Goal: Task Accomplishment & Management: Manage account settings

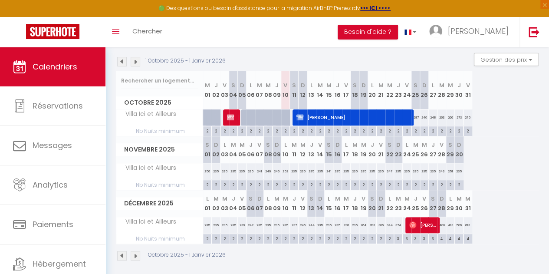
scroll to position [30, 0]
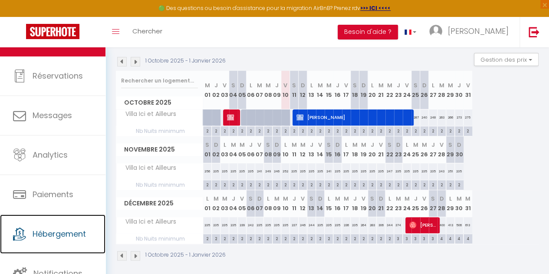
click at [52, 234] on span "Hébergement" at bounding box center [59, 233] width 53 height 11
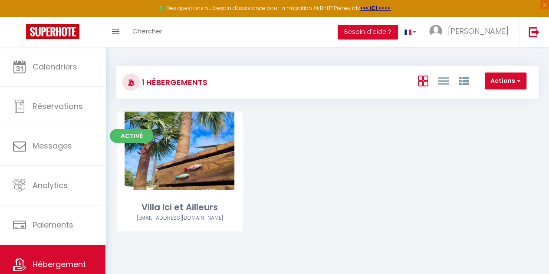
click at [176, 153] on link "Editer" at bounding box center [180, 150] width 52 height 17
select select "3"
select select "2"
select select "1"
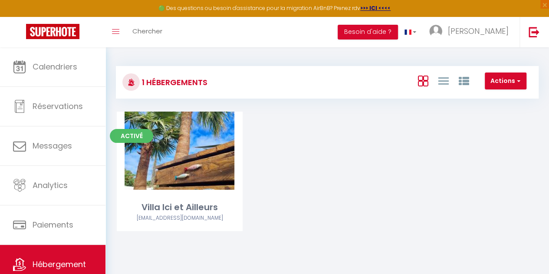
select select "28"
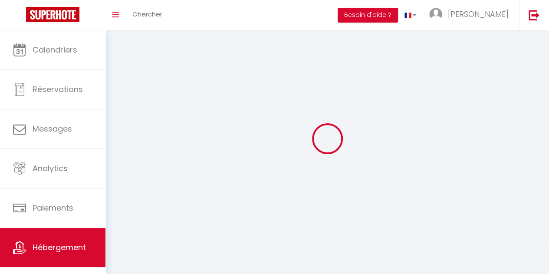
select select
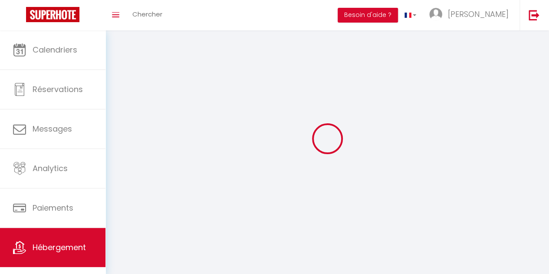
select select
checkbox input "false"
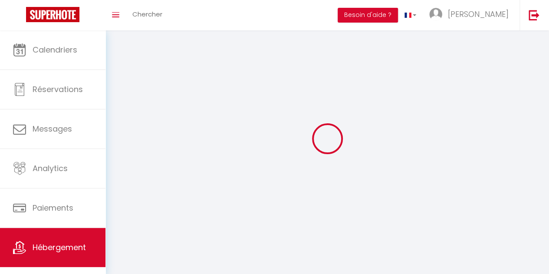
select select
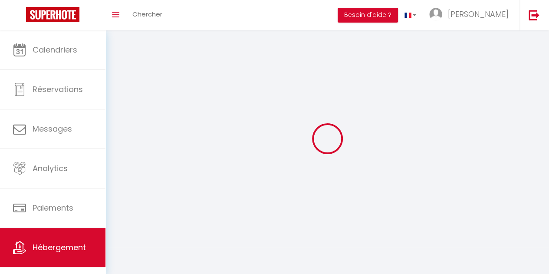
select select
checkbox input "false"
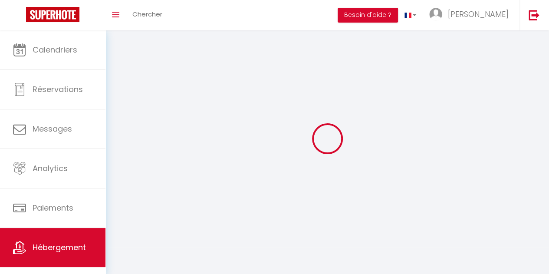
checkbox input "false"
select select
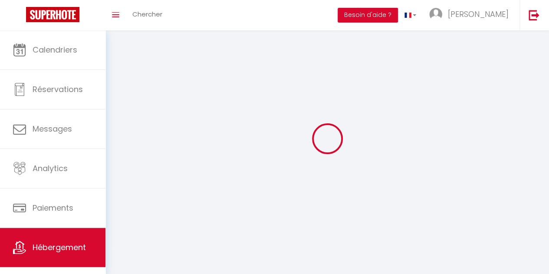
select select
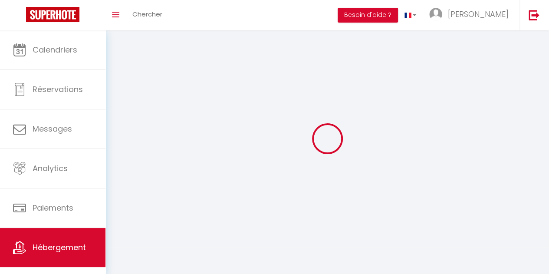
checkbox input "false"
select select
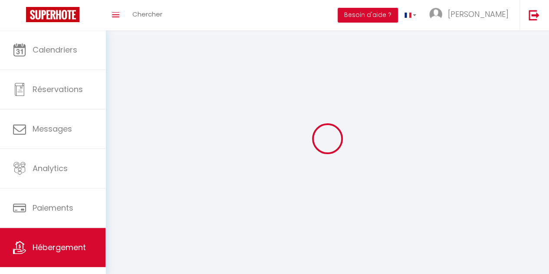
select select
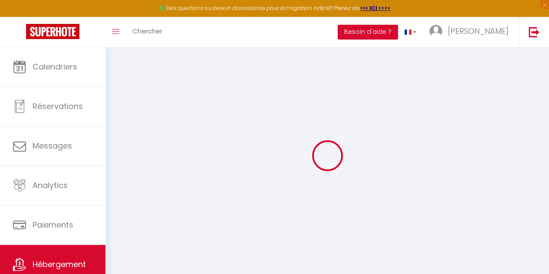
select select
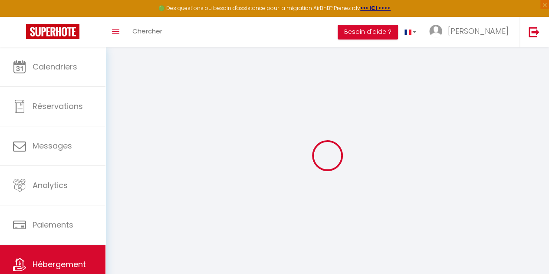
select select
checkbox input "false"
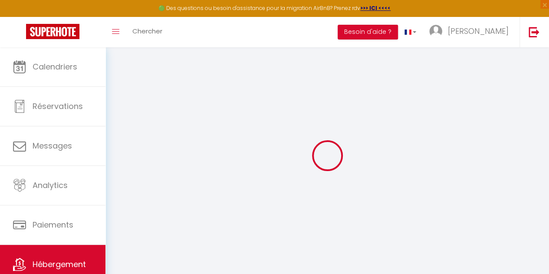
select select
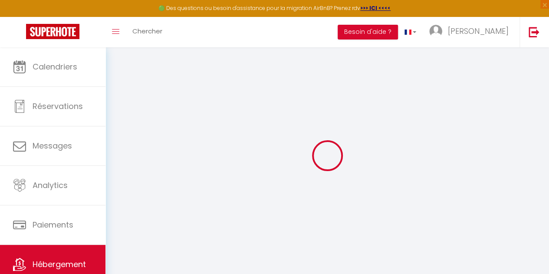
select select
checkbox input "false"
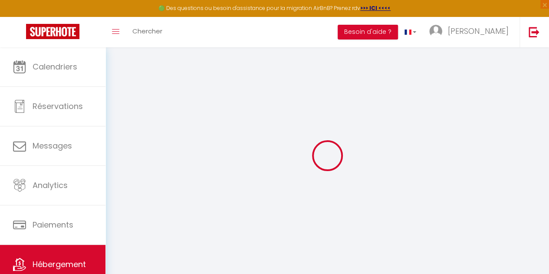
checkbox input "false"
select select
type input "Villa Ici et Ailleurs"
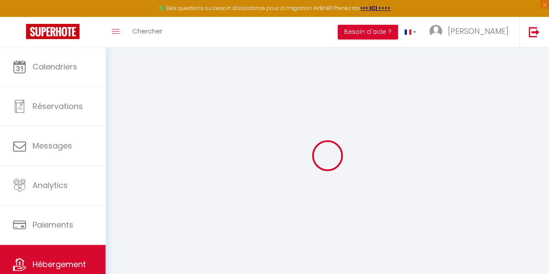
type input "Marjorie & Marc"
type input "Gauthier"
type input "4 la Grande Métairie"
type input "44140"
type input "Remouillé"
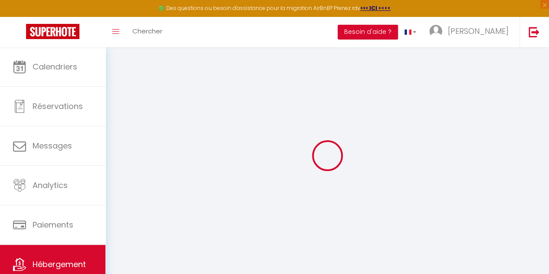
select select "secondary_units"
select select "12"
select select "5"
select select "4"
type input "225"
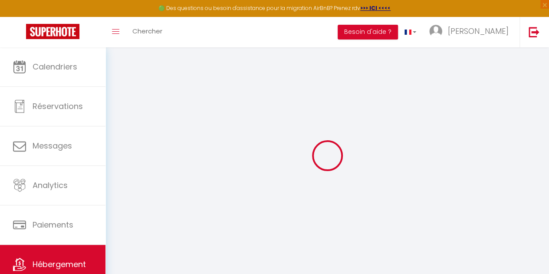
type input "150"
type input "1500"
select select
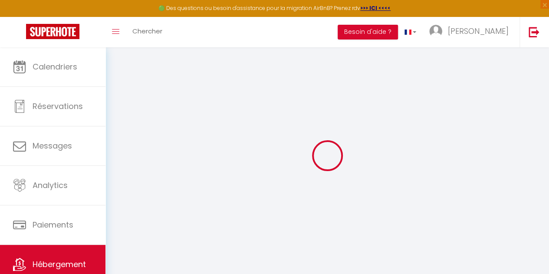
select select
type input "[STREET_ADDRESS]"
type input "85360"
type input "La Tranche-[GEOGRAPHIC_DATA]"
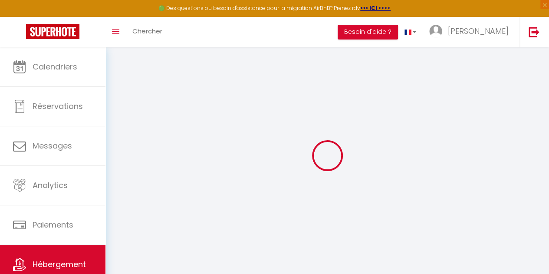
type input "[EMAIL_ADDRESS][DOMAIN_NAME]"
select select
checkbox input "false"
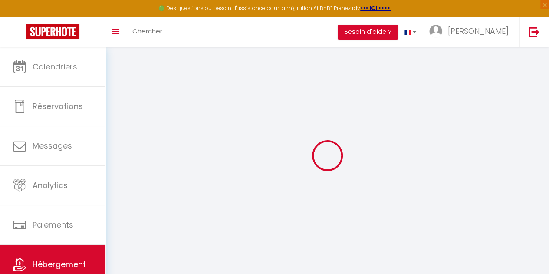
checkbox input "false"
type input "0"
type input "70"
type input "0"
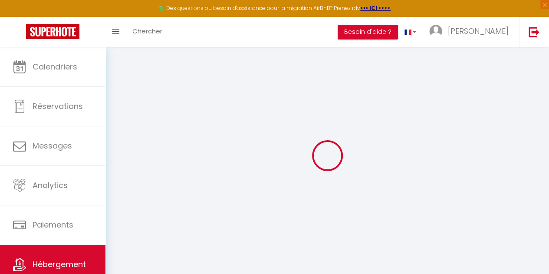
type input "0"
select select
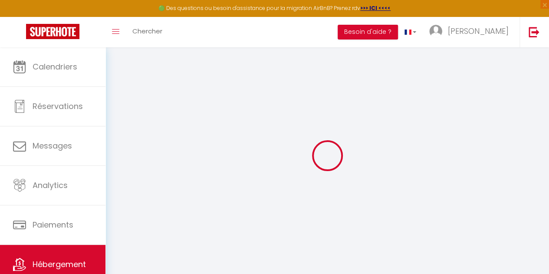
select select
checkbox input "false"
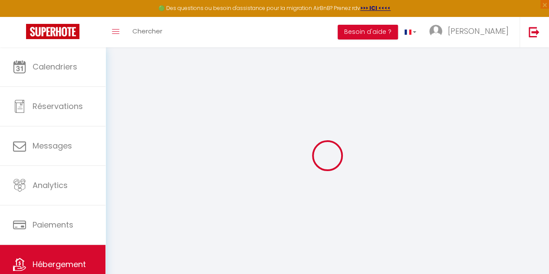
checkbox input "false"
select select
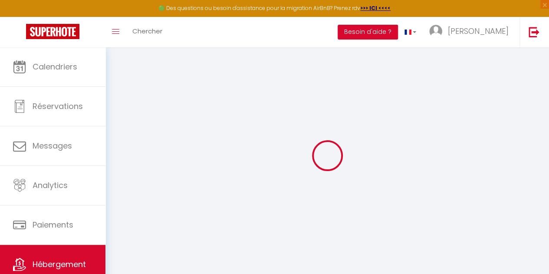
select select
checkbox input "false"
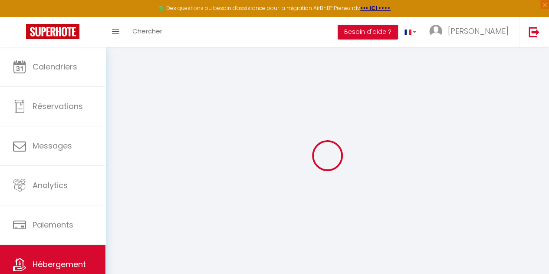
checkbox input "false"
select select
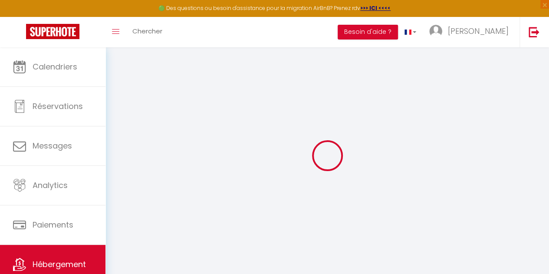
select select
checkbox input "false"
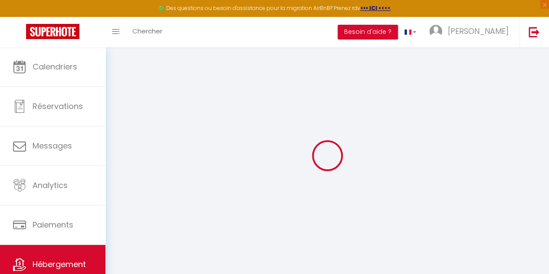
checkbox input "false"
select select
checkbox input "false"
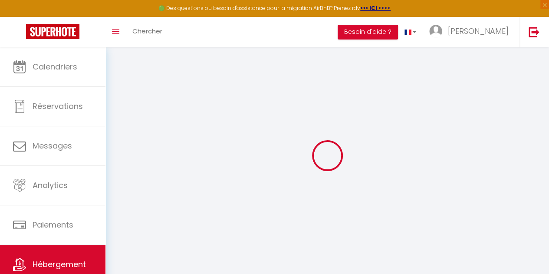
checkbox input "false"
select select "16:00"
select select "22:00"
select select "10:00"
select select "30"
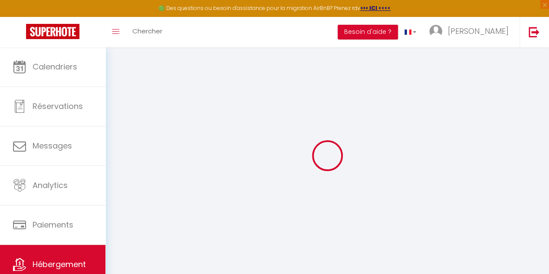
select select "120"
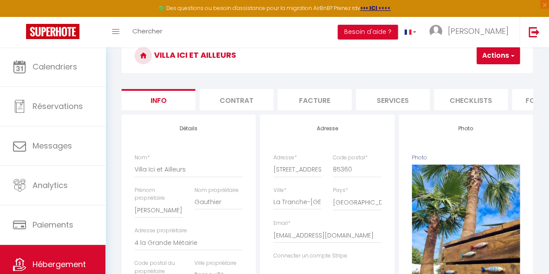
click at [241, 100] on li "Contrat" at bounding box center [237, 99] width 74 height 21
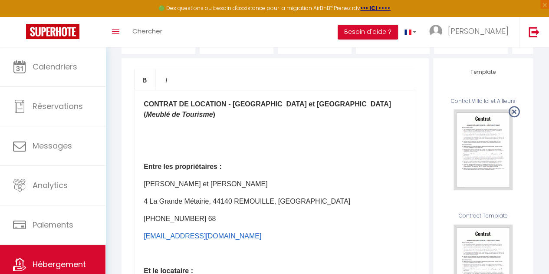
scroll to position [95, 0]
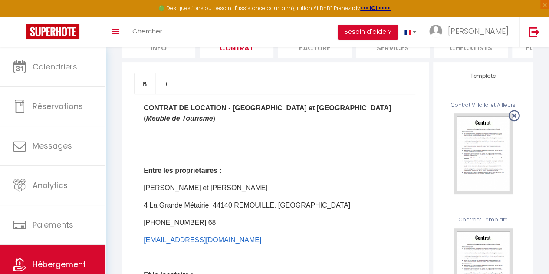
click at [271, 183] on p "Gauthier Marjorie et Marc" at bounding box center [275, 188] width 263 height 10
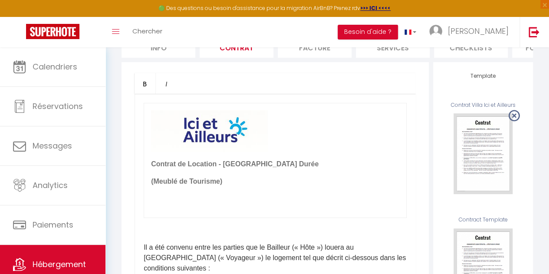
scroll to position [7, 0]
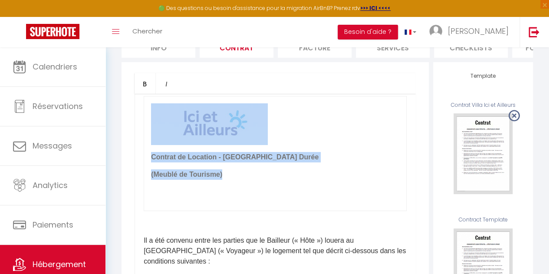
drag, startPoint x: 234, startPoint y: 180, endPoint x: 150, endPoint y: 111, distance: 108.5
click at [150, 111] on td "Contrat de Location - Courte Durée (Meublé de Tourisme)" at bounding box center [275, 153] width 263 height 115
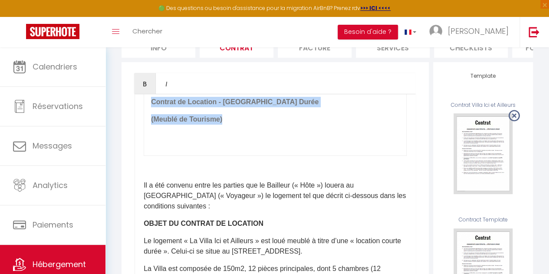
scroll to position [60, 0]
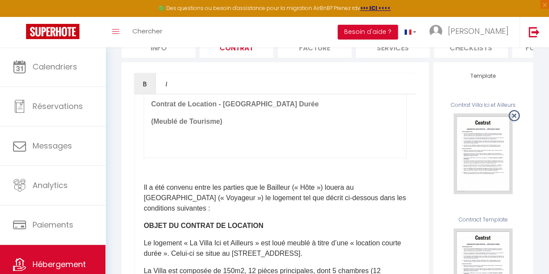
click at [273, 175] on p at bounding box center [275, 170] width 263 height 10
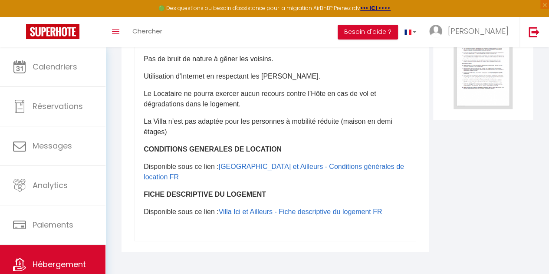
scroll to position [819, 0]
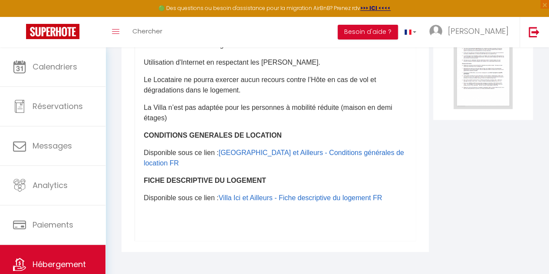
click at [286, 140] on p "CONDITIONS GENERALES DE LOCATION" at bounding box center [275, 135] width 263 height 10
drag, startPoint x: 349, startPoint y: 176, endPoint x: 268, endPoint y: 178, distance: 80.4
click at [268, 140] on p "CONDITIONS GENERALES DE LOCATION (à lire avant signature)" at bounding box center [275, 135] width 263 height 10
copy b "(à lire avant signature)"
click at [265, 185] on p "FICHE DESCRIPTIVE DU LOGEMENT" at bounding box center [275, 180] width 263 height 10
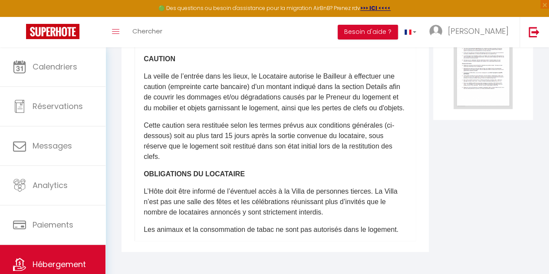
scroll to position [625, 0]
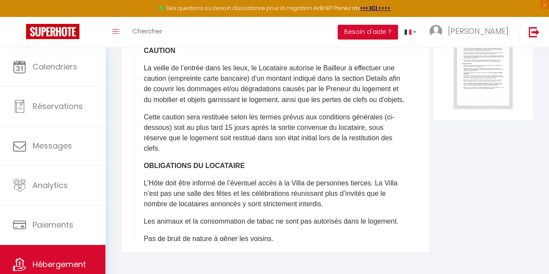
click at [181, 89] on div "Contrat de Location - Courte Durée (Meublé de Tourisme) ​Il a été convenu entre…" at bounding box center [275, 67] width 281 height 347
click at [139, 92] on div "Contrat de Location - Courte Durée (Meublé de Tourisme) ​Il a été convenu entre…" at bounding box center [275, 67] width 281 height 347
click at [128, 94] on div "Bold Italic Rich text editor Contrat de Location - Courte Durée (Meublé de Tour…" at bounding box center [275, 57] width 307 height 390
drag, startPoint x: 141, startPoint y: 83, endPoint x: 162, endPoint y: 100, distance: 27.2
click at [162, 100] on div "Contrat de Location - Courte Durée (Meublé de Tourisme) ​Il a été convenu entre…" at bounding box center [275, 67] width 281 height 347
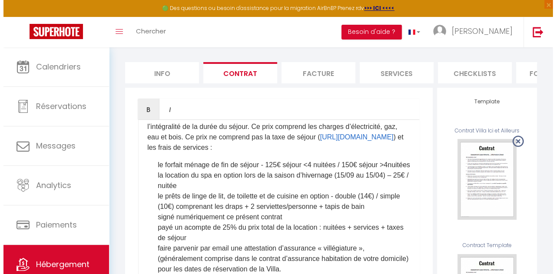
scroll to position [41, 0]
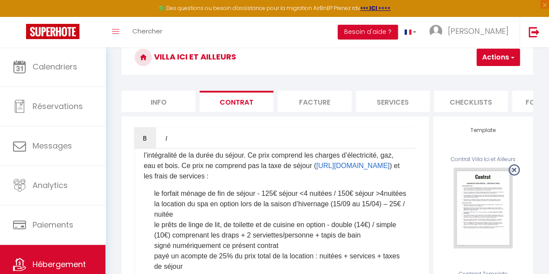
click at [509, 58] on span "button" at bounding box center [512, 57] width 6 height 9
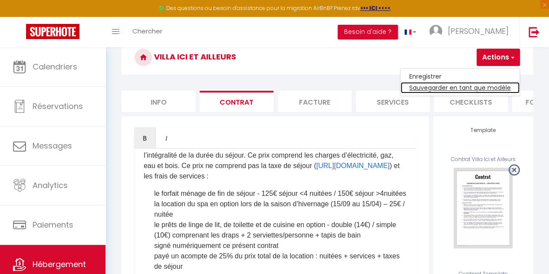
click at [451, 90] on link "Sauvegarder en tant que modèle" at bounding box center [460, 87] width 119 height 11
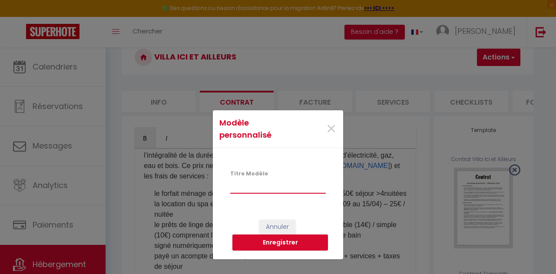
click at [258, 186] on input "Titre Modèle" at bounding box center [278, 186] width 96 height 16
paste input "Villa Ici et Ailleurs - Contrat de Location FR"
drag, startPoint x: 256, startPoint y: 186, endPoint x: 194, endPoint y: 187, distance: 62.5
click at [194, 187] on div "Modèle personnalisé × Titre Modèle Villa Ici et Ailleurs - Contrat de Location …" at bounding box center [278, 154] width 556 height 239
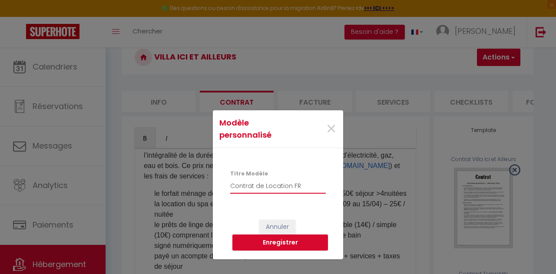
click at [316, 188] on input "Contrat de Location FR" at bounding box center [278, 186] width 96 height 16
paste input "Villa Ici et Ailleurs - Contrat de Location FR"
drag, startPoint x: 328, startPoint y: 182, endPoint x: 320, endPoint y: 186, distance: 9.7
click at [320, 186] on div "Titre Modèle Contrat de Location FR - Villa Ici et Ailleurs - Contrat de Locati…" at bounding box center [278, 186] width 107 height 33
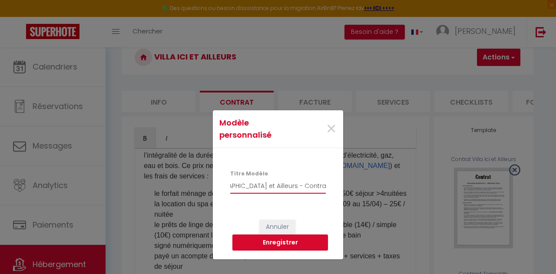
drag, startPoint x: 311, startPoint y: 185, endPoint x: 343, endPoint y: 185, distance: 32.1
click at [343, 185] on div "Modèle personnalisé × Titre Modèle Contrat de Location FR - Villa Ici et Ailleu…" at bounding box center [278, 154] width 556 height 239
click at [270, 185] on input "Contrat de Location FR - Villa Ici et Ailleurs - Contrat de Location FR" at bounding box center [278, 186] width 96 height 16
drag, startPoint x: 252, startPoint y: 185, endPoint x: 409, endPoint y: 195, distance: 157.5
click at [409, 195] on div "Modèle personnalisé × Titre Modèle Contrat de Location FR - Villa Ici et Ailleu…" at bounding box center [278, 154] width 556 height 239
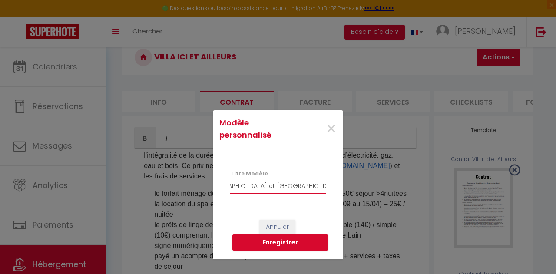
scroll to position [0, 30]
type input "Contrat de Location FR - Villa Ici et Ailleurs"
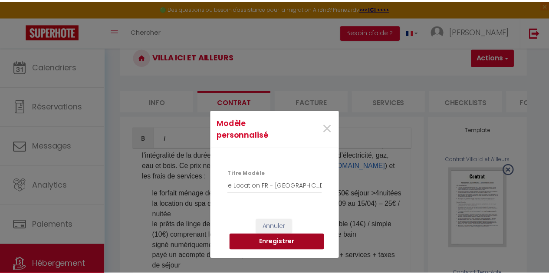
scroll to position [0, 0]
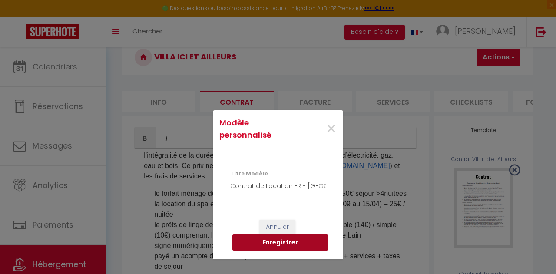
click at [283, 244] on button "Enregistrer" at bounding box center [280, 243] width 96 height 17
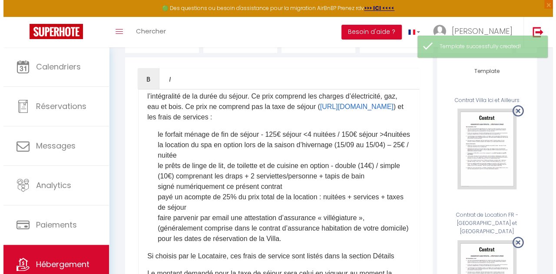
scroll to position [96, 0]
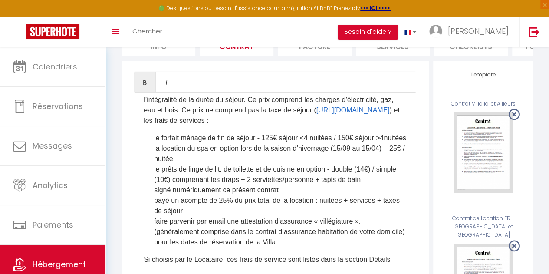
click at [515, 116] on icon at bounding box center [514, 114] width 11 height 13
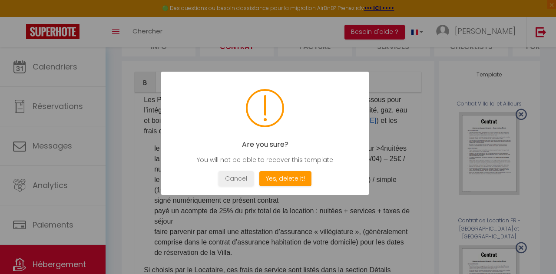
click at [277, 178] on button "Yes, delete it!" at bounding box center [285, 178] width 52 height 15
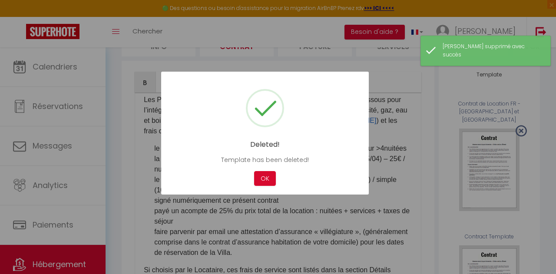
click at [267, 179] on button "OK" at bounding box center [265, 178] width 22 height 15
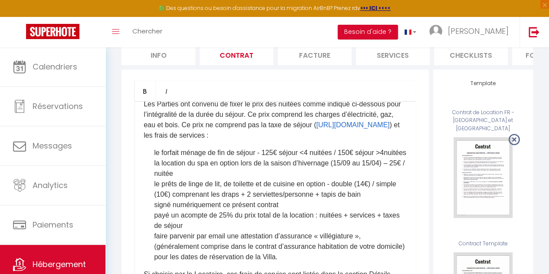
scroll to position [445, 0]
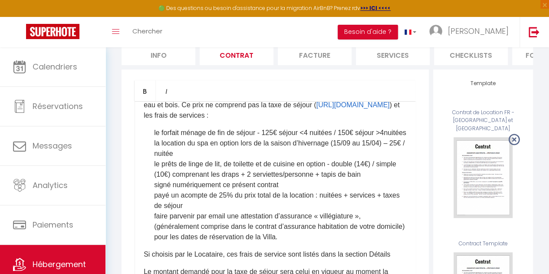
click at [151, 162] on div "Contrat de Location - Courte Durée (Meublé de Tourisme) ​Il a été convenu entre…" at bounding box center [275, 274] width 281 height 347
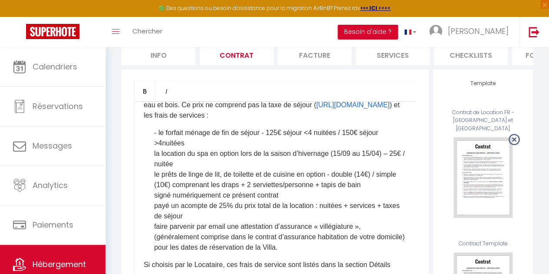
click at [153, 182] on div "Contrat de Location - Courte Durée (Meublé de Tourisme) ​Il a été convenu entre…" at bounding box center [275, 274] width 281 height 347
click at [153, 201] on div "Contrat de Location - Courte Durée (Meublé de Tourisme) ​Il a été convenu entre…" at bounding box center [275, 274] width 281 height 347
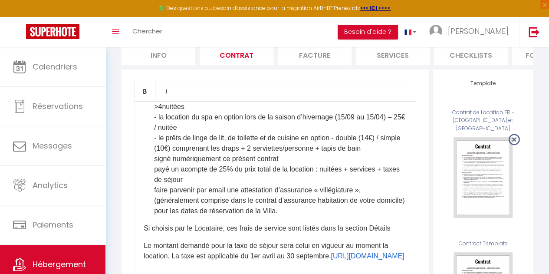
scroll to position [483, 0]
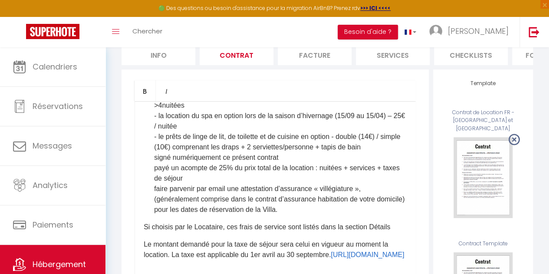
click at [154, 184] on li "payé un acompte de 25% du prix total de la location : nuitées + services + taxe…" at bounding box center [280, 173] width 253 height 21
click at [155, 215] on li "faire parvenir par email une attestation d’assurance « villégiature », (général…" at bounding box center [280, 199] width 253 height 31
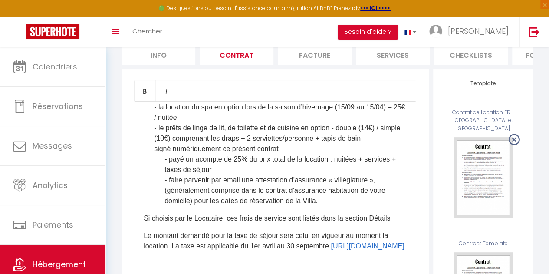
scroll to position [486, 0]
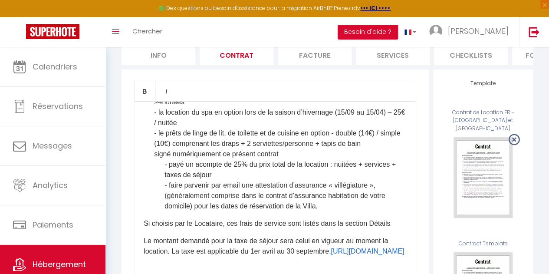
click at [152, 179] on div "Contrat de Location - Courte Durée (Meublé de Tourisme) ​Il a été convenu entre…" at bounding box center [275, 274] width 281 height 347
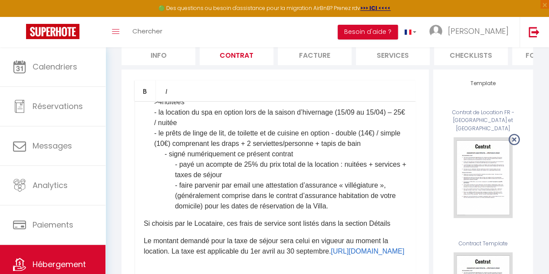
click at [307, 181] on li "- signé numériquement ce présent contrat - payé un acompte de 25% du prix total…" at bounding box center [286, 180] width 242 height 63
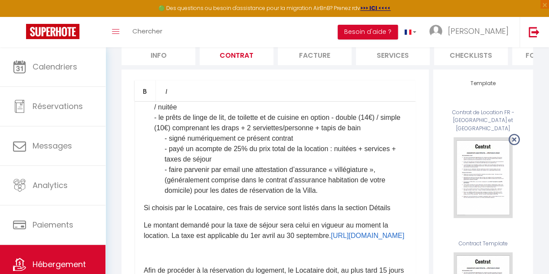
scroll to position [504, 0]
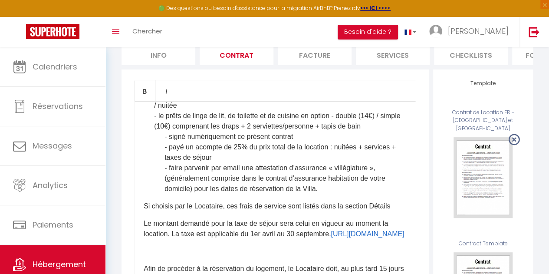
click at [231, 211] on p "Si choisis par le Locataire, ces frais de service sont listés dans la section D…" at bounding box center [275, 206] width 263 height 10
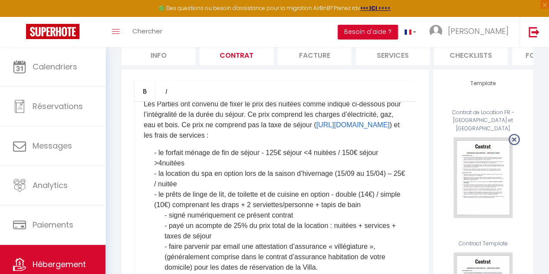
scroll to position [429, 0]
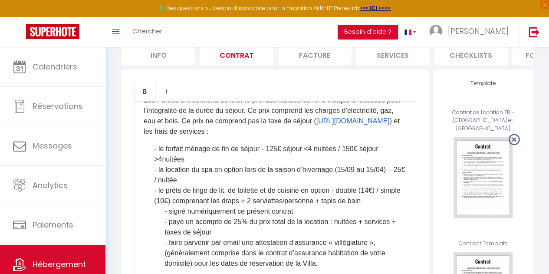
click at [168, 165] on div "Contrat de Location - Courte Durée (Meublé de Tourisme) ​Il a été convenu entre…" at bounding box center [275, 274] width 281 height 347
click at [152, 172] on div "Contrat de Location - Courte Durée (Meublé de Tourisme) ​Il a été convenu entre…" at bounding box center [275, 274] width 281 height 347
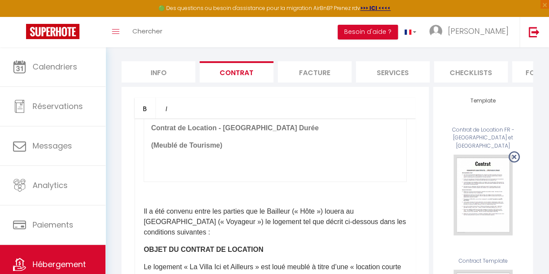
scroll to position [76, 0]
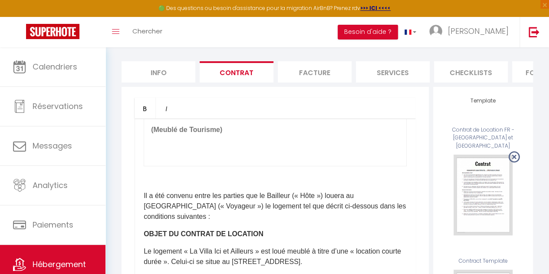
click at [167, 182] on p at bounding box center [275, 178] width 263 height 10
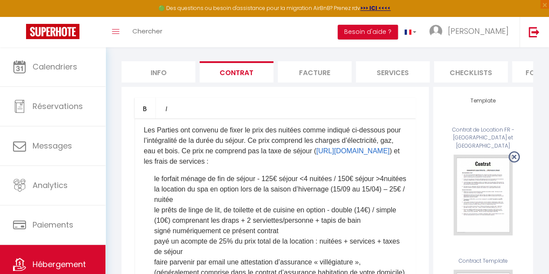
scroll to position [426, 0]
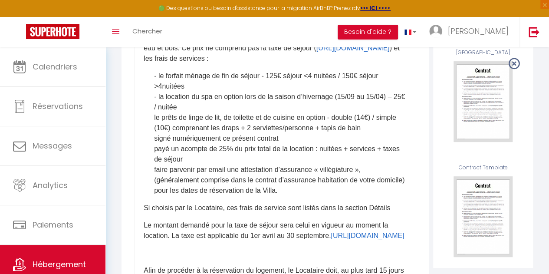
scroll to position [162, 0]
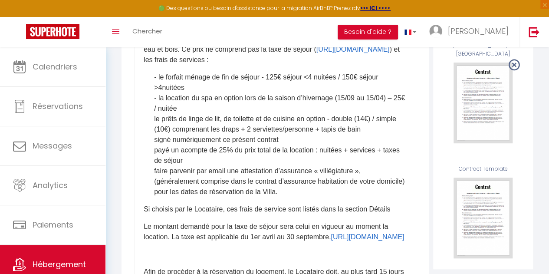
click at [185, 65] on p "Les Parties ont convenu de fixer le prix des nuitées comme indiqué ci-dessous p…" at bounding box center [275, 44] width 263 height 42
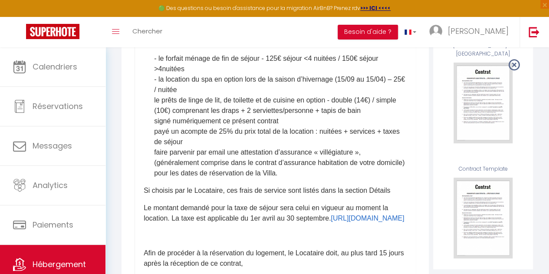
scroll to position [453, 0]
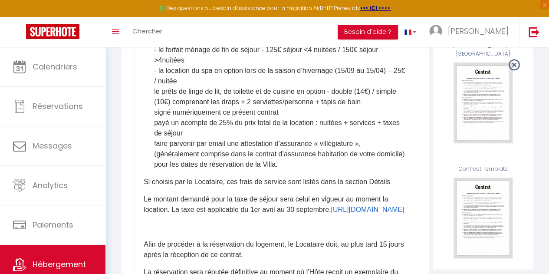
click at [177, 107] on li "le prêts de linge de lit, de toilette et de cuisine en option - double (14€) / …" at bounding box center [280, 96] width 253 height 21
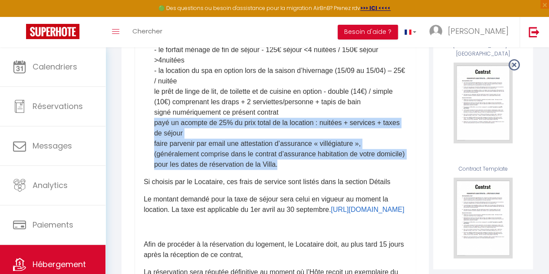
drag, startPoint x: 155, startPoint y: 152, endPoint x: 340, endPoint y: 191, distance: 189.4
click at [340, 170] on ul "- le forfait ménage de fin de séjour - 125€ séjour <4 nuitées / 150€ séjour >4n…" at bounding box center [280, 107] width 253 height 125
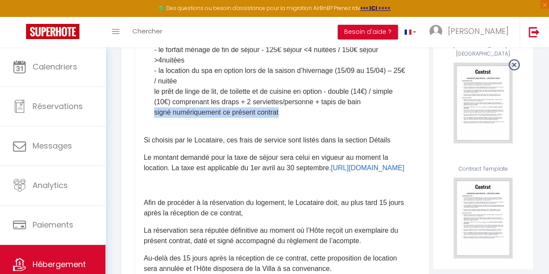
drag, startPoint x: 294, startPoint y: 141, endPoint x: 152, endPoint y: 142, distance: 142.0
click at [152, 142] on div "Contrat de Location - Courte Durée (Meublé de Tourisme) ​Il a été convenu entre…" at bounding box center [275, 199] width 281 height 347
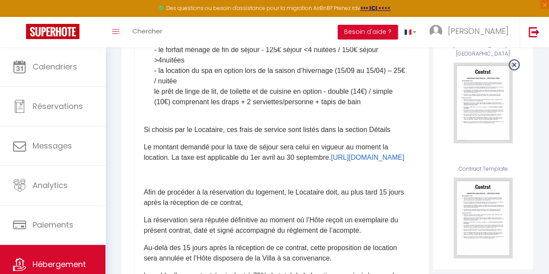
click at [152, 119] on div "Contrat de Location - Courte Durée (Meublé de Tourisme) ​Il a été convenu entre…" at bounding box center [275, 199] width 281 height 347
click at [143, 156] on div "Contrat de Location - Courte Durée (Meublé de Tourisme) ​Il a été convenu entre…" at bounding box center [275, 199] width 281 height 347
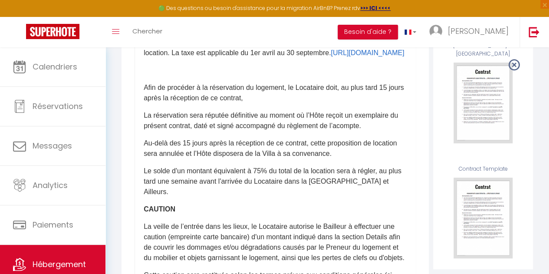
scroll to position [566, 0]
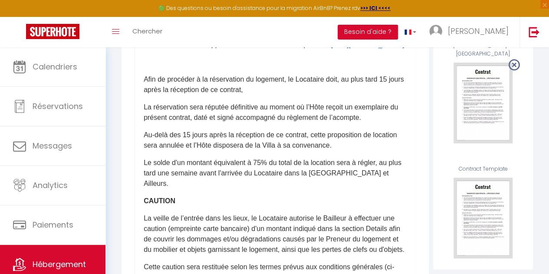
click at [155, 67] on p at bounding box center [275, 62] width 263 height 10
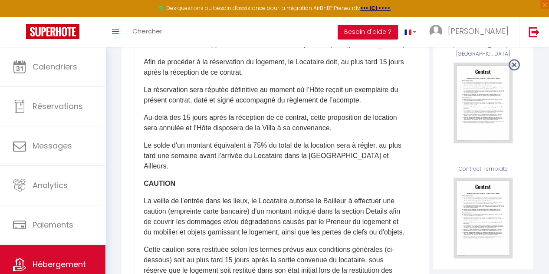
click at [296, 78] on p "Afin de procéder à la réservation du logement, le Locataire doit, au plus tard …" at bounding box center [275, 67] width 263 height 21
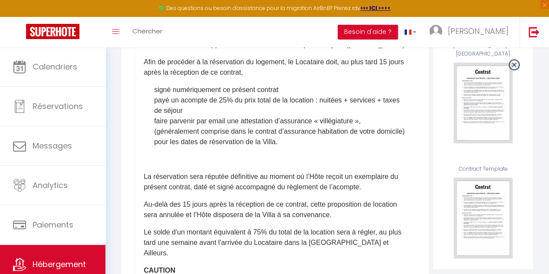
click at [154, 95] on li "signé numériquement ce présent contrat" at bounding box center [280, 90] width 253 height 10
click at [154, 138] on div "Contrat de Location - Courte Durée (Meublé de Tourisme) ​Il a été convenu entre…" at bounding box center [275, 199] width 281 height 347
click at [155, 147] on li "faire parvenir par email une attestation d’assurance « villégiature », (général…" at bounding box center [280, 131] width 253 height 31
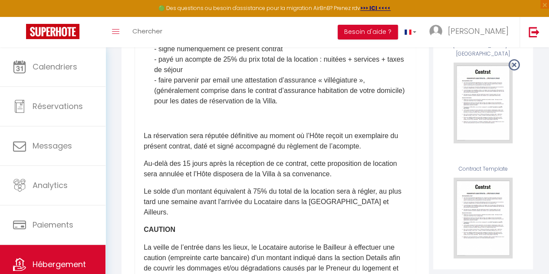
scroll to position [610, 0]
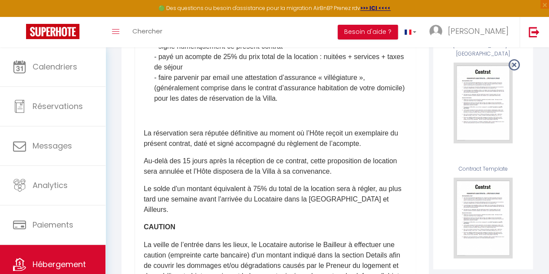
click at [195, 121] on p at bounding box center [275, 116] width 263 height 10
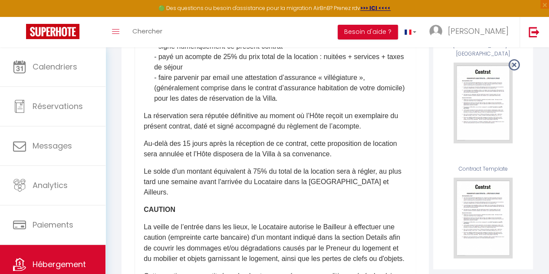
click at [195, 132] on p "La réservation sera réputée définitive au moment où l’Hôte reçoit un exemplaire…" at bounding box center [275, 121] width 263 height 21
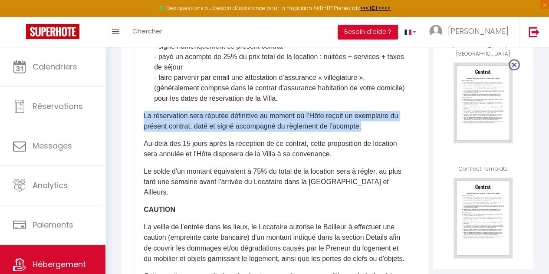
drag, startPoint x: 378, startPoint y: 164, endPoint x: 145, endPoint y: 156, distance: 233.3
click at [145, 132] on p "La réservation sera réputée définitive au moment où l’Hôte reçoit un exemplaire…" at bounding box center [275, 121] width 263 height 21
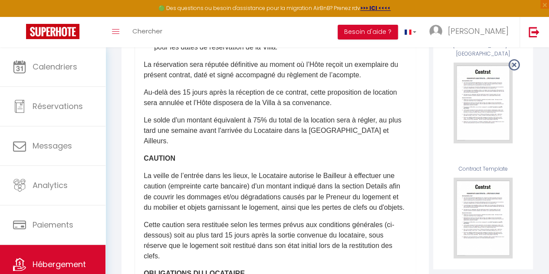
scroll to position [665, 0]
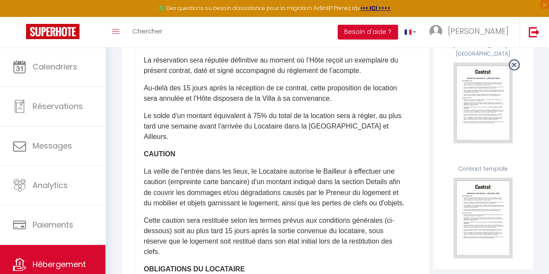
click at [314, 104] on p "Au-delà des 15 jours après la réception de ce contrat, cette proposition de loc…" at bounding box center [275, 93] width 263 height 21
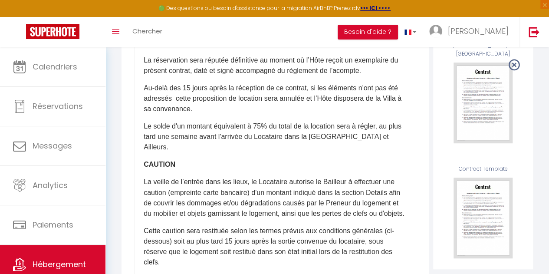
click at [362, 114] on p "Au-delà des 15 jours après la réception de ce contrat, si les éléments n'ont pa…" at bounding box center [275, 98] width 263 height 31
click at [211, 114] on p "Au-delà des 15 jours après la réception de ce contrat, si les éléments demandés…" at bounding box center [275, 98] width 263 height 31
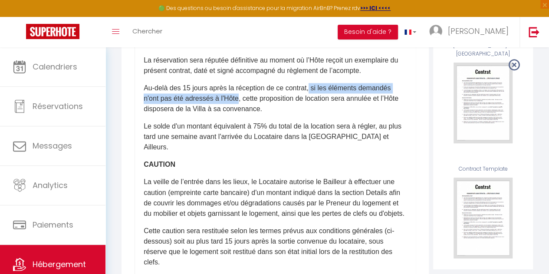
drag, startPoint x: 313, startPoint y: 126, endPoint x: 237, endPoint y: 140, distance: 77.4
click at [237, 114] on p "Au-delà des 15 jours après la réception de ce contrat, si les éléments demandés…" at bounding box center [275, 98] width 263 height 31
copy p "si les éléments demandés n'ont pas été adressés à l'Hôte"
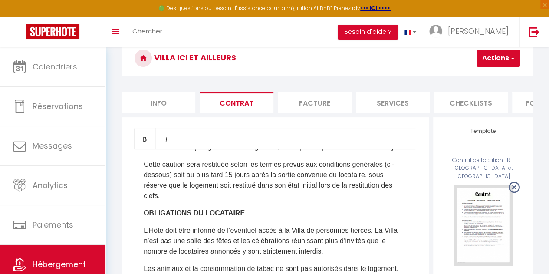
scroll to position [27, 0]
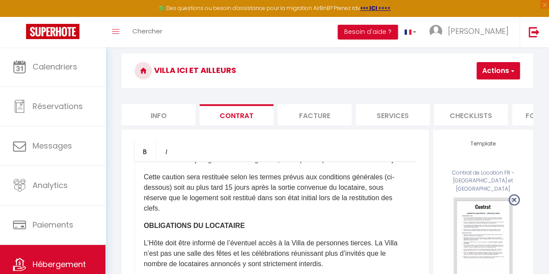
click at [492, 72] on button "Actions" at bounding box center [498, 70] width 43 height 17
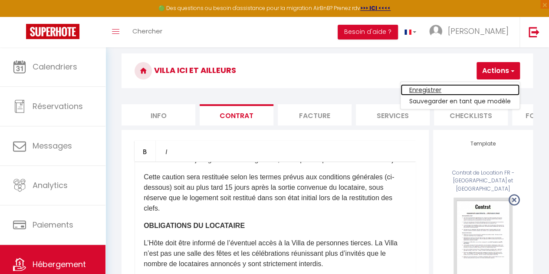
click at [440, 92] on link "Enregistrer" at bounding box center [460, 89] width 119 height 11
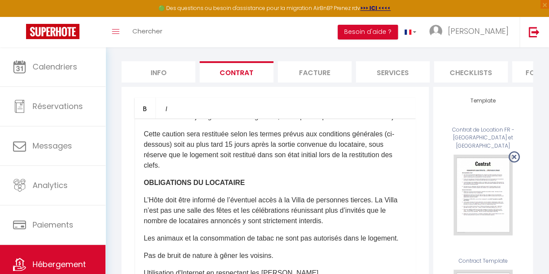
scroll to position [83, 0]
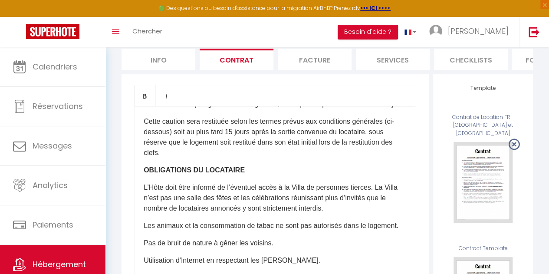
click at [0, 0] on div "USE" at bounding box center [0, 0] width 0 height 0
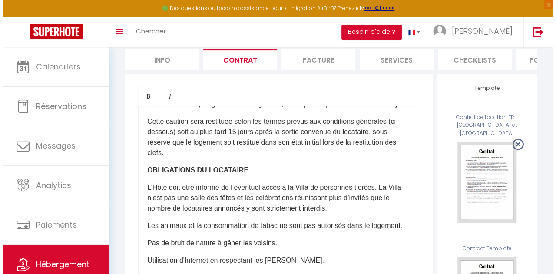
scroll to position [864, 0]
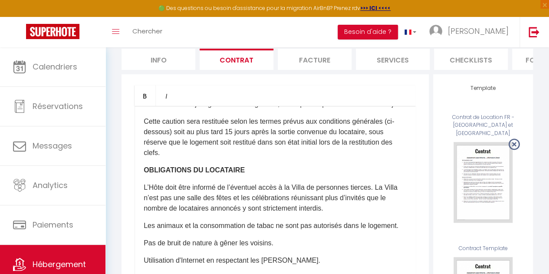
click at [0, 0] on div "USE" at bounding box center [0, 0] width 0 height 0
click at [0, 0] on div "Editer" at bounding box center [0, 0] width 0 height 0
click at [0, 0] on div "USE" at bounding box center [0, 0] width 0 height 0
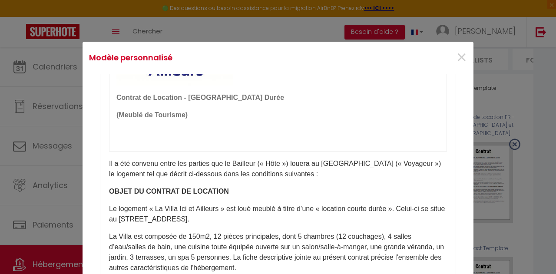
scroll to position [104, 0]
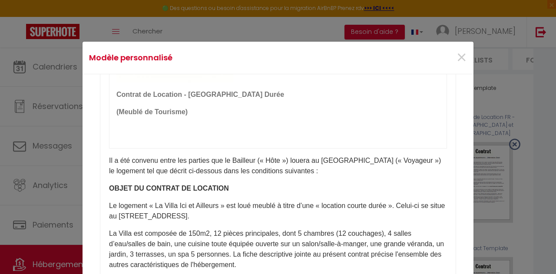
click at [109, 161] on p "​Il a été convenu entre les parties que le Bailleur (« Hôte ») louera au Locata…" at bounding box center [278, 165] width 338 height 21
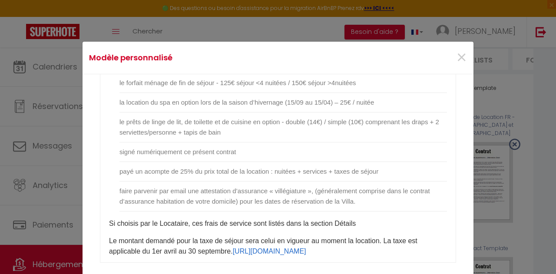
scroll to position [289, 0]
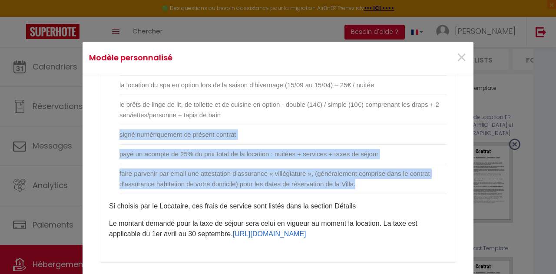
drag, startPoint x: 116, startPoint y: 146, endPoint x: 423, endPoint y: 192, distance: 310.0
click at [423, 192] on ul "le forfait ménage de fin de séjour - 125€ séjour <4 nuitées / 150€ séjour >4nui…" at bounding box center [282, 125] width 327 height 138
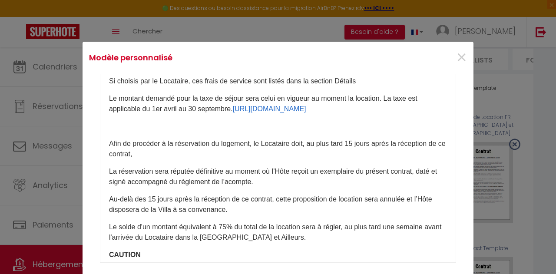
scroll to position [342, 0]
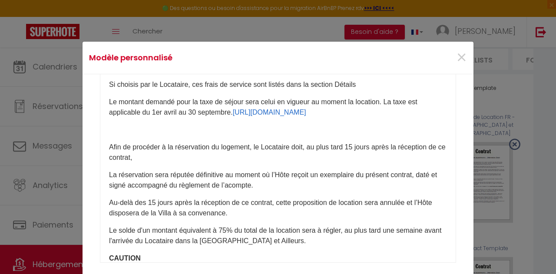
click at [235, 135] on p at bounding box center [278, 130] width 338 height 10
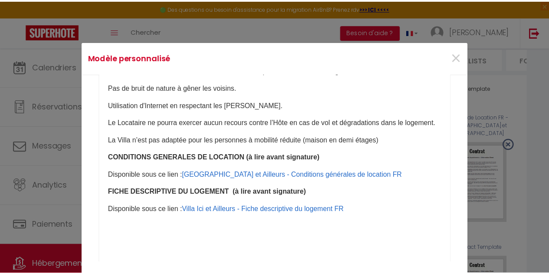
scroll to position [697, 0]
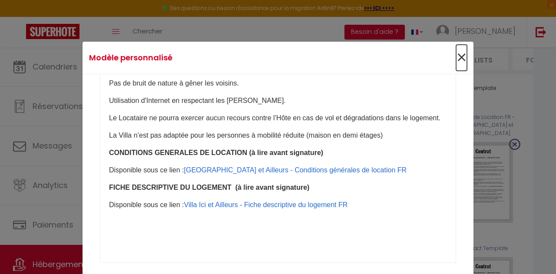
click at [458, 58] on span "×" at bounding box center [461, 58] width 11 height 26
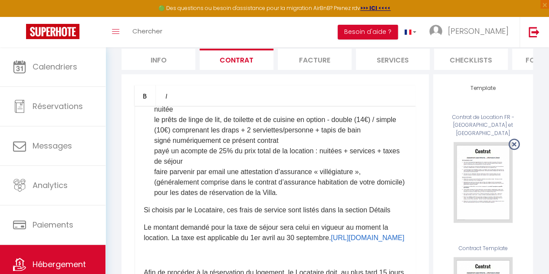
scroll to position [502, 0]
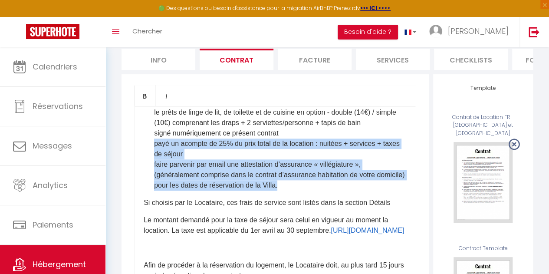
drag, startPoint x: 155, startPoint y: 183, endPoint x: 337, endPoint y: 223, distance: 186.3
click at [337, 191] on ul "le forfait ménage de fin de séjour - 125€ séjour <4 nuitées / 150€ séjour >4nui…" at bounding box center [280, 133] width 253 height 115
copy ul "payé un acompte de 25% du prix total de la location : nuitées + services + taxe…"
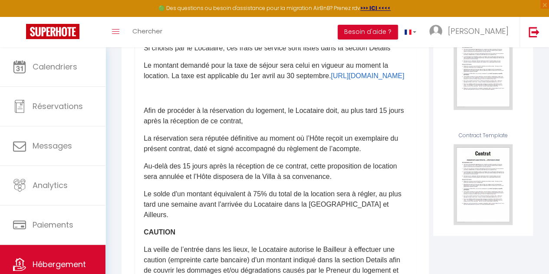
scroll to position [202, 0]
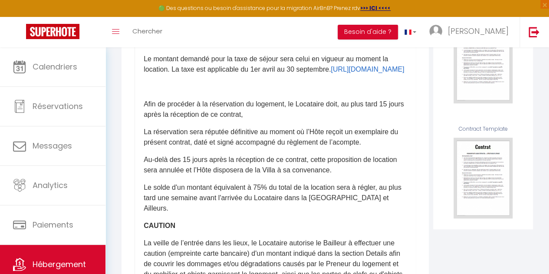
click at [225, 92] on p at bounding box center [275, 87] width 263 height 10
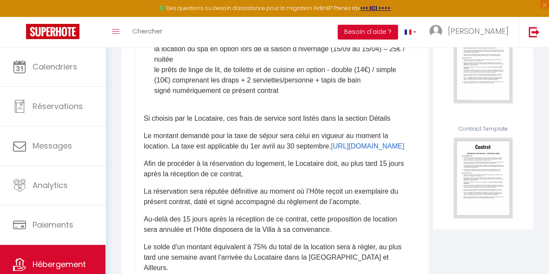
scroll to position [426, 0]
click at [305, 43] on li "le forfait ménage de fin de séjour - 125€ séjour <4 nuitées / 150€ séjour >4nui…" at bounding box center [280, 38] width 253 height 10
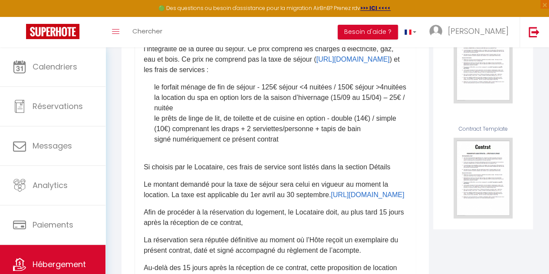
scroll to position [373, 0]
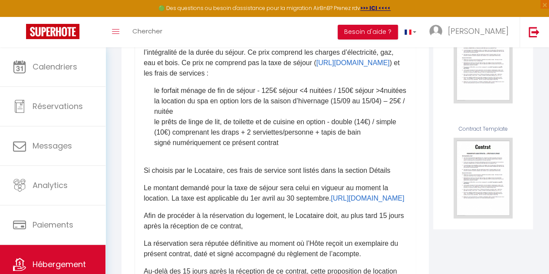
click at [176, 159] on li at bounding box center [280, 153] width 253 height 10
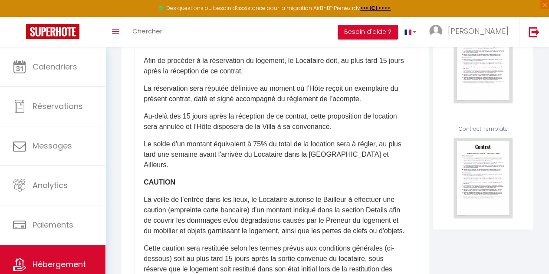
scroll to position [519, 0]
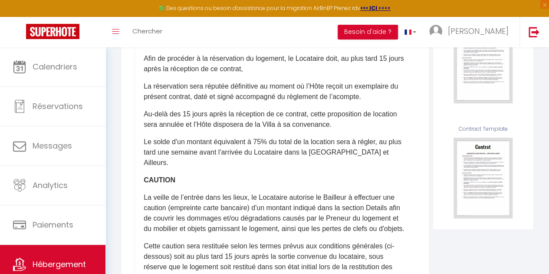
click at [277, 74] on p "Afin de procéder à la réservation du logement, le Locataire doit, au plus tard …" at bounding box center [275, 63] width 263 height 21
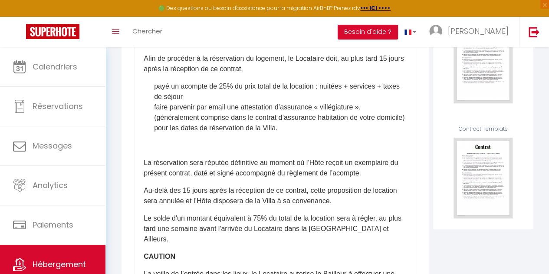
click at [262, 151] on p at bounding box center [275, 145] width 263 height 10
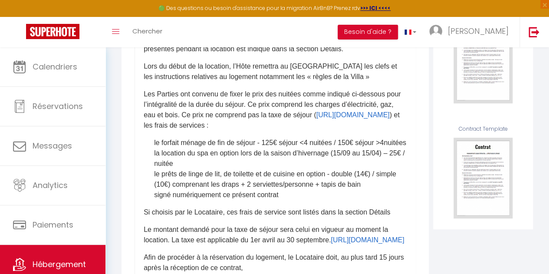
scroll to position [324, 0]
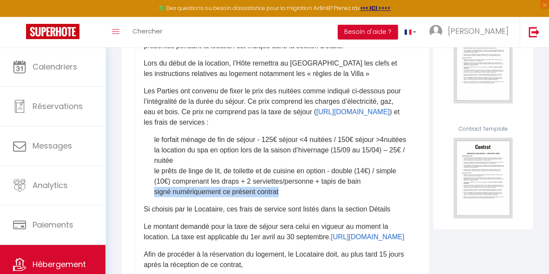
drag, startPoint x: 286, startPoint y: 231, endPoint x: 150, endPoint y: 231, distance: 135.9
click at [150, 231] on div "Contrat de Location - Courte Durée (Meublé de Tourisme) ​Il a été convenu entre…" at bounding box center [275, 160] width 281 height 347
copy li "signé numériquement ce présent contrat"
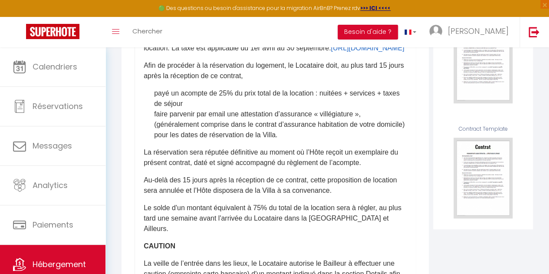
scroll to position [504, 0]
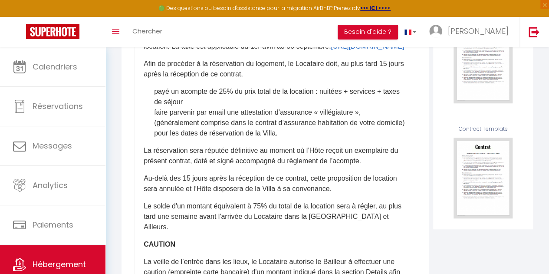
click at [155, 107] on li "payé un acompte de 25% du prix total de la location : nuitées + services + taxe…" at bounding box center [280, 96] width 253 height 21
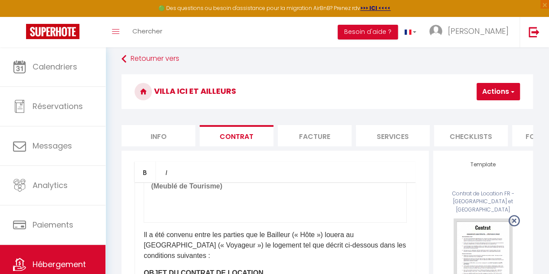
scroll to position [3, 0]
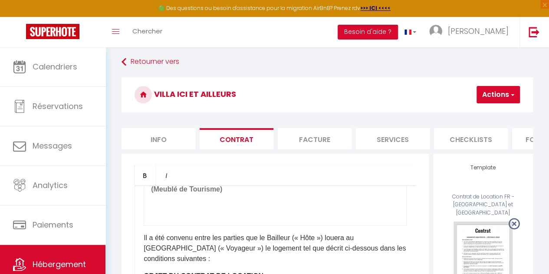
click at [505, 97] on button "Actions" at bounding box center [498, 94] width 43 height 17
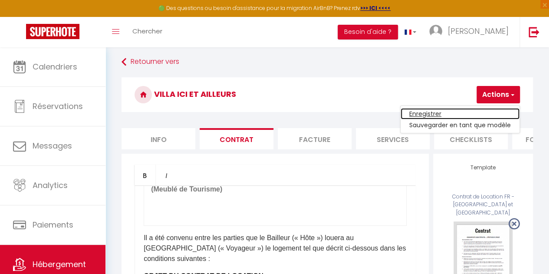
click at [431, 114] on link "Enregistrer" at bounding box center [460, 113] width 119 height 11
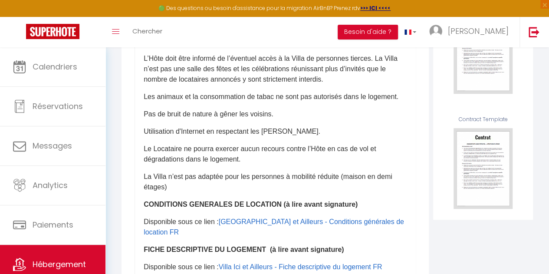
scroll to position [854, 0]
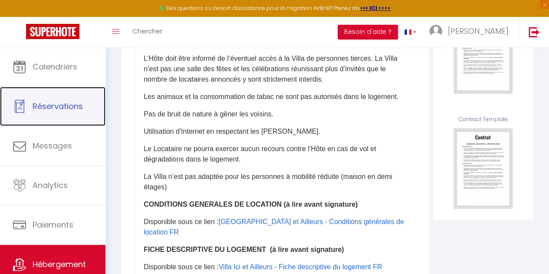
click at [64, 109] on span "Réservations" at bounding box center [58, 106] width 50 height 11
select select "not_cancelled"
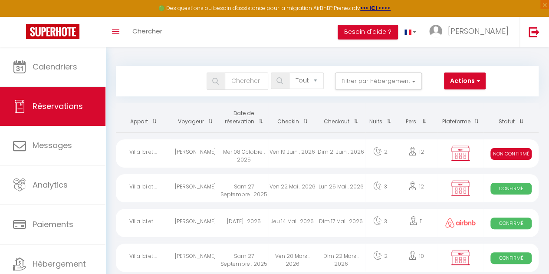
click at [294, 158] on div "Ven 19 Juin . 2026" at bounding box center [292, 153] width 49 height 28
select select "KO"
select select "0"
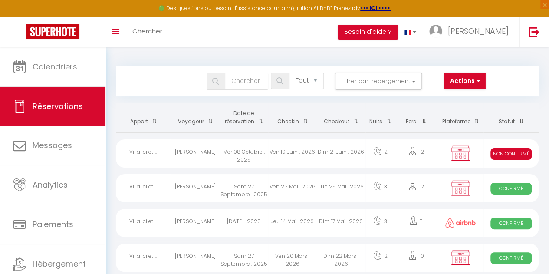
select select "1"
select select
select select "53236"
select select "53255"
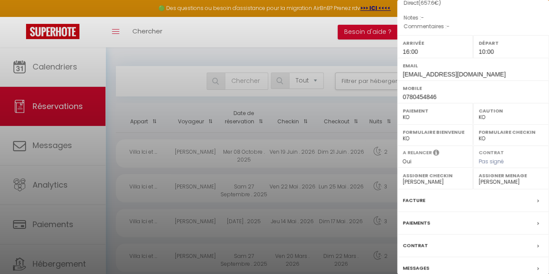
scroll to position [92, 0]
click at [443, 248] on div "Contrat" at bounding box center [473, 245] width 152 height 23
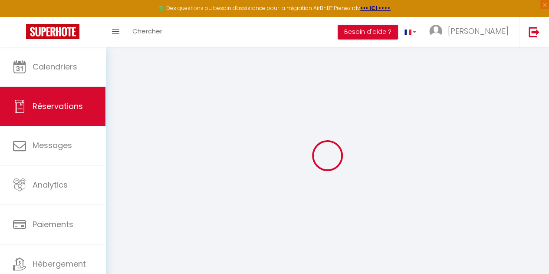
select select
checkbox input "false"
select select
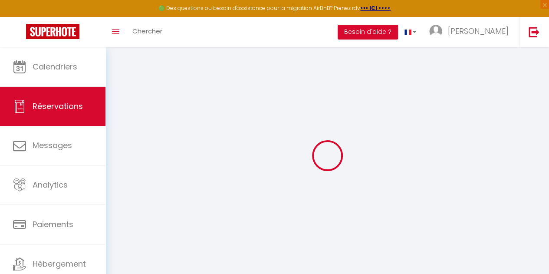
checkbox input "false"
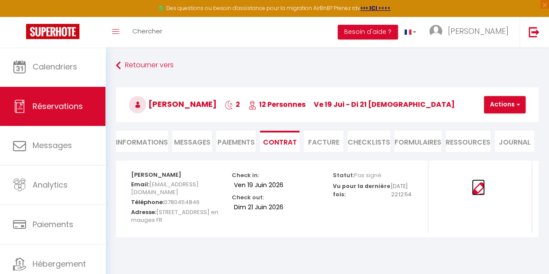
click at [479, 193] on img at bounding box center [478, 188] width 13 height 13
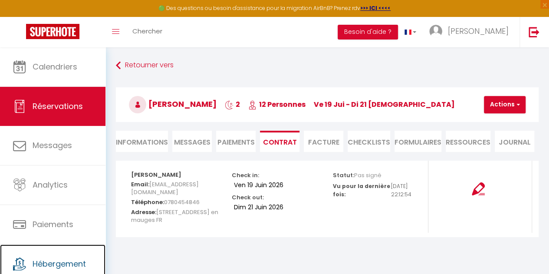
click at [57, 261] on span "Hébergement" at bounding box center [59, 263] width 53 height 11
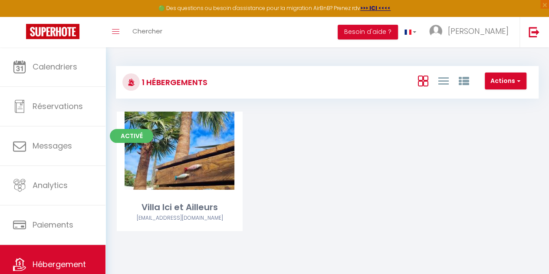
click at [184, 155] on link "Editer" at bounding box center [180, 150] width 52 height 17
select select "3"
select select "2"
select select "1"
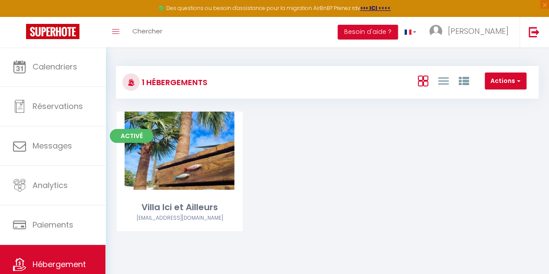
select select "28"
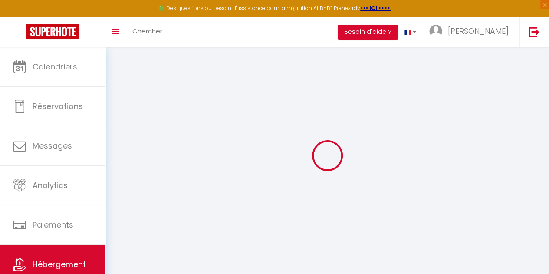
select select
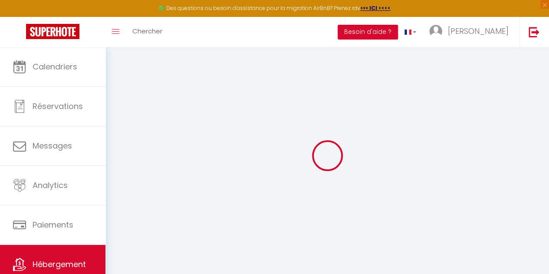
select select
checkbox input "false"
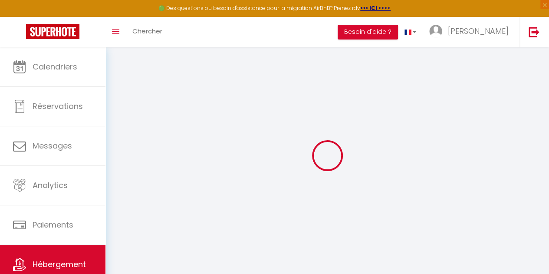
select select
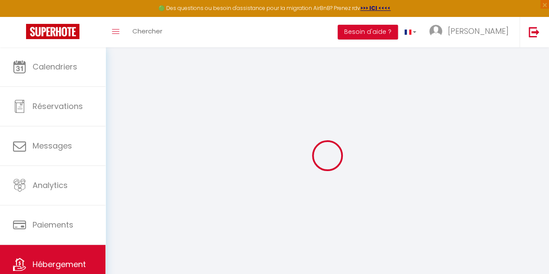
select select
checkbox input "false"
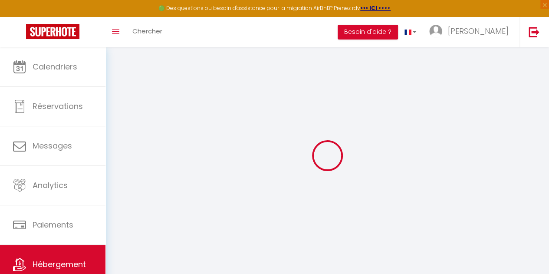
checkbox input "false"
select select
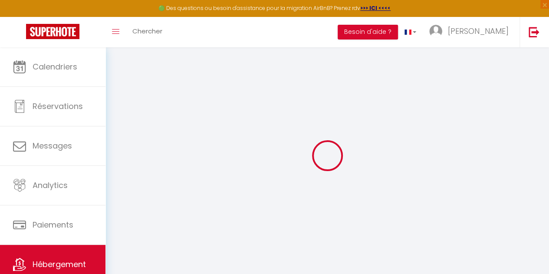
select select
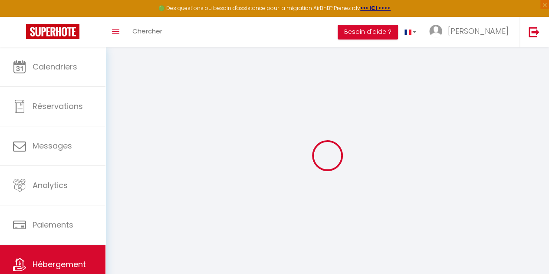
checkbox input "false"
select select
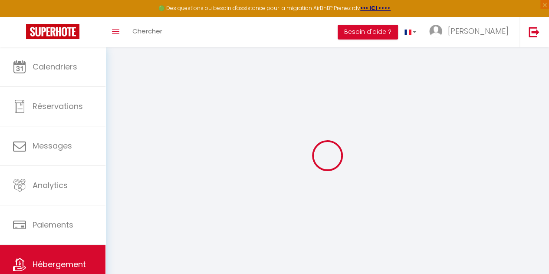
select select
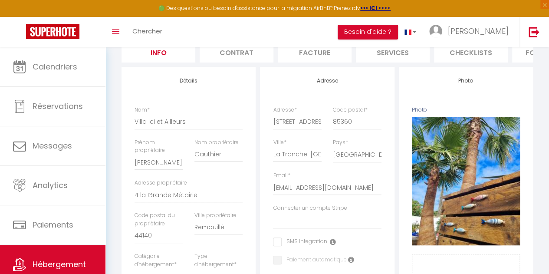
scroll to position [83, 0]
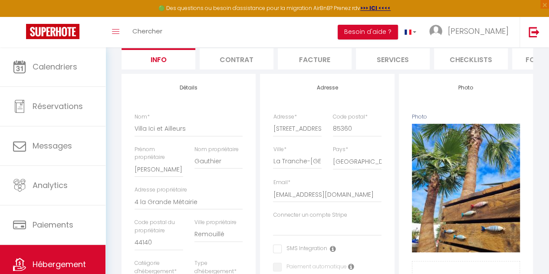
click at [238, 65] on li "Contrat" at bounding box center [237, 58] width 74 height 21
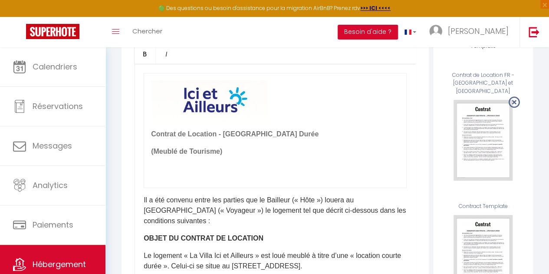
scroll to position [129, 0]
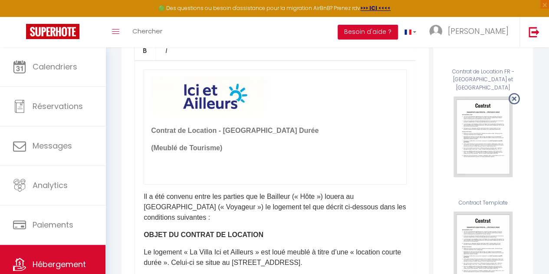
click at [479, 107] on img at bounding box center [483, 136] width 59 height 81
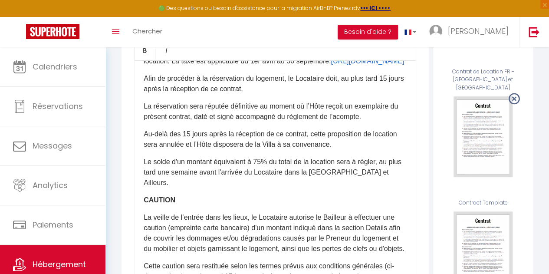
scroll to position [570, 0]
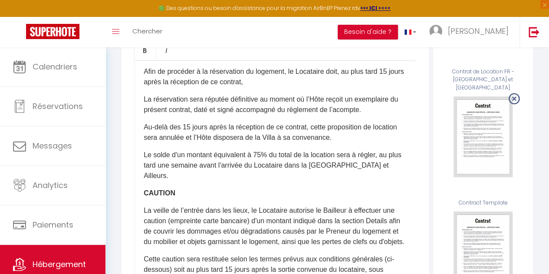
click at [301, 87] on p "Afin de procéder à la réservation du logement, le Locataire doit, au plus tard …" at bounding box center [275, 76] width 263 height 21
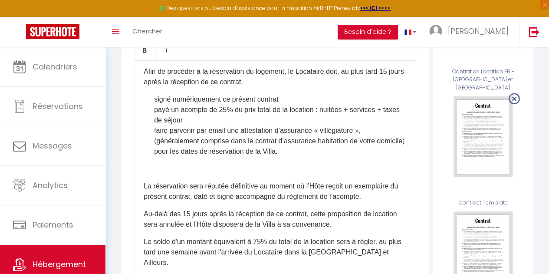
click at [247, 174] on p at bounding box center [275, 169] width 263 height 10
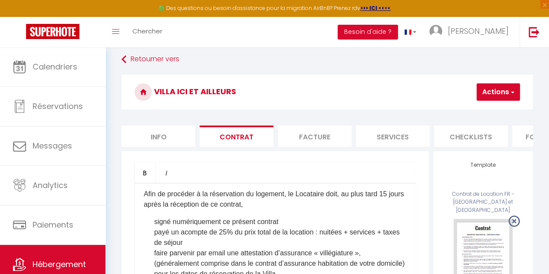
scroll to position [24, 0]
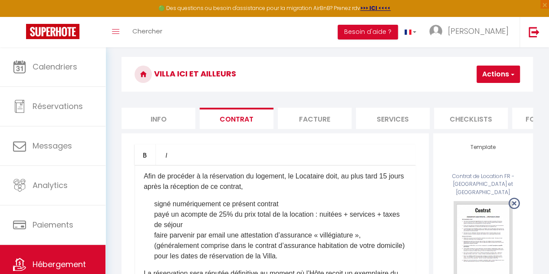
click at [503, 74] on button "Actions" at bounding box center [498, 74] width 43 height 17
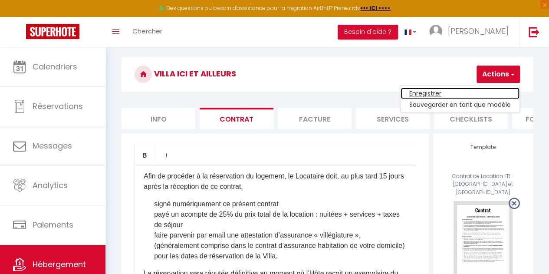
click at [440, 93] on link "Enregistrer" at bounding box center [460, 93] width 119 height 11
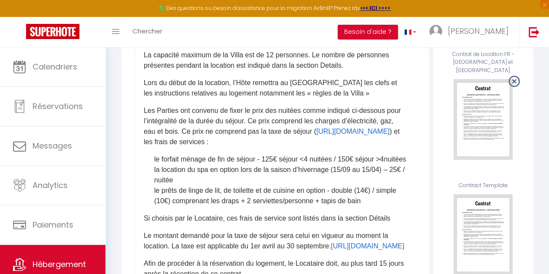
scroll to position [357, 0]
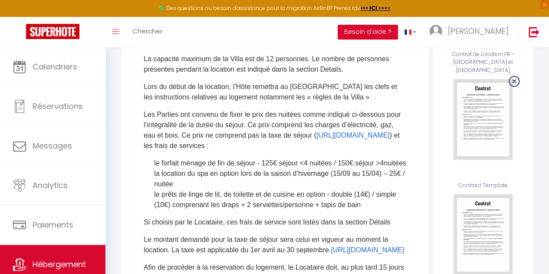
click at [169, 151] on p "Les Parties ont convenu de fixer le prix des nuitées comme indiqué ci-dessous p…" at bounding box center [275, 130] width 263 height 42
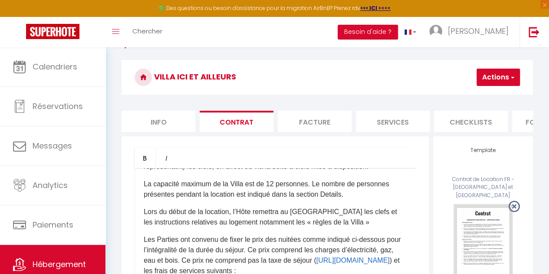
scroll to position [8, 0]
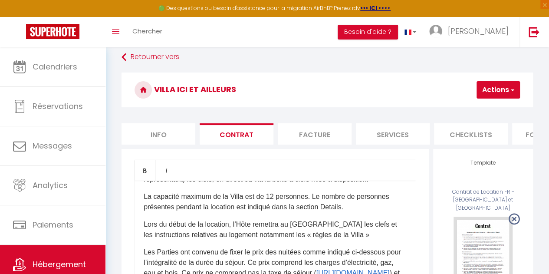
click at [492, 96] on button "Actions" at bounding box center [498, 89] width 43 height 17
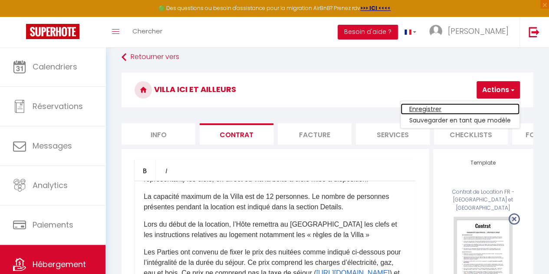
click at [458, 108] on link "Enregistrer" at bounding box center [460, 108] width 119 height 11
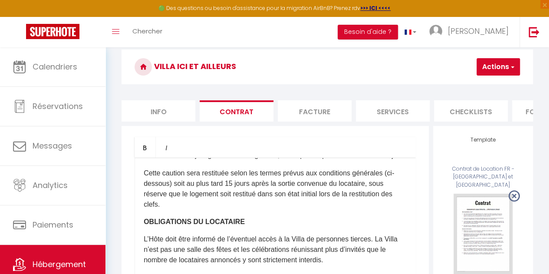
scroll to position [0, 0]
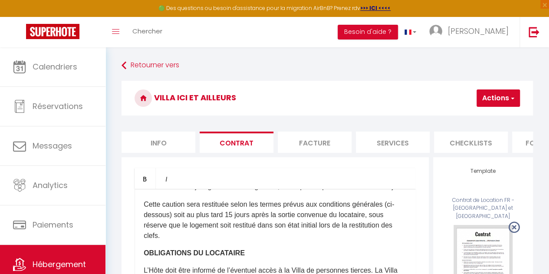
click at [492, 102] on button "Actions" at bounding box center [498, 97] width 43 height 17
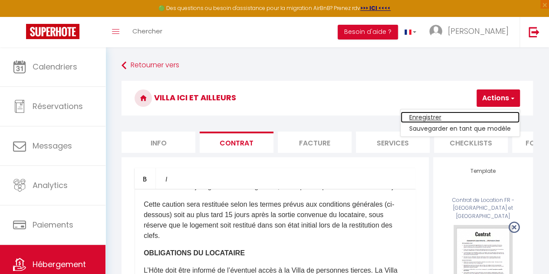
click at [436, 115] on link "Enregistrer" at bounding box center [460, 117] width 119 height 11
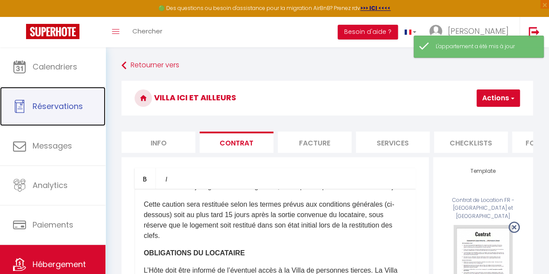
click at [68, 106] on span "Réservations" at bounding box center [58, 106] width 50 height 11
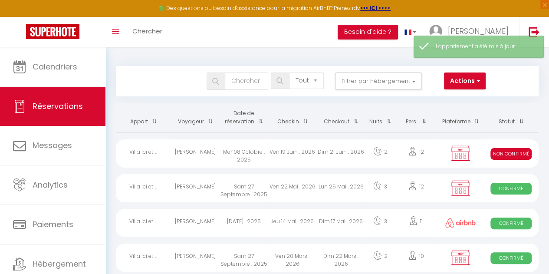
click at [358, 153] on div "Dim 21 Juin . 2026" at bounding box center [341, 153] width 49 height 28
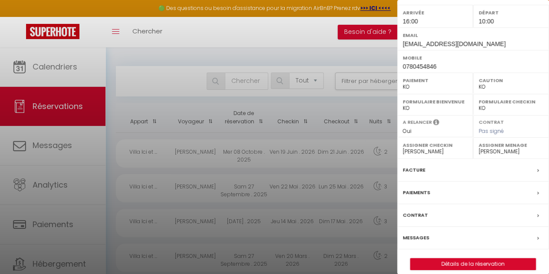
scroll to position [129, 0]
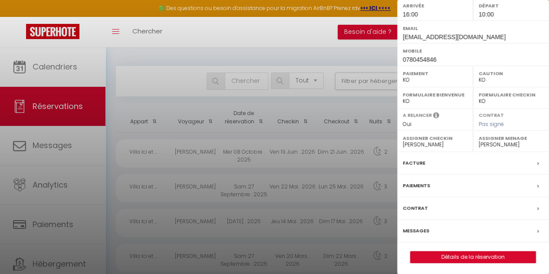
click at [522, 206] on div "Contrat" at bounding box center [473, 208] width 152 height 23
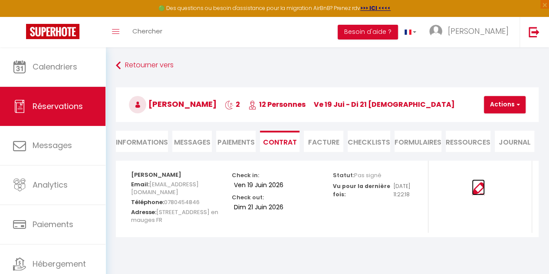
click at [480, 192] on img at bounding box center [478, 188] width 13 height 13
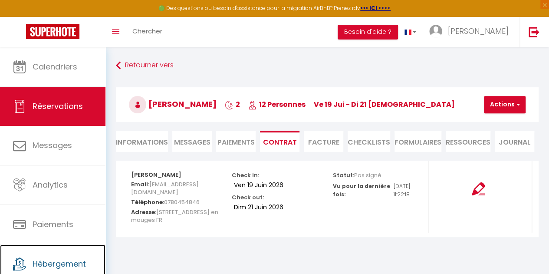
click at [64, 251] on link "Hébergement" at bounding box center [53, 263] width 106 height 39
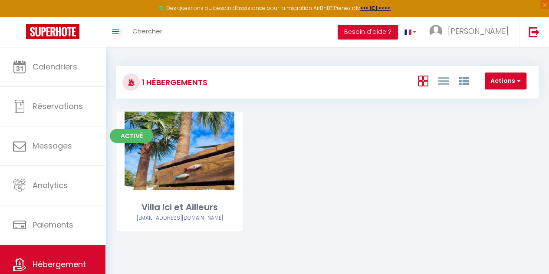
click at [180, 152] on link "Editer" at bounding box center [180, 150] width 52 height 17
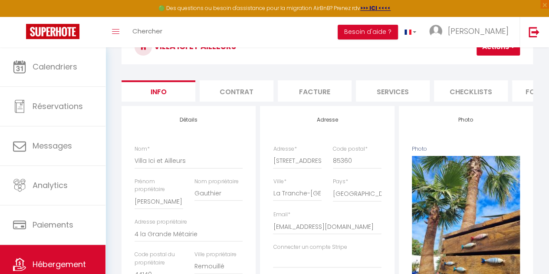
scroll to position [57, 0]
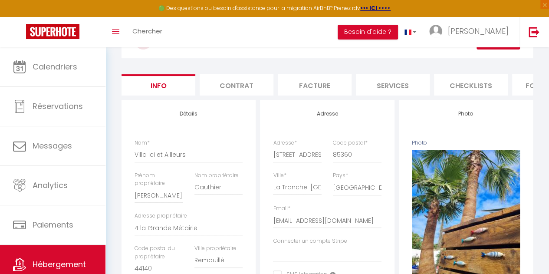
click at [241, 89] on li "Contrat" at bounding box center [237, 84] width 74 height 21
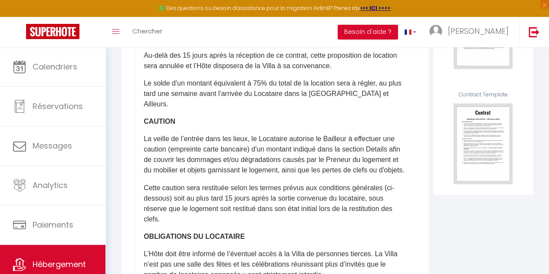
scroll to position [606, 0]
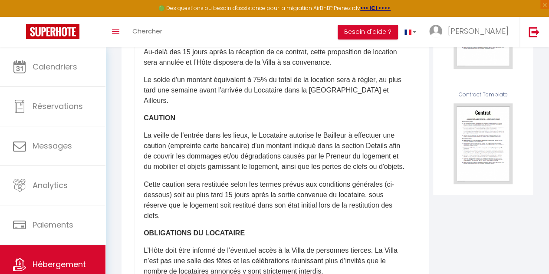
click at [314, 68] on p "Au-delà des 15 jours après la réception de ce contrat, cette proposition de loc…" at bounding box center [275, 57] width 263 height 21
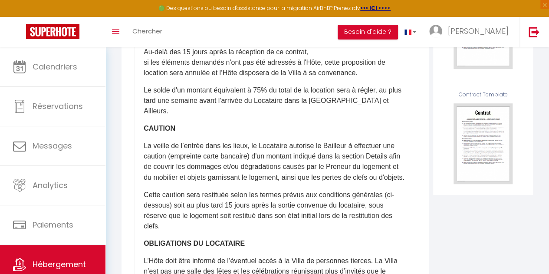
click at [225, 78] on p "si les éléments demandés n'ont pas été adressés à l'Hôte, ​ cette proposition d…" at bounding box center [275, 67] width 263 height 21
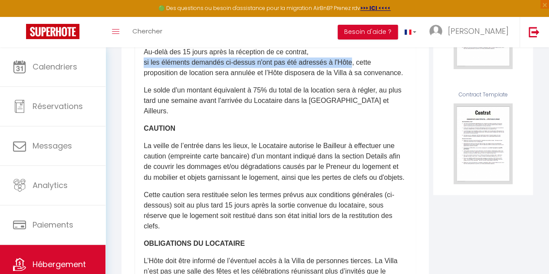
drag, startPoint x: 350, startPoint y: 112, endPoint x: 141, endPoint y: 113, distance: 209.8
click at [141, 113] on div "Contrat de Location - Courte Durée (Meublé de Tourisme) ​Il a été convenu entre…" at bounding box center [275, 125] width 281 height 347
copy p "si les éléments demandés ci-dessus n'ont pas été adressés à l'Hôte"
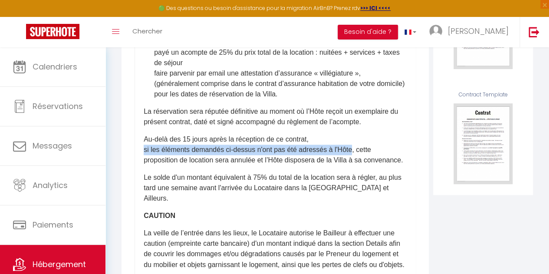
scroll to position [520, 0]
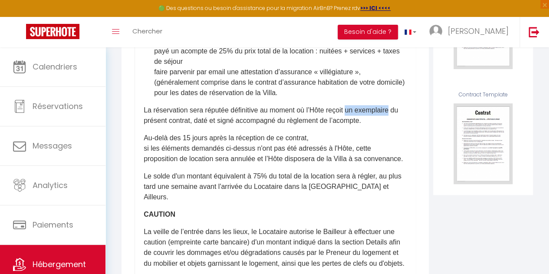
drag, startPoint x: 353, startPoint y: 158, endPoint x: 400, endPoint y: 158, distance: 46.0
click at [400, 126] on p "La réservation sera réputée définitive au moment où l’Hôte reçoit un exemplaire…" at bounding box center [275, 115] width 263 height 21
click at [383, 126] on p "La réservation sera réputée définitive au moment où l’Hôte reçoit un exemplaire…" at bounding box center [275, 115] width 263 height 21
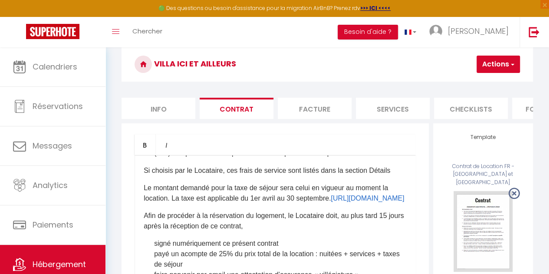
scroll to position [33, 0]
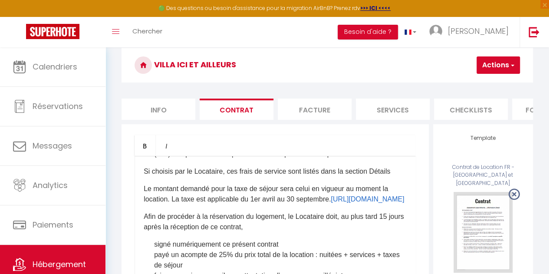
click at [505, 75] on h3 "Villa Ici et Ailleurs" at bounding box center [328, 65] width 412 height 35
click at [506, 68] on button "Actions" at bounding box center [498, 64] width 43 height 17
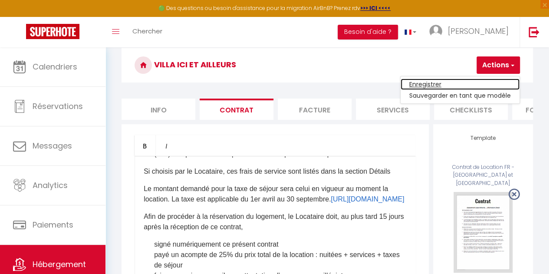
click at [429, 85] on link "Enregistrer" at bounding box center [460, 84] width 119 height 11
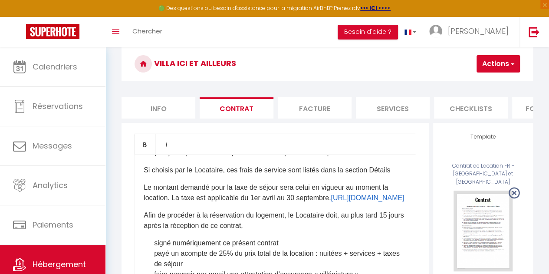
scroll to position [19, 0]
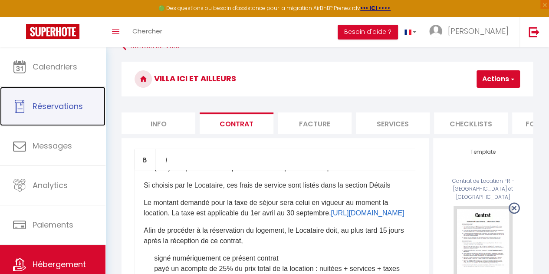
click at [53, 112] on link "Réservations" at bounding box center [53, 106] width 106 height 39
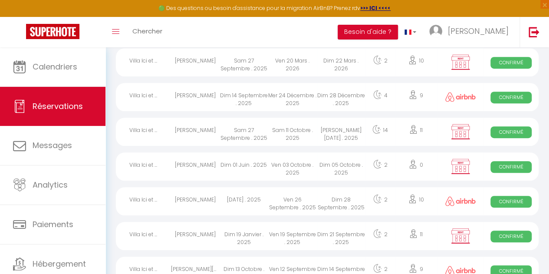
scroll to position [2, 0]
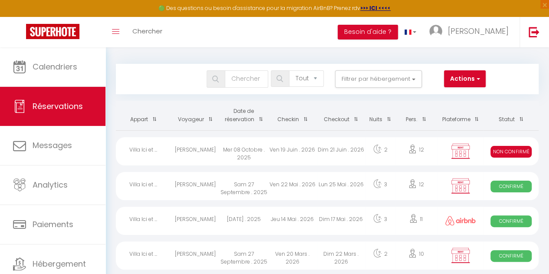
click at [336, 155] on div "Dim 21 Juin . 2026" at bounding box center [341, 151] width 49 height 28
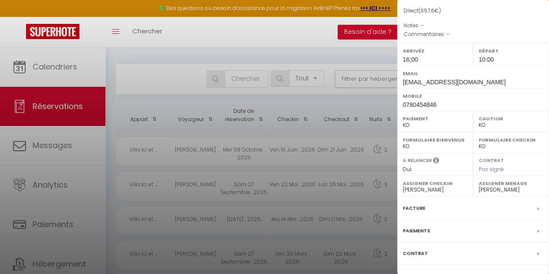
scroll to position [124, 0]
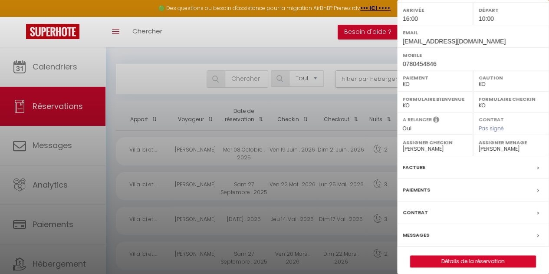
click at [499, 211] on div "Contrat" at bounding box center [473, 213] width 152 height 23
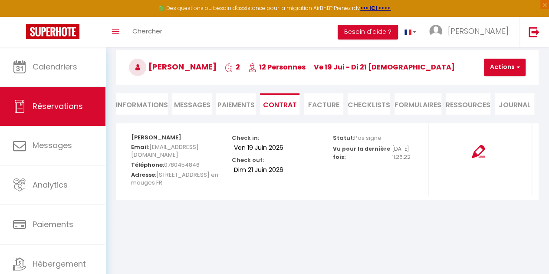
scroll to position [47, 0]
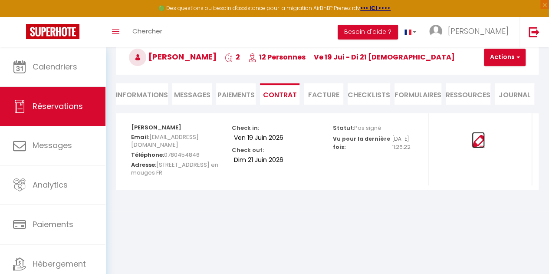
click at [481, 141] on img at bounding box center [478, 141] width 13 height 13
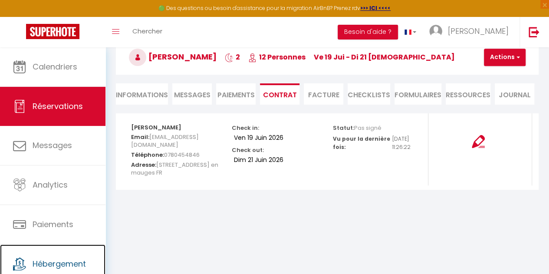
click at [56, 259] on span "Hébergement" at bounding box center [59, 263] width 53 height 11
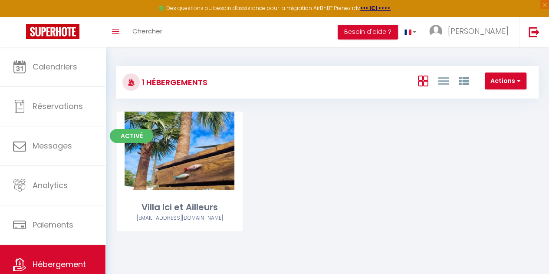
click at [181, 150] on link "Editer" at bounding box center [180, 150] width 52 height 17
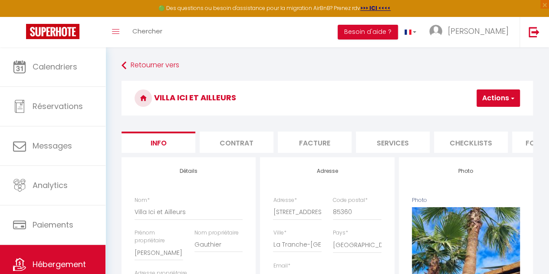
click at [294, 145] on li "Facture" at bounding box center [315, 142] width 74 height 21
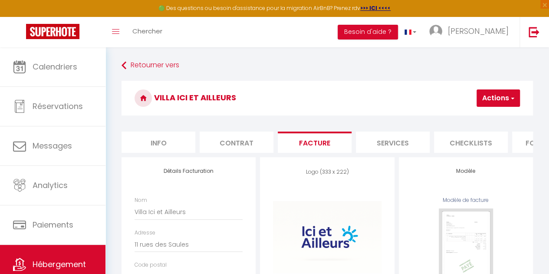
click at [248, 144] on li "Contrat" at bounding box center [237, 142] width 74 height 21
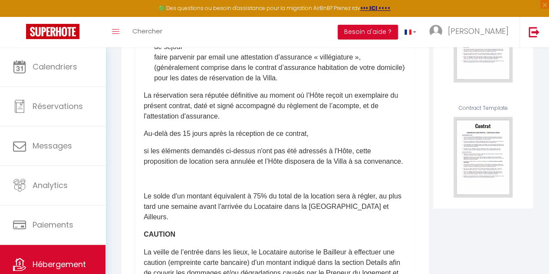
scroll to position [551, 0]
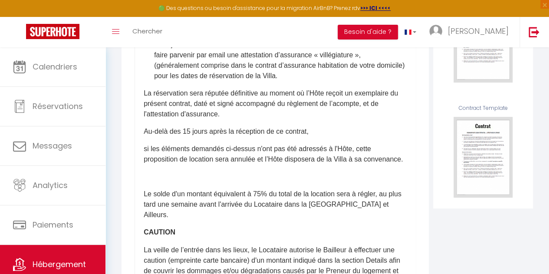
click at [323, 137] on p "Au-delà des 15 jours après la réception de ce contrat," at bounding box center [275, 131] width 263 height 10
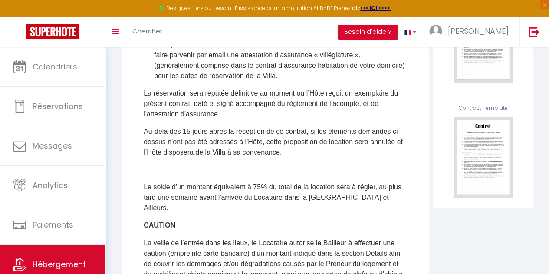
click at [234, 175] on p at bounding box center [275, 170] width 263 height 10
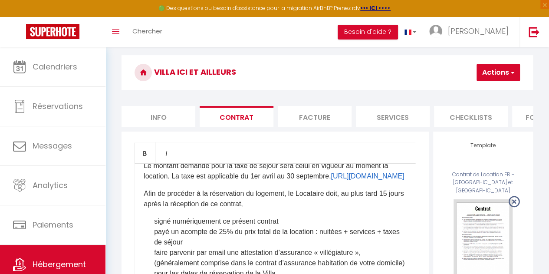
scroll to position [0, 0]
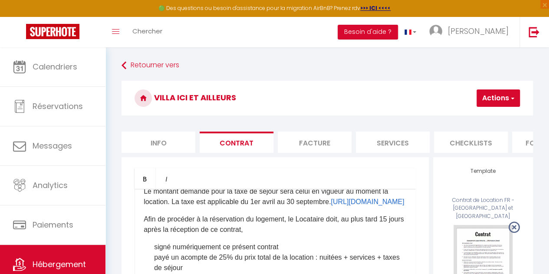
click at [499, 91] on button "Actions" at bounding box center [498, 97] width 43 height 17
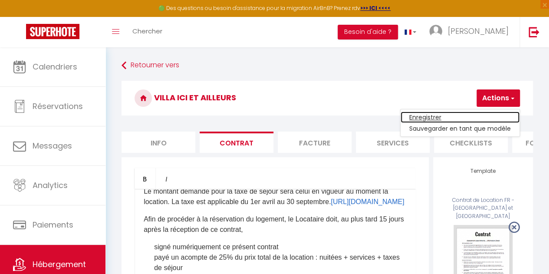
click at [438, 117] on link "Enregistrer" at bounding box center [460, 117] width 119 height 11
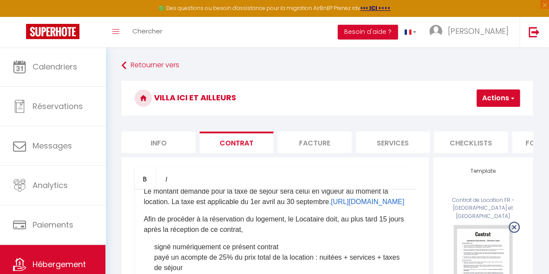
click at [502, 97] on button "Actions" at bounding box center [498, 97] width 43 height 17
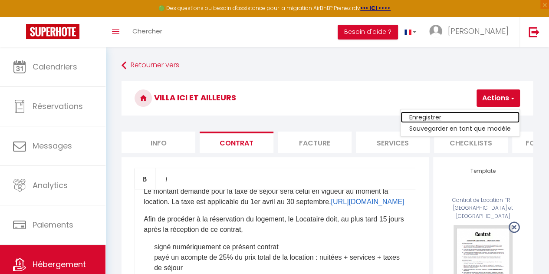
click at [417, 116] on link "Enregistrer" at bounding box center [460, 117] width 119 height 11
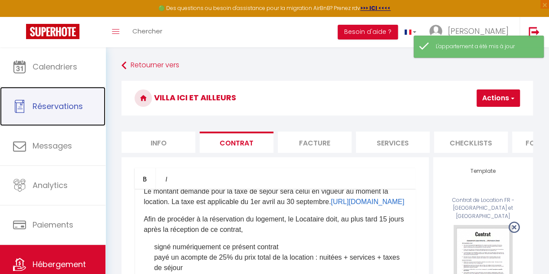
click at [62, 111] on span "Réservations" at bounding box center [58, 106] width 50 height 11
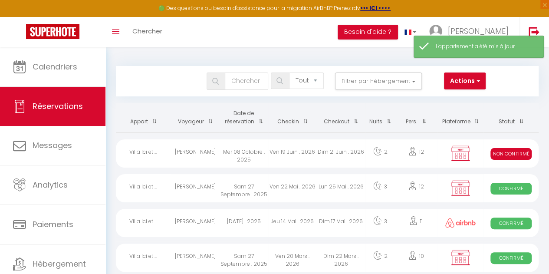
click at [320, 153] on div "Dim 21 Juin . 2026" at bounding box center [341, 153] width 49 height 28
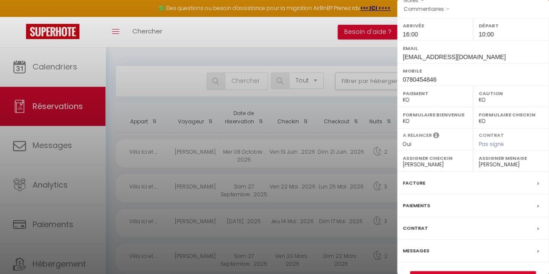
scroll to position [129, 0]
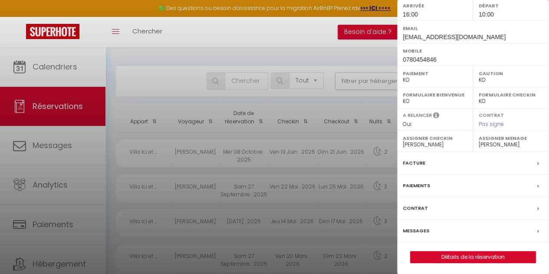
click at [461, 205] on div "Contrat" at bounding box center [473, 208] width 152 height 23
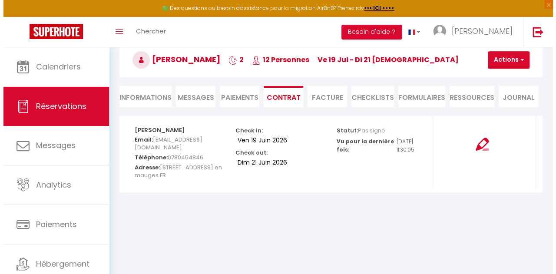
scroll to position [47, 0]
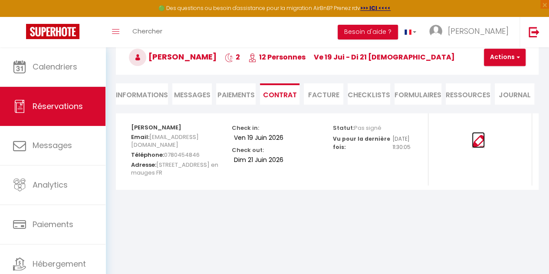
click at [482, 141] on img at bounding box center [478, 141] width 13 height 13
click at [479, 141] on img at bounding box center [478, 141] width 13 height 13
click at [506, 63] on button "Actions" at bounding box center [505, 57] width 42 height 17
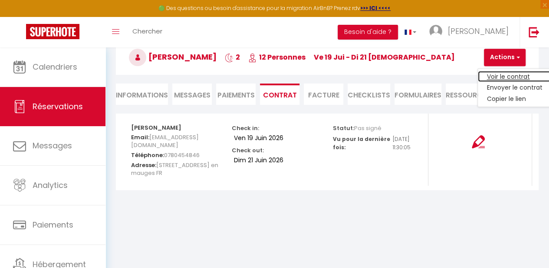
click at [507, 74] on link "Voir le contrat" at bounding box center [514, 76] width 73 height 11
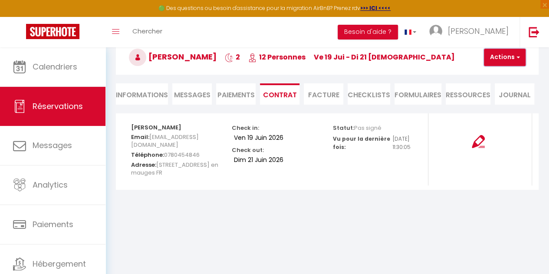
click at [515, 57] on span "button" at bounding box center [517, 57] width 5 height 8
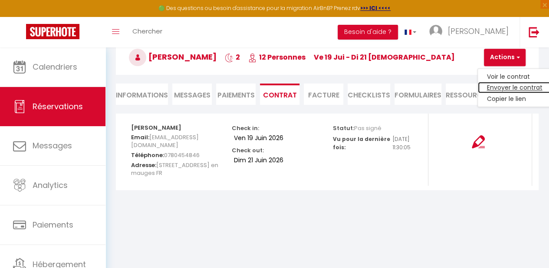
click at [511, 86] on link "Envoyer le contrat" at bounding box center [514, 87] width 73 height 11
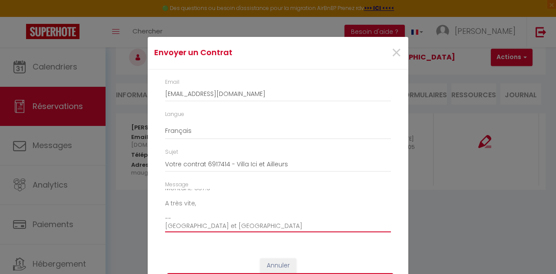
scroll to position [0, 0]
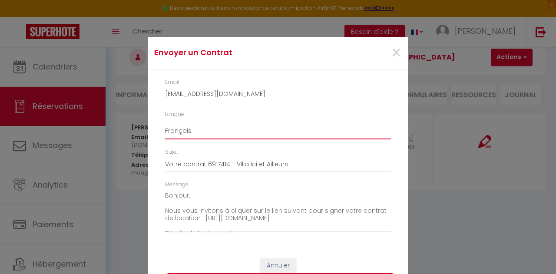
click at [181, 132] on select "Anglais Français Espagnol Portugais" at bounding box center [278, 131] width 226 height 17
click at [165, 123] on select "Anglais Français Espagnol Portugais" at bounding box center [278, 131] width 226 height 17
click at [188, 132] on select "Anglais Français Espagnol Portugais" at bounding box center [278, 131] width 226 height 17
click at [165, 123] on select "Anglais Français Espagnol Portugais" at bounding box center [278, 131] width 226 height 17
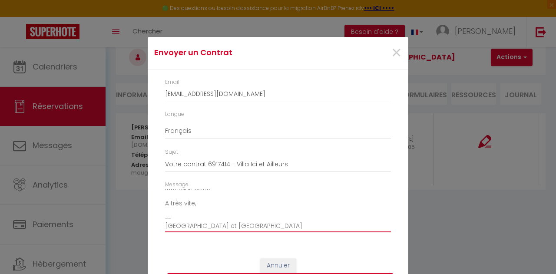
scroll to position [106, 0]
click at [223, 226] on textarea "Bonjour, Nous vous invitons à cliquer sur le lien suivant pour signer votre con…" at bounding box center [278, 211] width 226 height 44
click at [165, 224] on textarea "Bonjour, Nous vous invitons à cliquer sur le lien suivant pour signer votre con…" at bounding box center [278, 211] width 226 height 44
drag, startPoint x: 202, startPoint y: 221, endPoint x: 141, endPoint y: 220, distance: 61.7
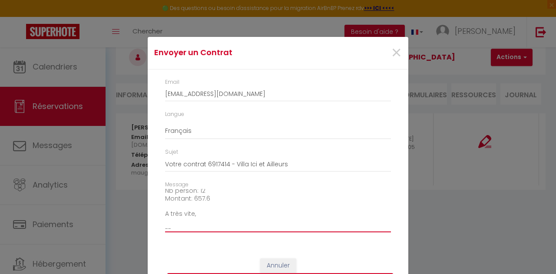
click at [141, 220] on div "Envoyer un Contrat × Email cbaudetf@free.fr Langue Anglais Français Espagnol Po…" at bounding box center [278, 137] width 556 height 274
click at [209, 207] on textarea "Bonjour, Nous vous invitons à cliquer sur le lien suivant pour signer votre con…" at bounding box center [278, 211] width 226 height 44
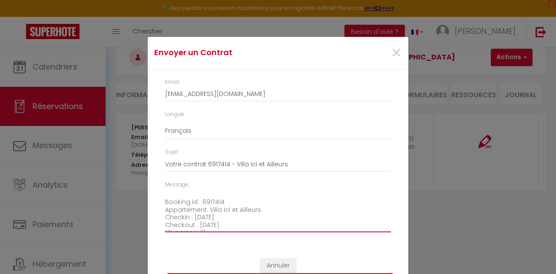
drag, startPoint x: 204, startPoint y: 217, endPoint x: 153, endPoint y: 213, distance: 50.9
click at [153, 213] on div "Email cbaudetf@free.fr Langue Anglais Français Espagnol Portugais Sujet Votre c…" at bounding box center [278, 159] width 261 height 181
click at [165, 216] on textarea "Bonjour, Nous vous invitons à cliquer sur le lien suivant pour signer votre con…" at bounding box center [278, 211] width 226 height 44
click at [203, 218] on textarea "Bonjour, Nous vous invitons à cliquer sur le lien suivant pour signer votre con…" at bounding box center [278, 211] width 226 height 44
drag, startPoint x: 266, startPoint y: 220, endPoint x: 144, endPoint y: 216, distance: 122.5
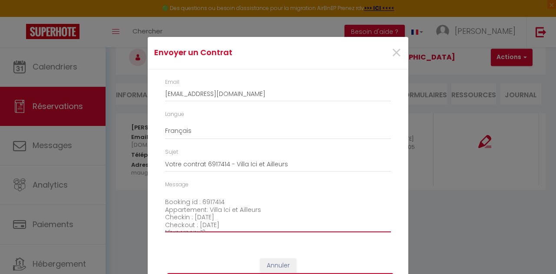
click at [144, 216] on div "Envoyer un Contrat × Email cbaudetf@free.fr Langue Anglais Français Espagnol Po…" at bounding box center [278, 137] width 556 height 274
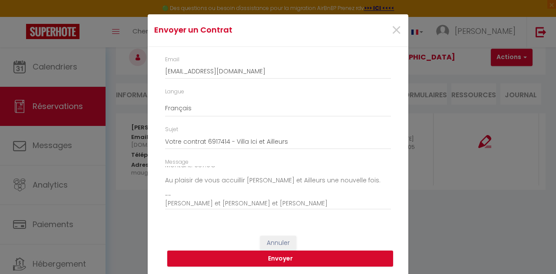
scroll to position [23, 0]
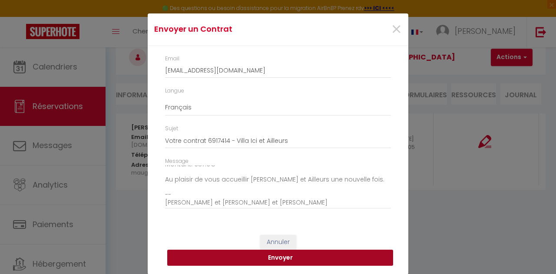
click at [280, 262] on button "Envoyer" at bounding box center [280, 258] width 226 height 17
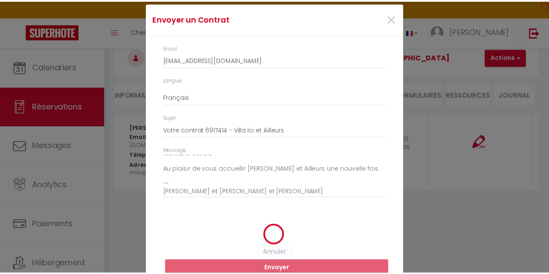
scroll to position [13, 0]
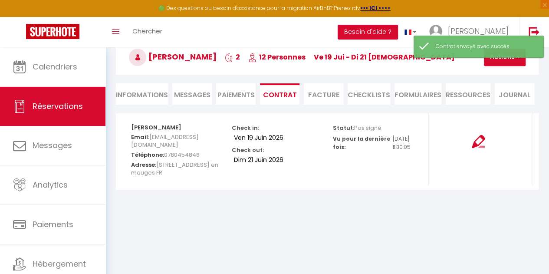
click at [185, 98] on span "Messages" at bounding box center [192, 95] width 36 height 10
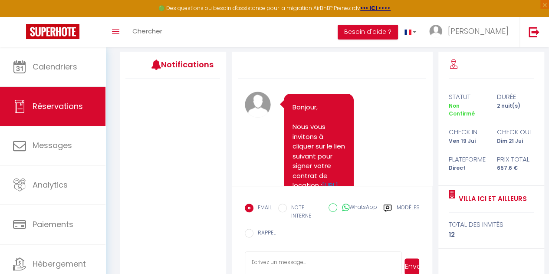
scroll to position [110, 0]
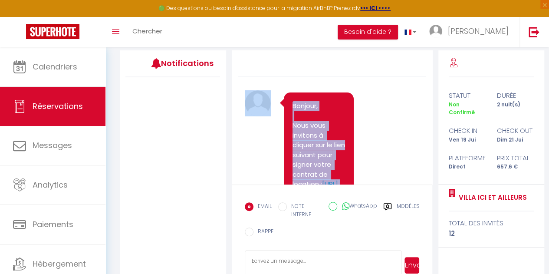
drag, startPoint x: 433, startPoint y: 63, endPoint x: 430, endPoint y: 78, distance: 15.6
click at [430, 78] on div "Note Sms Bonjour, Nous vous invitons à cliquer sur le lien suivant pour signer …" at bounding box center [332, 168] width 212 height 237
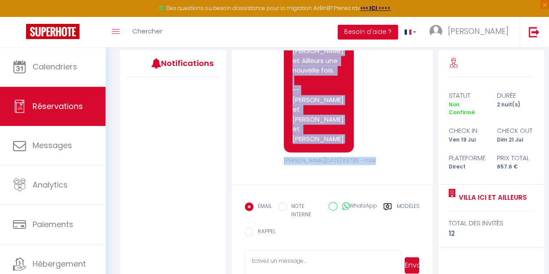
scroll to position [338, 0]
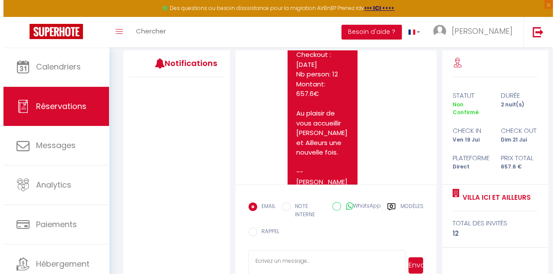
scroll to position [0, 0]
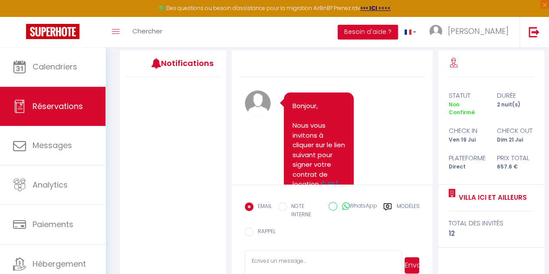
click at [155, 145] on div at bounding box center [173, 144] width 106 height 134
click at [115, 35] on link "Toggle menubar" at bounding box center [116, 32] width 20 height 30
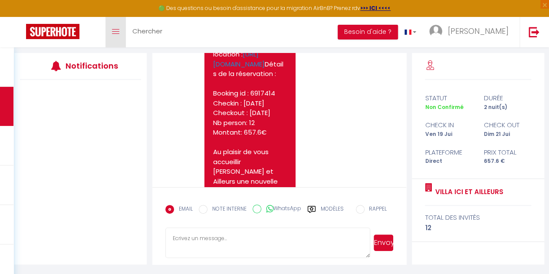
scroll to position [241, 0]
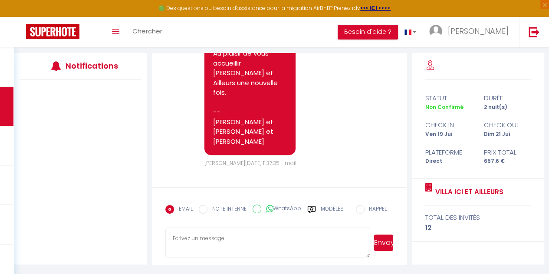
click at [334, 210] on label "Modèles" at bounding box center [331, 212] width 23 height 15
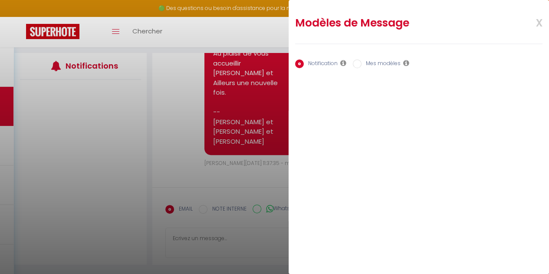
click at [391, 66] on label "Mes modèles" at bounding box center [381, 64] width 39 height 10
click at [362, 66] on input "Mes modèles" at bounding box center [357, 63] width 9 height 9
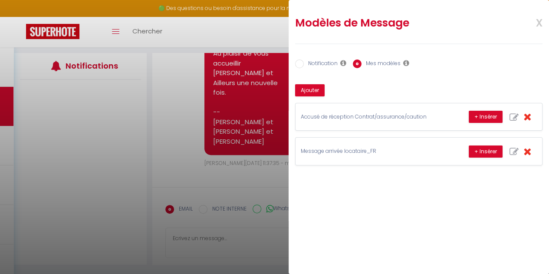
click at [301, 64] on input "Notification" at bounding box center [299, 63] width 9 height 9
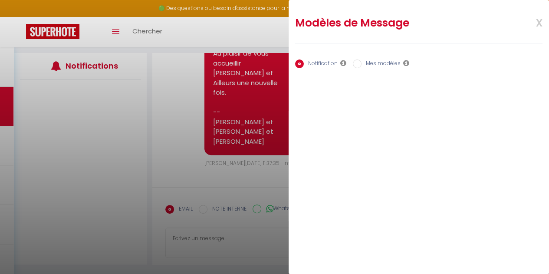
click at [382, 63] on label "Mes modèles" at bounding box center [381, 64] width 39 height 10
click at [362, 63] on input "Mes modèles" at bounding box center [357, 63] width 9 height 9
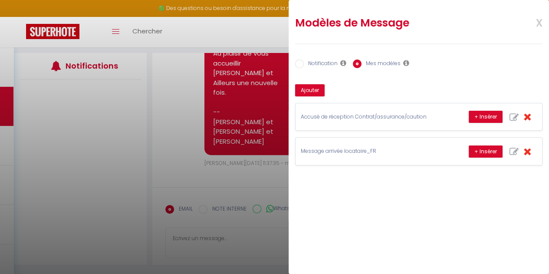
click at [299, 63] on input "Notification" at bounding box center [299, 63] width 9 height 9
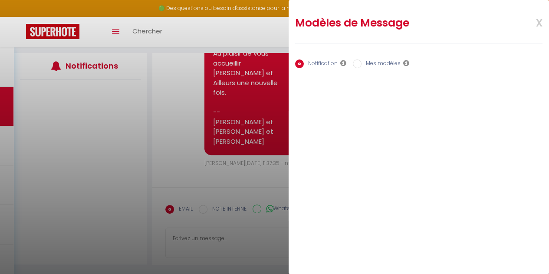
click at [367, 65] on label "Mes modèles" at bounding box center [381, 64] width 39 height 10
click at [362, 65] on input "Mes modèles" at bounding box center [357, 63] width 9 height 9
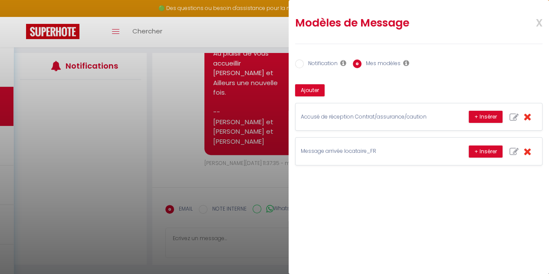
click at [537, 24] on span "x" at bounding box center [528, 22] width 27 height 20
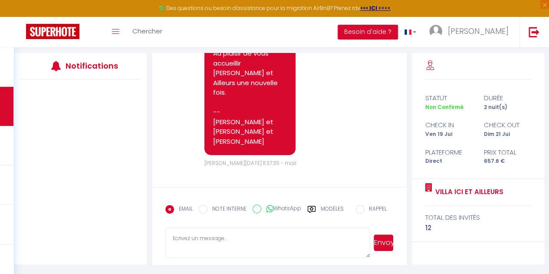
click at [360, 211] on input "RAPPEL" at bounding box center [360, 209] width 9 height 9
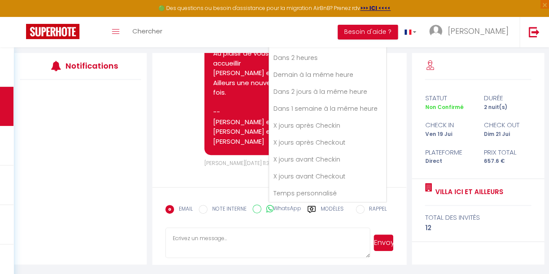
click at [127, 162] on div at bounding box center [80, 147] width 132 height 134
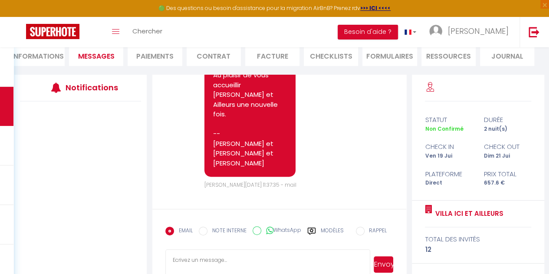
scroll to position [108, 0]
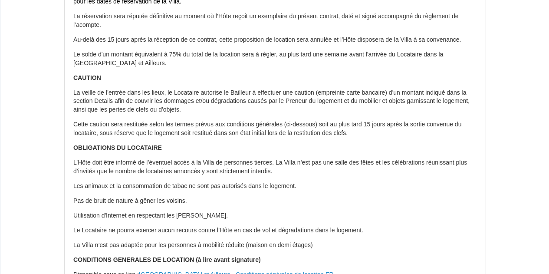
scroll to position [522, 0]
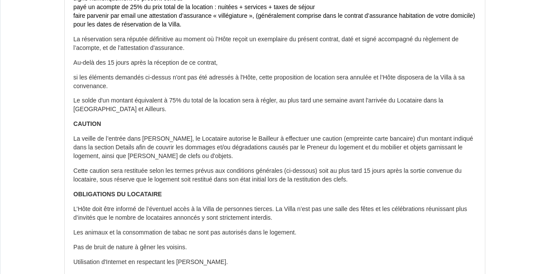
scroll to position [519, 0]
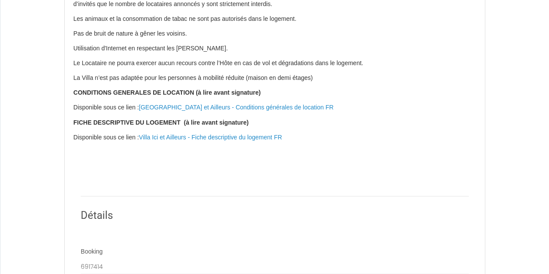
scroll to position [716, 0]
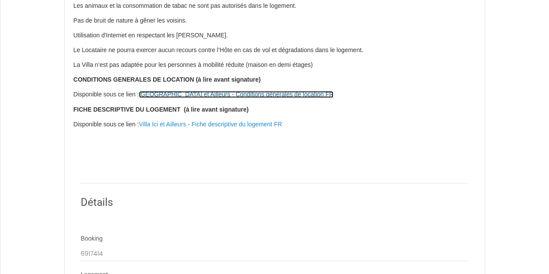
click at [245, 98] on link "[GEOGRAPHIC_DATA] et Ailleurs - Conditions générales de location FR" at bounding box center [236, 94] width 195 height 7
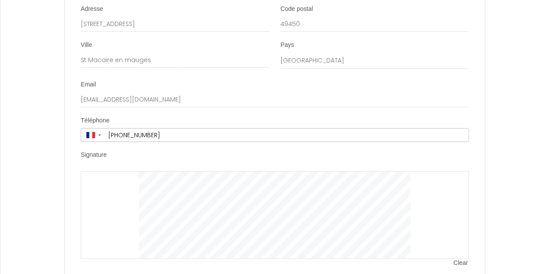
scroll to position [1674, 0]
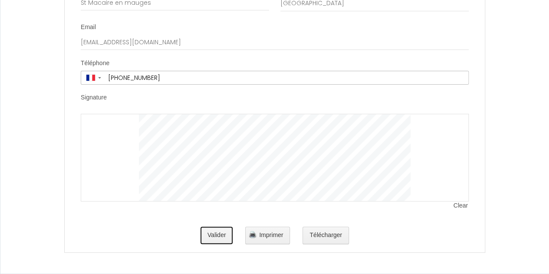
click at [217, 233] on button "Valider" at bounding box center [217, 235] width 33 height 17
click at [220, 236] on button "Valider" at bounding box center [217, 235] width 33 height 17
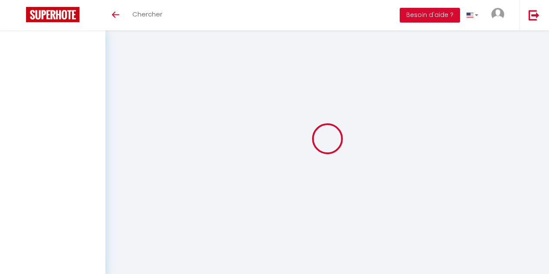
scroll to position [47, 0]
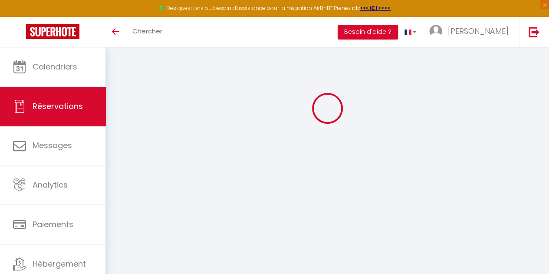
select select
checkbox input "false"
select select
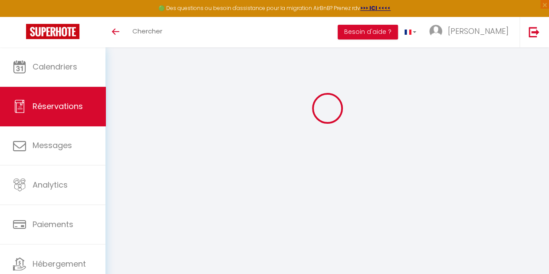
checkbox input "false"
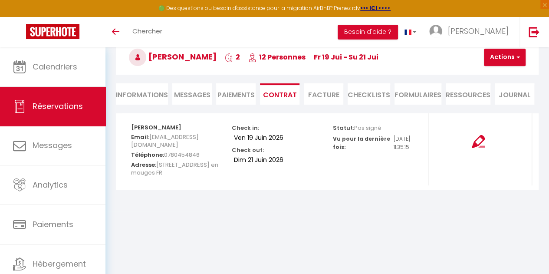
drag, startPoint x: 190, startPoint y: 93, endPoint x: 176, endPoint y: 94, distance: 14.0
click at [176, 94] on span "Messages" at bounding box center [192, 95] width 36 height 10
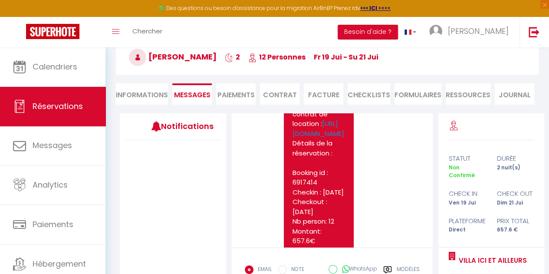
scroll to position [125, 0]
click at [322, 137] on link "https://superhote.com/applink/booking/A0WOSxTy7m/contract" at bounding box center [319, 127] width 52 height 19
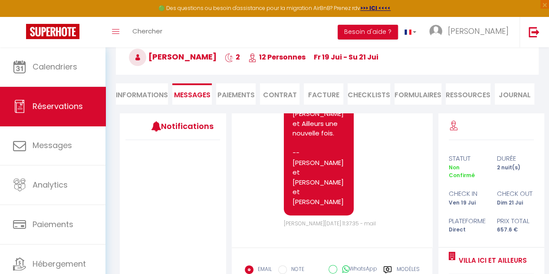
scroll to position [338, 0]
click at [236, 98] on li "Paiements" at bounding box center [236, 93] width 40 height 21
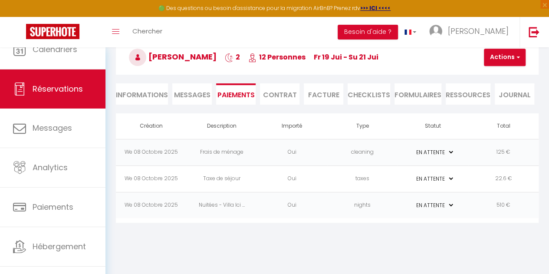
click at [58, 86] on span "Réservations" at bounding box center [58, 88] width 50 height 11
select select "not_cancelled"
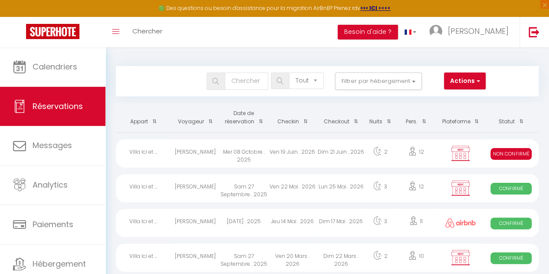
click at [381, 154] on div "2" at bounding box center [381, 153] width 30 height 28
select select "KO"
select select "0"
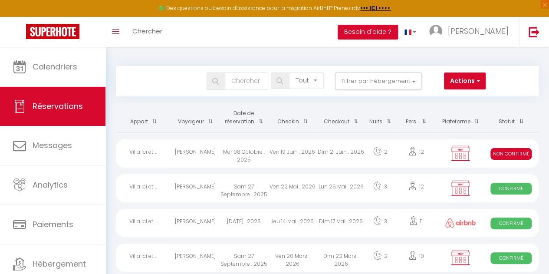
select select "1"
select select
select select "53236"
select select "53255"
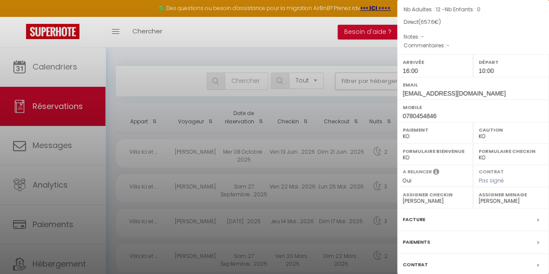
scroll to position [129, 0]
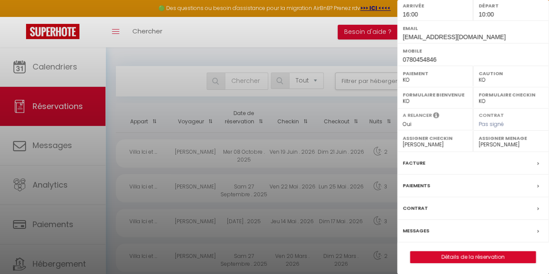
click at [434, 75] on label "Paiement" at bounding box center [435, 73] width 65 height 9
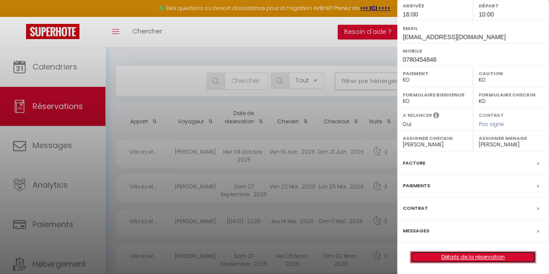
click at [459, 256] on link "Détails de la réservation" at bounding box center [473, 256] width 125 height 11
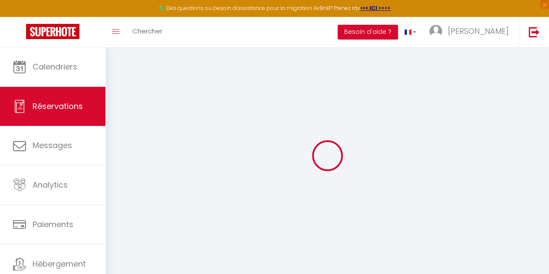
select select
checkbox input "false"
select select
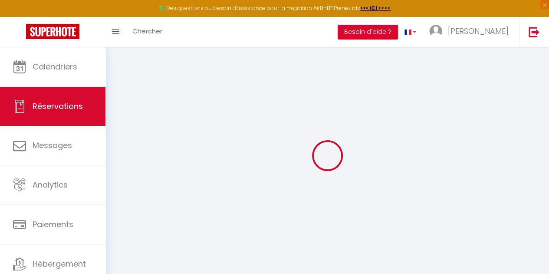
checkbox input "false"
select select
checkbox input "false"
type input "125"
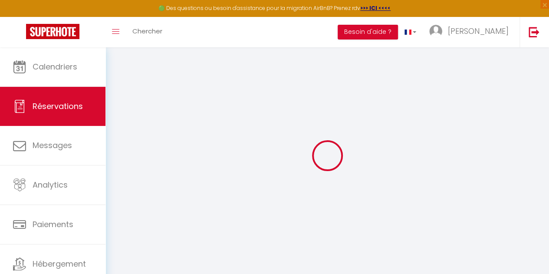
type input "22.6"
select select
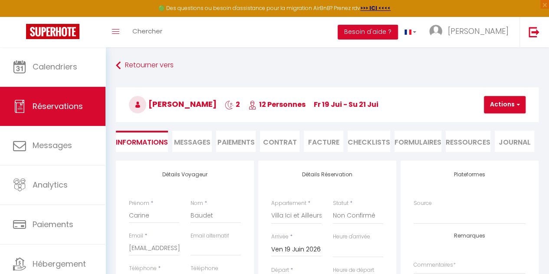
checkbox input "false"
select select "16:00"
select select "10:00"
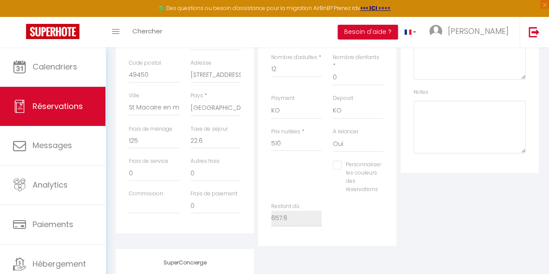
scroll to position [248, 0]
click at [208, 169] on input "0" at bounding box center [216, 172] width 50 height 16
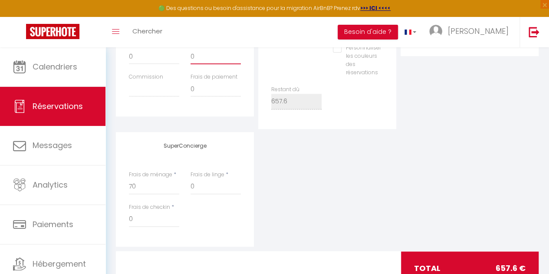
scroll to position [360, 0]
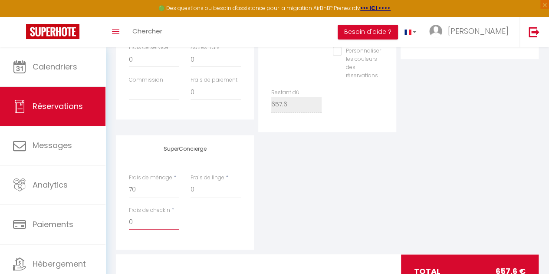
click at [157, 215] on input "0" at bounding box center [154, 223] width 50 height 16
checkbox input "false"
type input "7"
checkbox input "false"
type input "70"
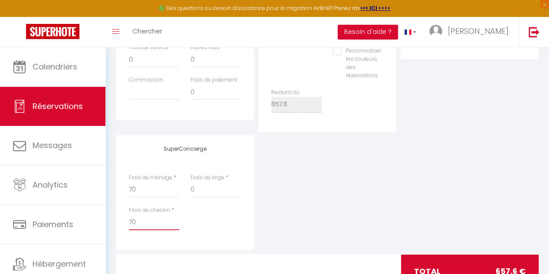
checkbox input "false"
type input "70"
drag, startPoint x: 532, startPoint y: 249, endPoint x: 528, endPoint y: 213, distance: 35.9
click at [528, 213] on div "Détails Voyageur Prénom * Carine Nom * Baudet Email * cbaudetf@free.fr Email al…" at bounding box center [327, 45] width 423 height 488
drag, startPoint x: 528, startPoint y: 213, endPoint x: 532, endPoint y: 204, distance: 10.5
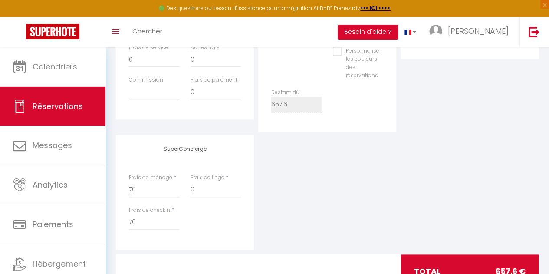
click at [532, 204] on div "SuperConcierge Frais de ménage * 70 Frais de linge * 0 Frais de checkin * 70" at bounding box center [327, 192] width 427 height 115
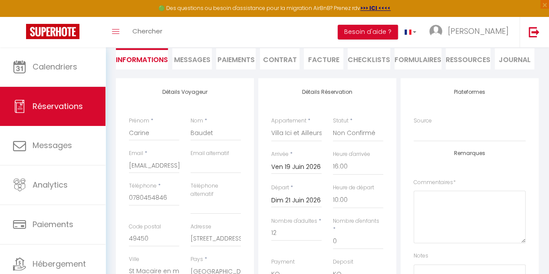
scroll to position [72, 0]
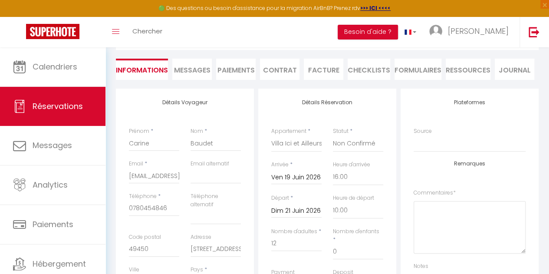
click at [191, 70] on span "Messages" at bounding box center [192, 70] width 36 height 10
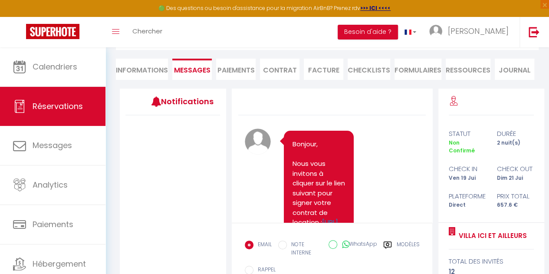
click at [299, 243] on label "NOTE INTERNE" at bounding box center [305, 249] width 36 height 17
click at [287, 243] on input "NOTE INTERNE" at bounding box center [282, 245] width 9 height 9
radio input "true"
click at [248, 245] on input "EMAIL" at bounding box center [249, 245] width 9 height 9
radio input "true"
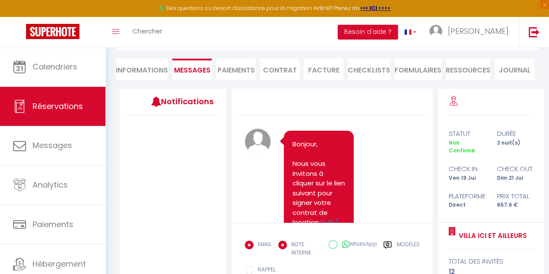
radio input "false"
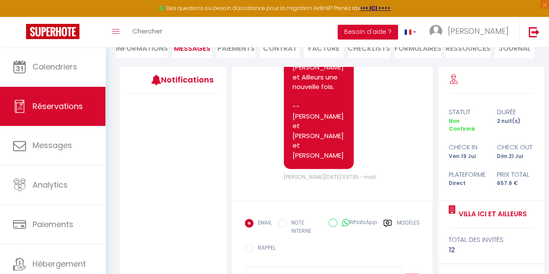
scroll to position [98, 0]
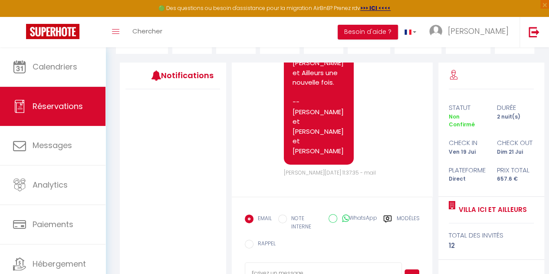
drag, startPoint x: 433, startPoint y: 162, endPoint x: 434, endPoint y: 177, distance: 15.2
click at [434, 177] on div "Note Sms Bonjour, Nous vous invitons à cliquer sur le lien suivant pour signer …" at bounding box center [332, 181] width 212 height 237
click at [334, 220] on input "WhatsApp" at bounding box center [333, 218] width 9 height 9
radio input "true"
radio input "false"
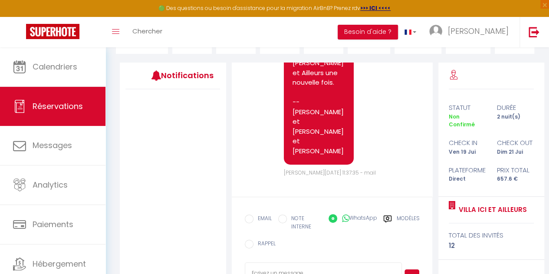
scroll to position [133, 0]
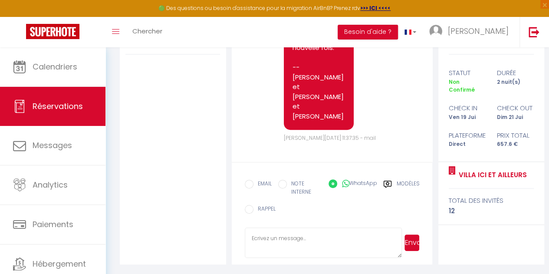
click at [301, 239] on textarea at bounding box center [324, 243] width 158 height 30
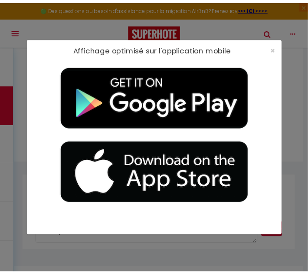
scroll to position [202, 0]
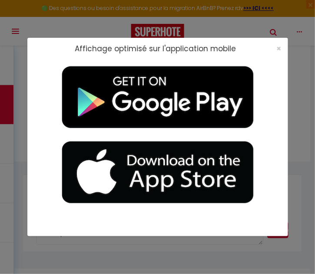
click at [282, 50] on div "×" at bounding box center [276, 48] width 22 height 9
click at [277, 46] on span "×" at bounding box center [279, 48] width 5 height 11
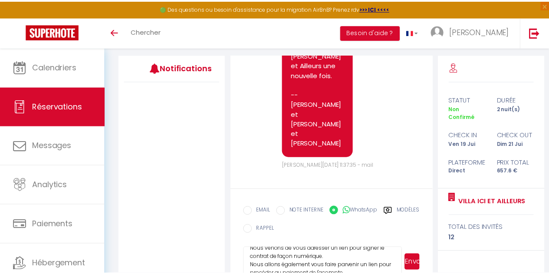
scroll to position [338, 0]
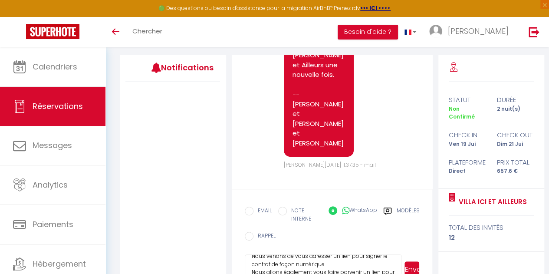
drag, startPoint x: 375, startPoint y: 187, endPoint x: 383, endPoint y: 161, distance: 27.3
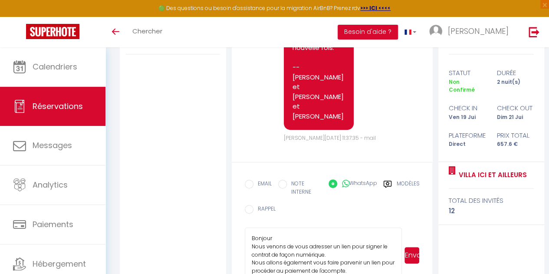
scroll to position [0, 0]
drag, startPoint x: 399, startPoint y: 255, endPoint x: 416, endPoint y: 282, distance: 31.7
click at [416, 141] on html "🟢 Des questions ou besoin d'assistance pour la migration AirBnB? Prenez rdv >>>…" at bounding box center [274, 4] width 549 height 274
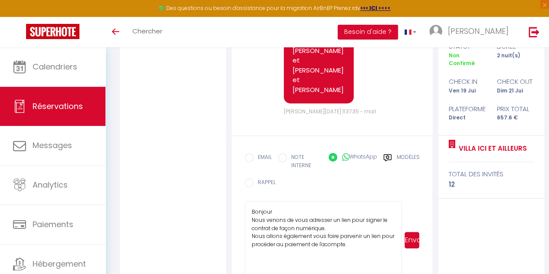
drag, startPoint x: 399, startPoint y: 256, endPoint x: 417, endPoint y: 278, distance: 28.4
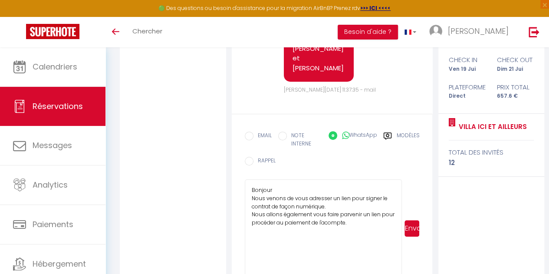
drag, startPoint x: 399, startPoint y: 256, endPoint x: 413, endPoint y: 277, distance: 25.2
click at [362, 223] on textarea "Bonjour Nous venons de vous adresser un lien pour signer le contrat de façon nu…" at bounding box center [324, 228] width 158 height 99
click at [252, 200] on textarea "Bonjour Nous venons de vous adresser un lien pour signer le contrat de façon nu…" at bounding box center [324, 228] width 158 height 99
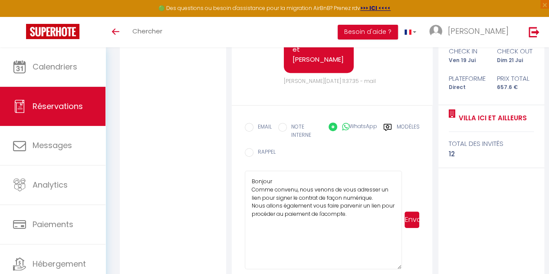
scroll to position [202, 0]
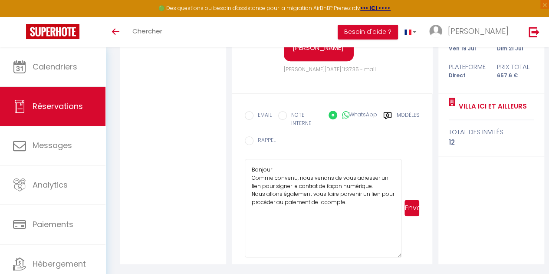
click at [379, 187] on textarea "Bonjour Comme convenu, nous venons de vous adresser un lien pour signer le cont…" at bounding box center [324, 208] width 158 height 99
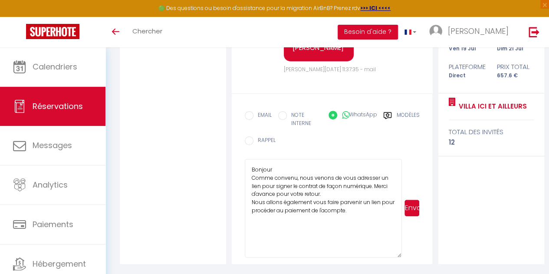
click at [378, 179] on textarea "Bonjour Comme convenu, nous venons de vous adresser un lien pour signer le cont…" at bounding box center [324, 208] width 158 height 99
click at [378, 193] on textarea "Bonjour Comme convenu, nous venons de vous adresser par email un lien pour sign…" at bounding box center [324, 208] width 158 height 99
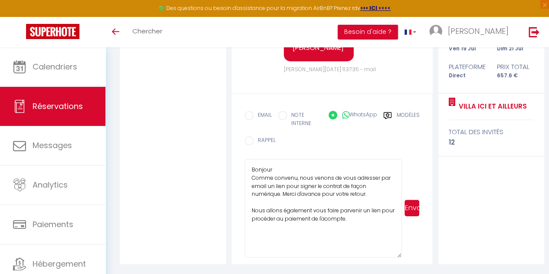
click at [354, 219] on textarea "Bonjour Comme convenu, nous venons de vous adresser par email un lien pour sign…" at bounding box center [324, 208] width 158 height 99
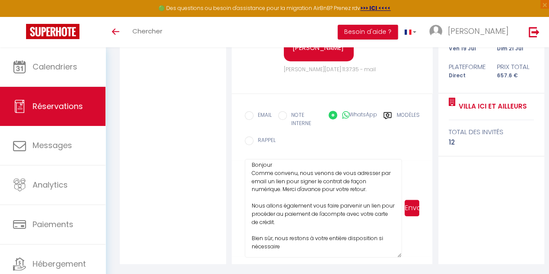
click at [295, 244] on textarea "Bonjour Comme convenu, nous venons de vous adresser par email un lien pour sign…" at bounding box center [324, 208] width 158 height 99
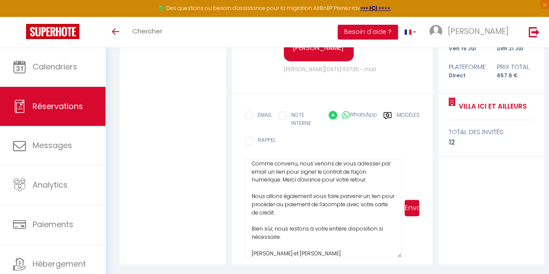
scroll to position [23, 0]
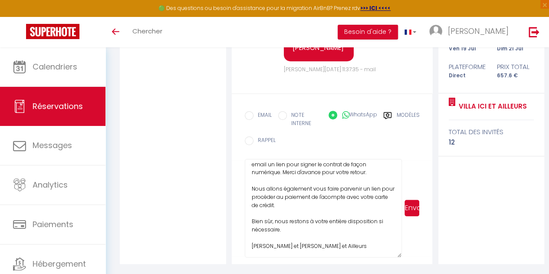
click at [299, 227] on textarea "Bonjour Comme convenu, nous venons de vous adresser par email un lien pour sign…" at bounding box center [324, 208] width 158 height 99
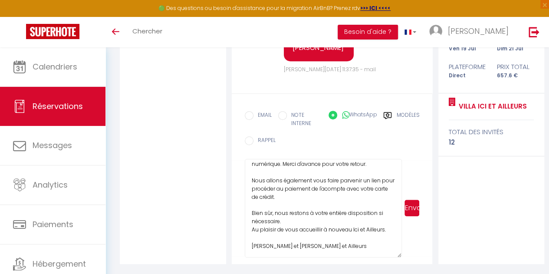
scroll to position [37, 0]
type textarea "Bonjour Comme convenu, nous venons de vous adresser par email un lien pour sign…"
click at [413, 209] on button "Envoyer" at bounding box center [412, 208] width 15 height 17
click at [410, 210] on button "Envoyer" at bounding box center [412, 208] width 15 height 17
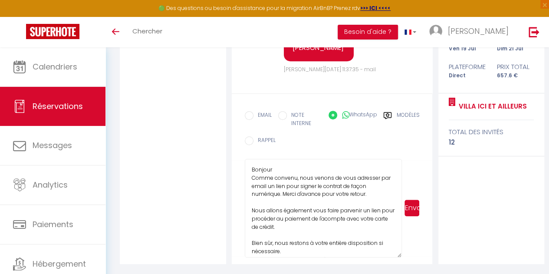
drag, startPoint x: 314, startPoint y: 247, endPoint x: 221, endPoint y: 134, distance: 145.9
click at [221, 134] on div "Notifications Note Sms Bonjour, Nous vous invitons à cliquer sur le lien suivan…" at bounding box center [332, 111] width 425 height 305
click at [57, 108] on span "Réservations" at bounding box center [58, 106] width 50 height 11
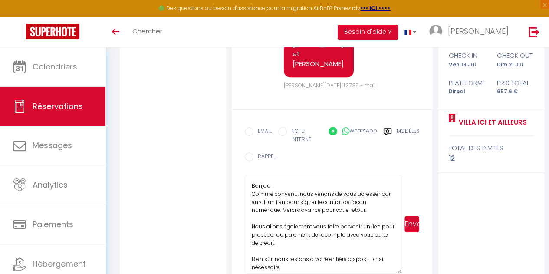
select select "not_cancelled"
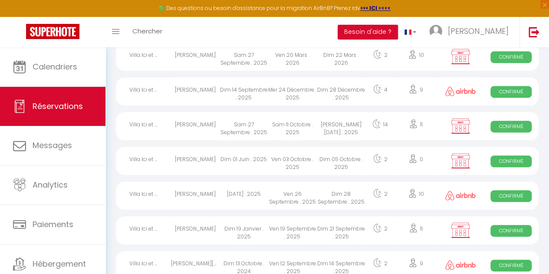
scroll to position [22, 0]
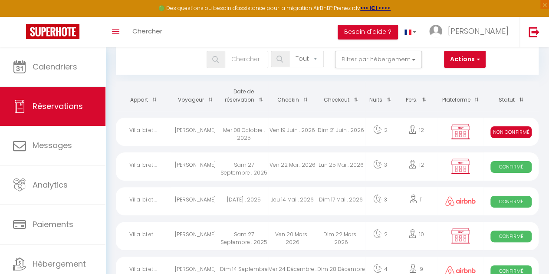
click at [234, 132] on div "Mer 08 Octobre . 2025" at bounding box center [244, 132] width 49 height 28
select select "KO"
select select "0"
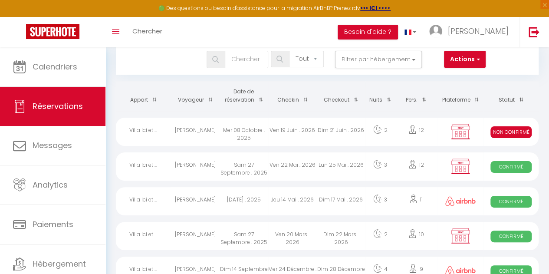
select select "1"
select select
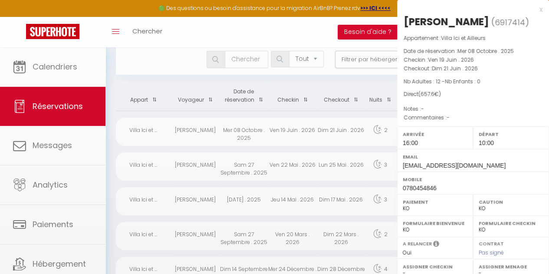
select select "53236"
select select "53255"
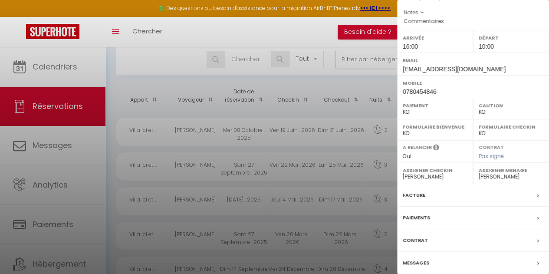
scroll to position [129, 0]
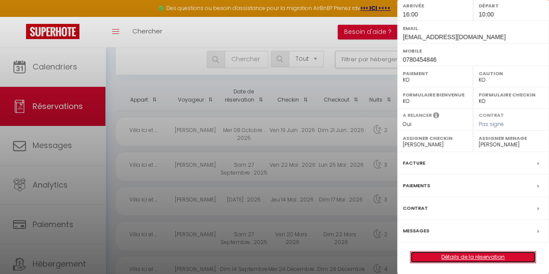
click at [469, 252] on link "Détails de la réservation" at bounding box center [473, 256] width 125 height 11
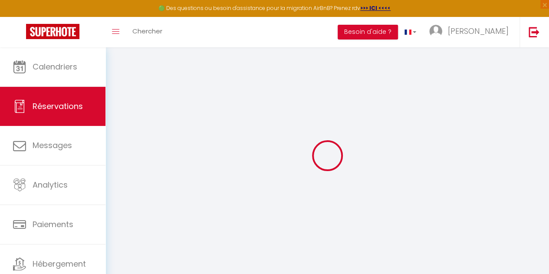
type input "Carine"
type input "Baudet"
type input "cbaudetf@free.fr"
type input "0780454846"
type input "49450"
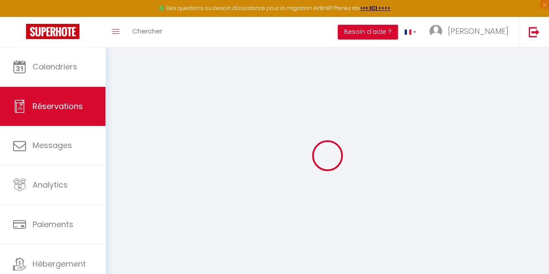
type input "5 allée des genêts"
type input "St Macaire en mauges"
select select "FR"
select select "77905"
select select "2"
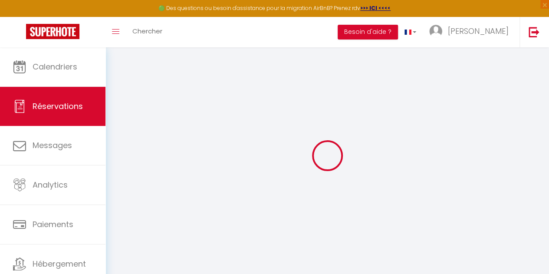
type input "Ven 19 Juin 2026"
select select
type input "Dim 21 Juin 2026"
select select
type input "12"
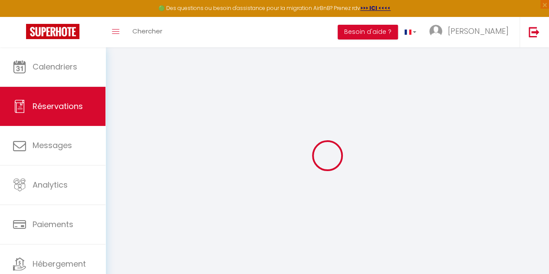
select select "10"
select select
type input "510"
checkbox input "false"
type input "657.6"
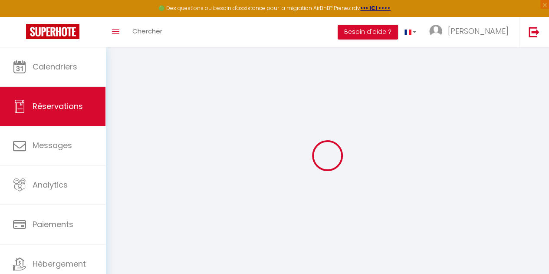
type input "70"
type input "0"
select select
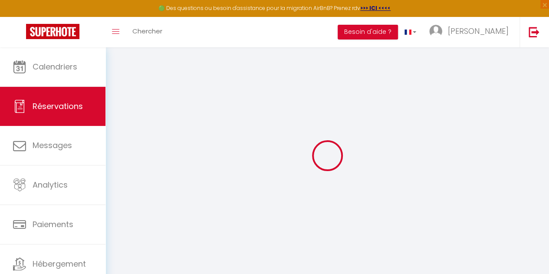
select select "14"
checkbox input "false"
select select
checkbox input "false"
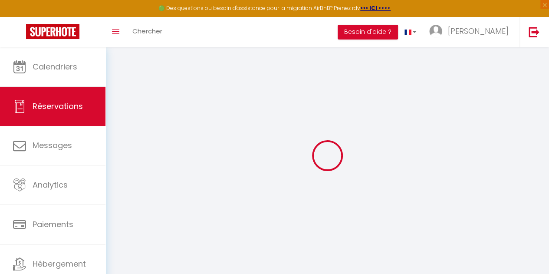
select select
checkbox input "false"
type input "125"
type input "22.6"
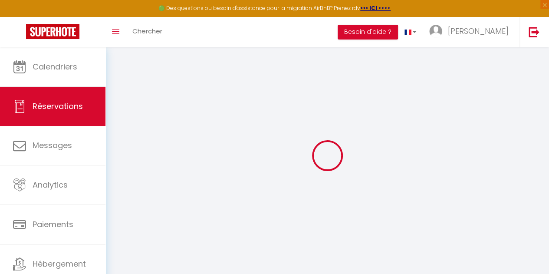
select select
checkbox input "false"
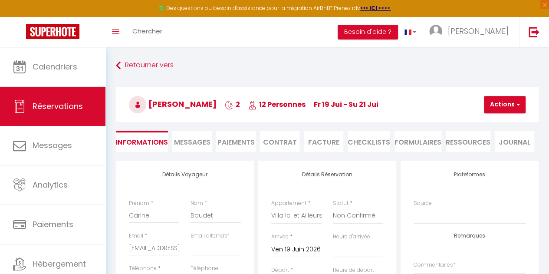
select select "16:00"
select select "10:00"
checkbox input "false"
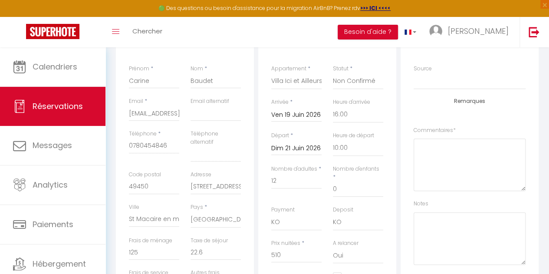
scroll to position [135, 0]
click at [132, 144] on input "0780454846" at bounding box center [154, 145] width 50 height 16
type input "780454846"
checkbox input "false"
type input "°780454846"
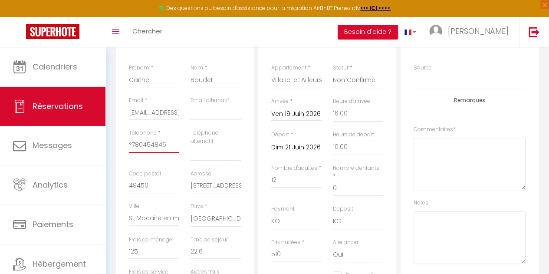
checkbox input "false"
type input "780454846"
checkbox input "false"
type input "+780454846"
checkbox input "false"
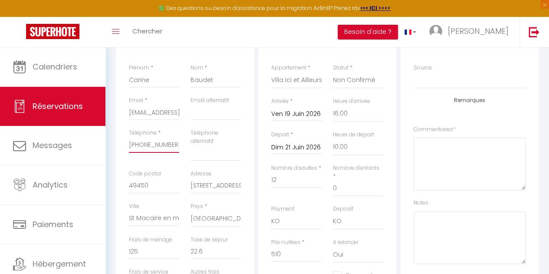
type input "+3780454846"
checkbox input "false"
type input "+33780454846"
checkbox input "false"
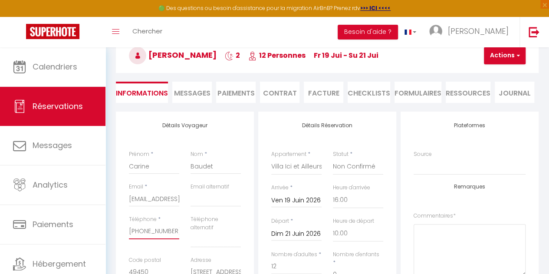
scroll to position [40, 0]
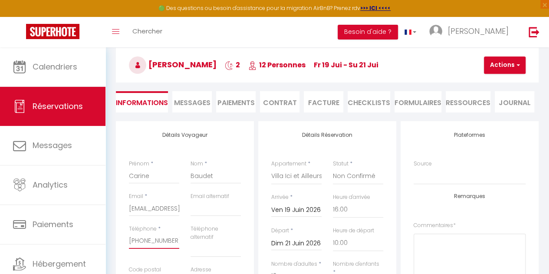
type input "+33780454846"
click at [506, 66] on button "Actions" at bounding box center [505, 64] width 42 height 17
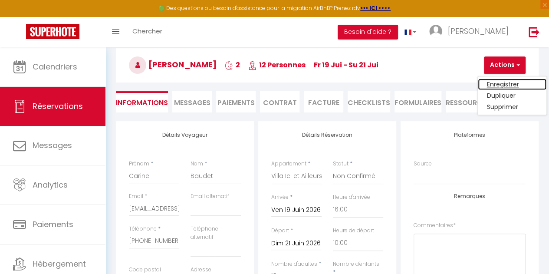
click at [504, 84] on link "Enregistrer" at bounding box center [512, 84] width 69 height 11
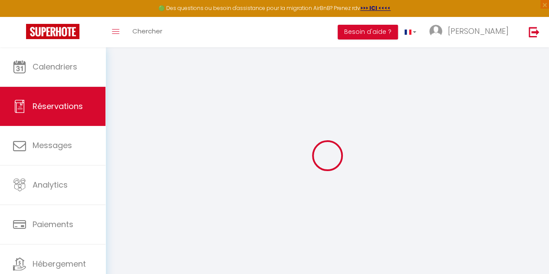
select select "not_cancelled"
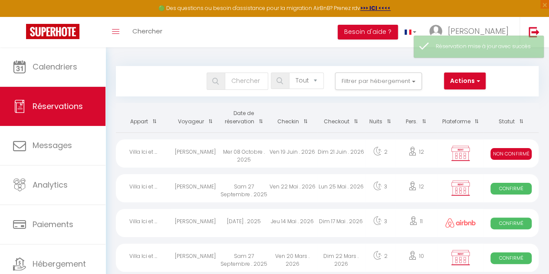
click at [343, 152] on div "Dim 21 Juin . 2026" at bounding box center [341, 153] width 49 height 28
select select "KO"
select select "0"
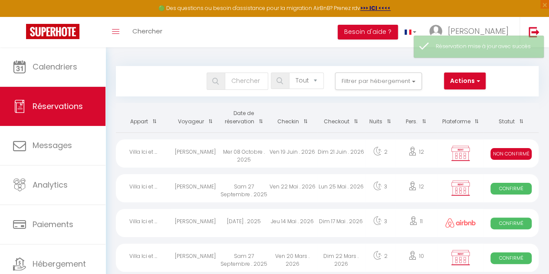
select select "1"
select select
select select "53236"
select select "53255"
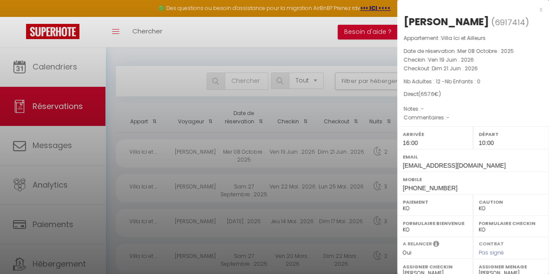
scroll to position [129, 0]
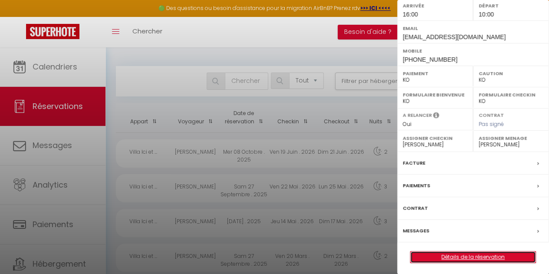
click at [476, 254] on link "Détails de la réservation" at bounding box center [473, 256] width 125 height 11
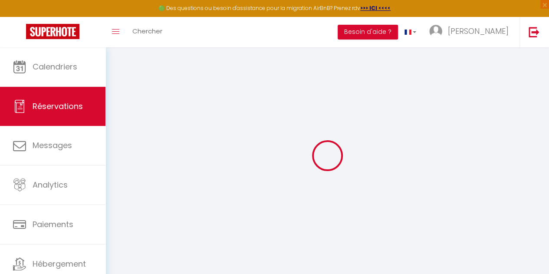
type input "Carine"
type input "Baudet"
type input "cbaudetf@free.fr"
type input "+33780454846"
type input "49450"
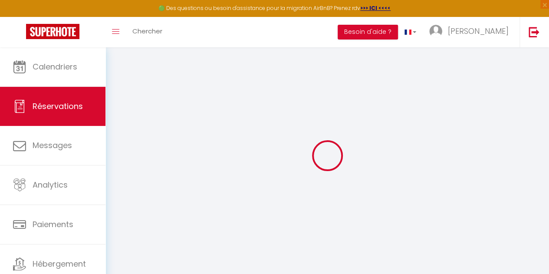
type input "5 allée des genêts"
type input "St Macaire en mauges"
select select "FR"
select select "77905"
select select "2"
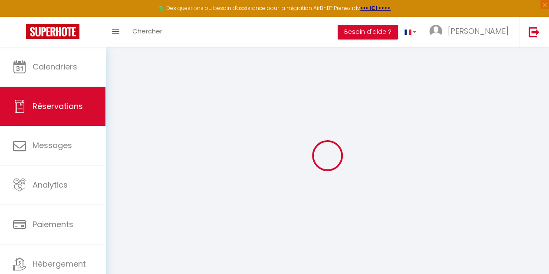
type input "Ven 19 Juin 2026"
select select
type input "Dim 21 Juin 2026"
select select
type input "12"
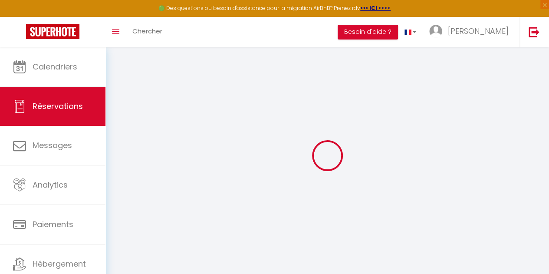
select select "10"
select select
type input "510"
checkbox input "false"
type input "657.6"
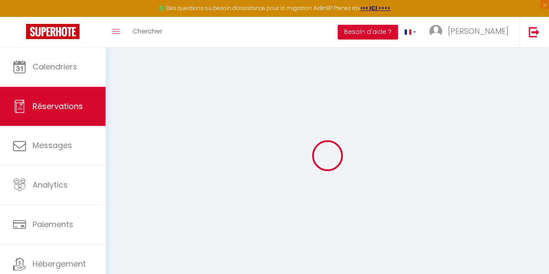
type input "70"
type input "0"
select select
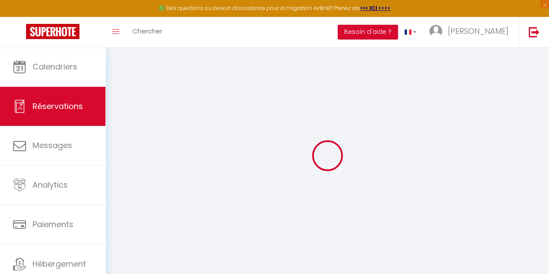
select select "14"
checkbox input "false"
select select
checkbox input "false"
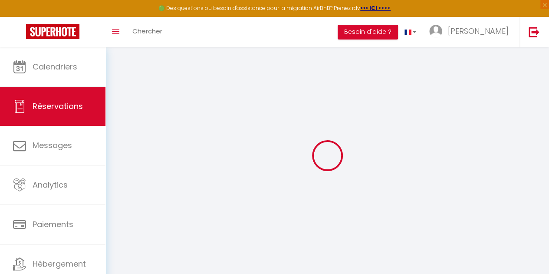
select select
checkbox input "false"
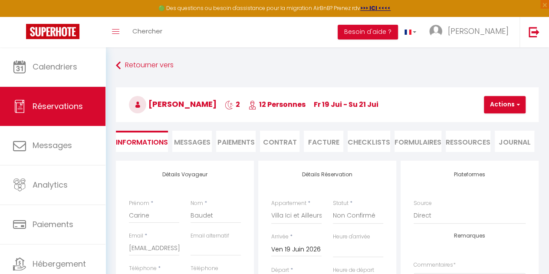
type input "125"
type input "22.6"
select select
checkbox input "false"
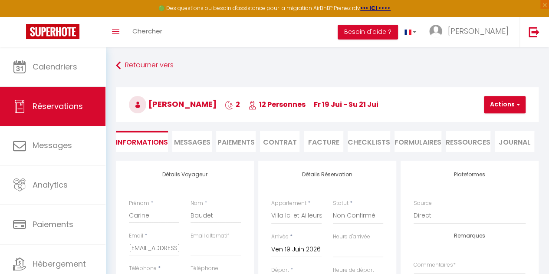
select select "16:00"
select select "10:00"
click at [204, 140] on span "Messages" at bounding box center [192, 142] width 36 height 10
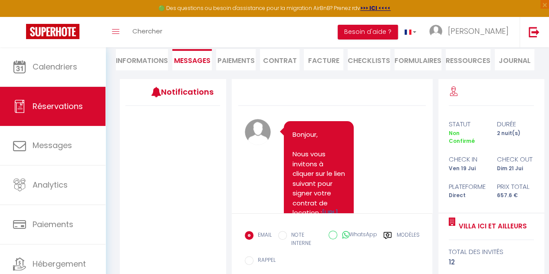
scroll to position [133, 0]
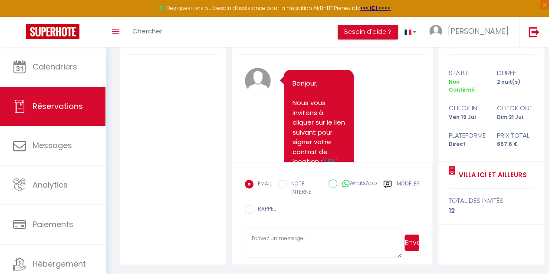
click at [364, 234] on textarea at bounding box center [324, 243] width 158 height 30
click at [334, 184] on input "WhatsApp" at bounding box center [333, 183] width 9 height 9
radio input "true"
radio input "false"
click at [318, 232] on textarea at bounding box center [324, 243] width 158 height 30
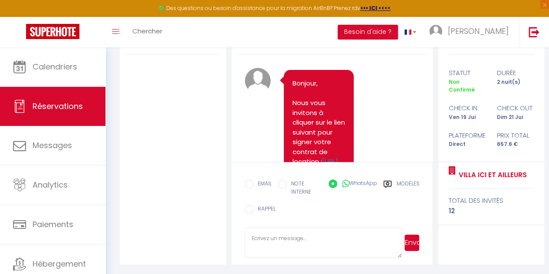
paste textarea "Bonjour Comme convenu, nous venons de vous adresser par email un lien pour sign…"
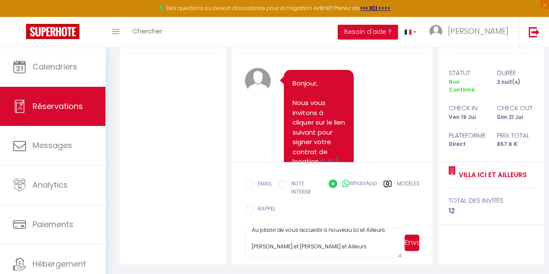
type textarea "Bonjour Comme convenu, nous venons de vous adresser par email un lien pour sign…"
click at [412, 247] on button "Envoyer" at bounding box center [412, 243] width 15 height 17
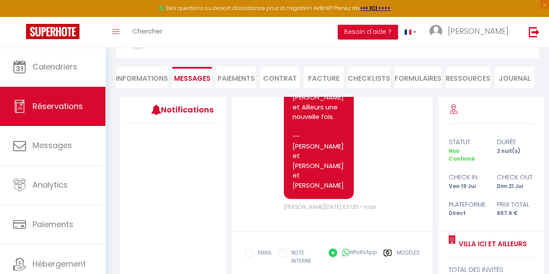
scroll to position [66, 0]
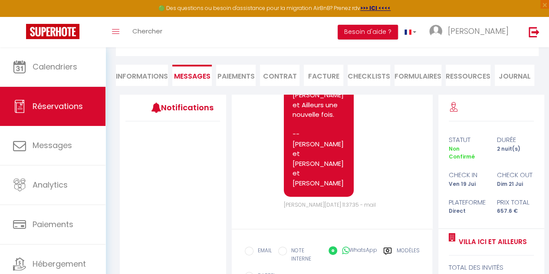
click at [278, 81] on li "Contrat" at bounding box center [280, 75] width 40 height 21
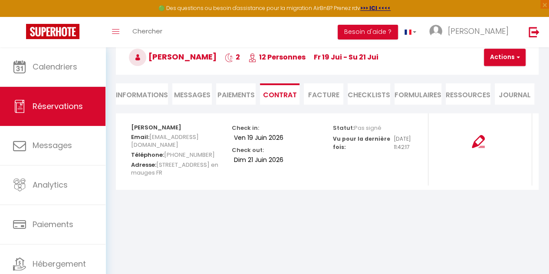
scroll to position [47, 0]
click at [240, 96] on li "Paiements" at bounding box center [236, 93] width 40 height 21
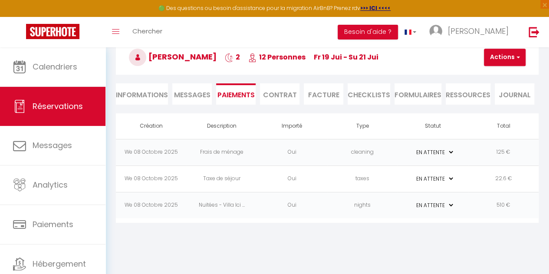
click at [447, 154] on select "PAYÉ EN ATTENTE" at bounding box center [432, 152] width 43 height 8
click at [277, 97] on li "Contrat" at bounding box center [280, 93] width 40 height 21
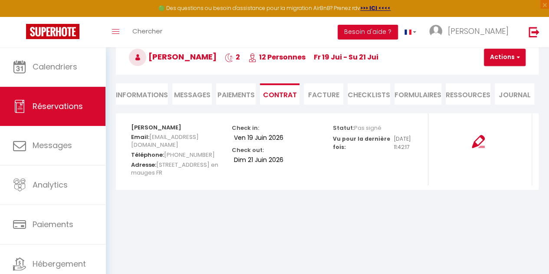
click at [235, 95] on li "Paiements" at bounding box center [236, 93] width 40 height 21
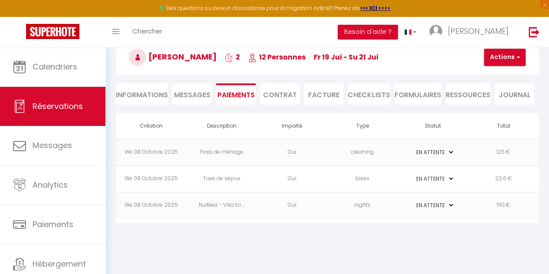
click at [313, 93] on li "Facture" at bounding box center [324, 93] width 40 height 21
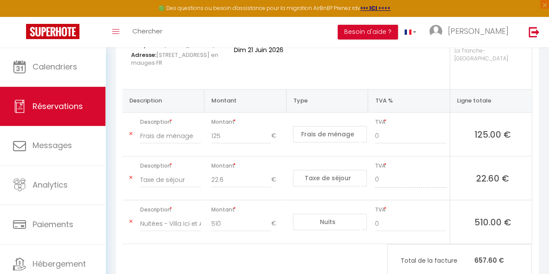
scroll to position [169, 0]
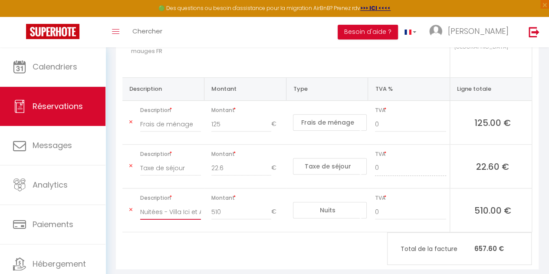
click at [169, 204] on input "Nuitées - Villa Ici et Ailleurs - Carine Baudet" at bounding box center [170, 212] width 61 height 16
click at [163, 116] on input "Frais de ménage" at bounding box center [170, 124] width 61 height 16
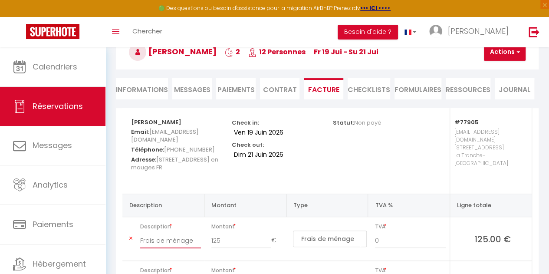
scroll to position [51, 0]
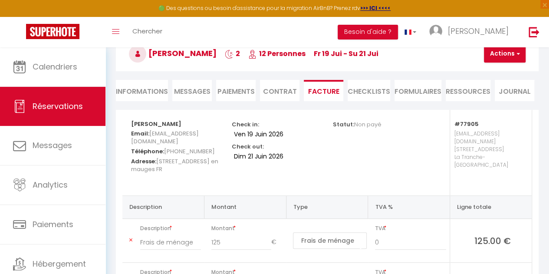
click at [370, 93] on li "CHECKLISTS" at bounding box center [369, 90] width 43 height 21
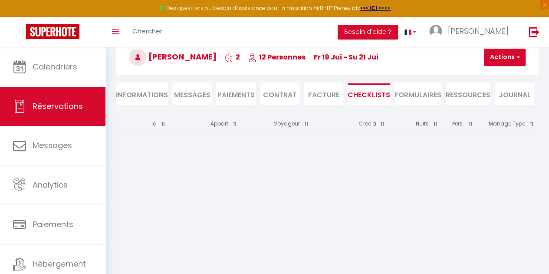
scroll to position [47, 0]
click at [423, 98] on li "FORMULAIRES" at bounding box center [418, 93] width 47 height 21
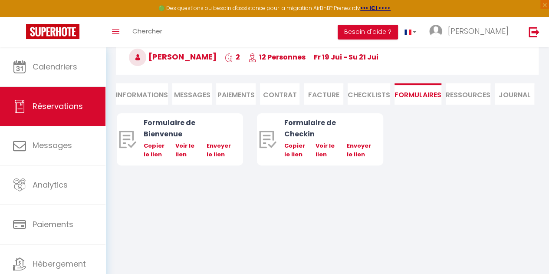
click at [165, 131] on div "Formulaire de Bienvenue" at bounding box center [185, 128] width 83 height 22
click at [126, 138] on img at bounding box center [127, 139] width 17 height 17
click at [182, 147] on link "Voir le lien" at bounding box center [184, 150] width 19 height 17
click at [319, 142] on link "Voir le lien" at bounding box center [325, 150] width 19 height 17
drag, startPoint x: 437, startPoint y: 149, endPoint x: 490, endPoint y: 149, distance: 53.0
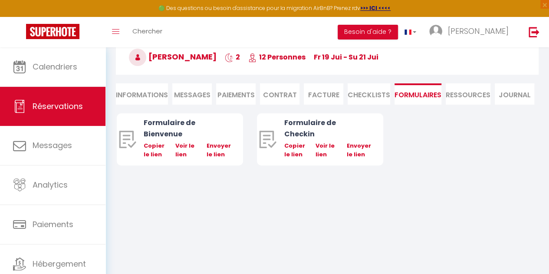
click at [490, 149] on div "Formulaire de Bienvenue Copier le lien Voir le lien Envoyer le lien Formulaire …" at bounding box center [327, 139] width 421 height 52
click at [454, 93] on li "Ressources" at bounding box center [468, 93] width 45 height 21
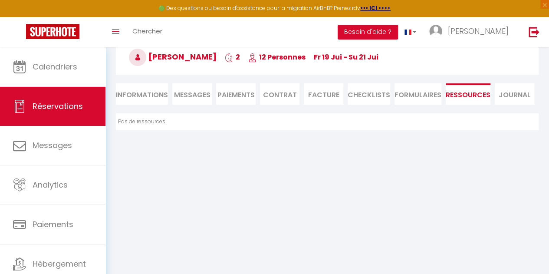
scroll to position [30, 0]
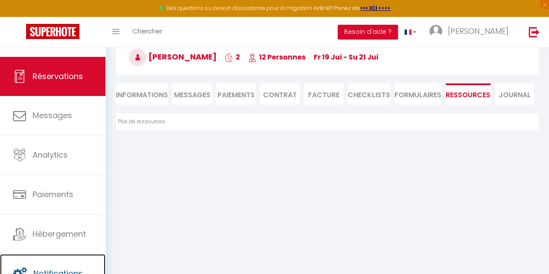
click at [56, 273] on span "Notifications" at bounding box center [57, 273] width 49 height 11
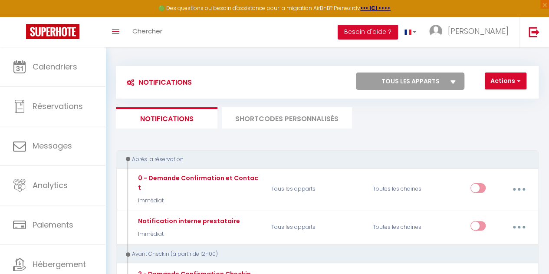
click at [266, 123] on li "SHORTCODES PERSONNALISÉS" at bounding box center [287, 117] width 130 height 21
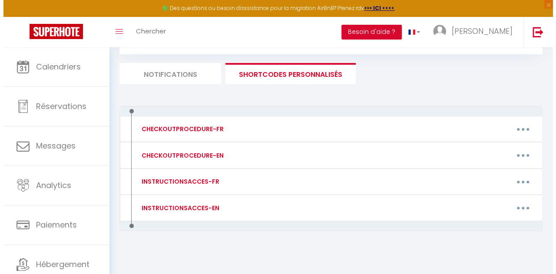
scroll to position [47, 0]
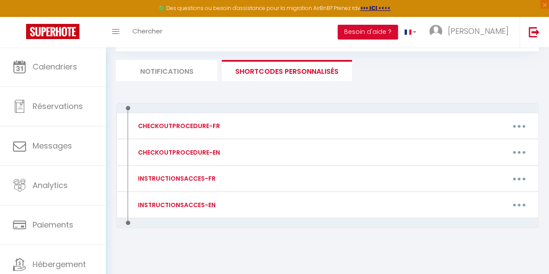
click at [518, 125] on icon "button" at bounding box center [519, 126] width 3 height 3
click at [476, 149] on link "Editer" at bounding box center [496, 147] width 64 height 15
type input "CHECKOUTPROCEDURE-FR"
type textarea "1 - Faire la vaisselle et jeter les poubelles 2 - A 11h00 maximum, fermer à clé…"
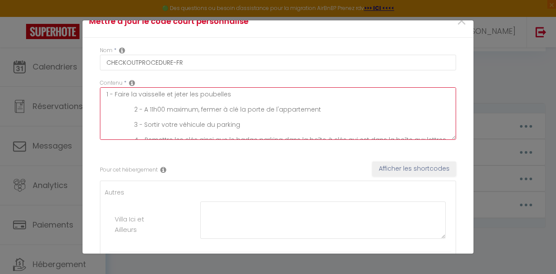
scroll to position [0, 0]
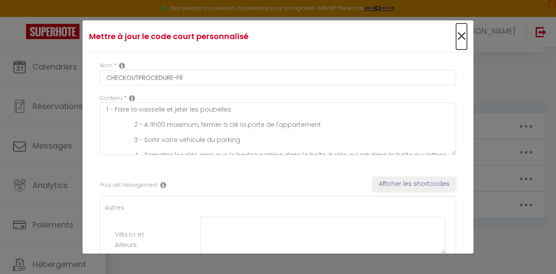
click at [456, 34] on span "×" at bounding box center [461, 36] width 11 height 26
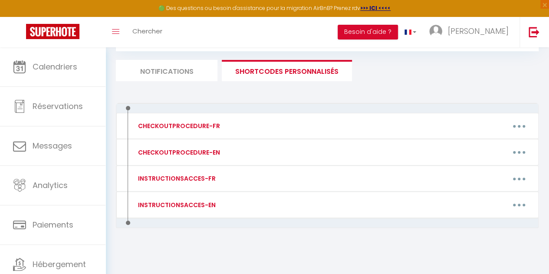
click at [520, 180] on button "button" at bounding box center [519, 178] width 23 height 17
click at [479, 198] on link "Editer" at bounding box center [496, 199] width 64 height 15
type input "INSTRUCTIONSACCES-FR"
type textarea "Il ne vous reste plus qu’à venir avec vos valises, en effet tout est fourni dan…"
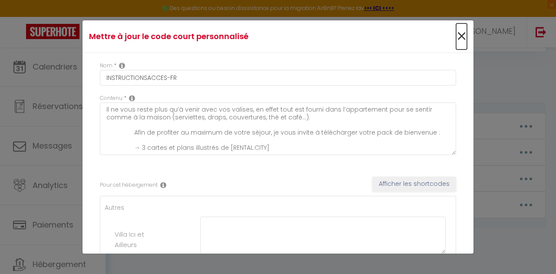
click at [456, 38] on span "×" at bounding box center [461, 36] width 11 height 26
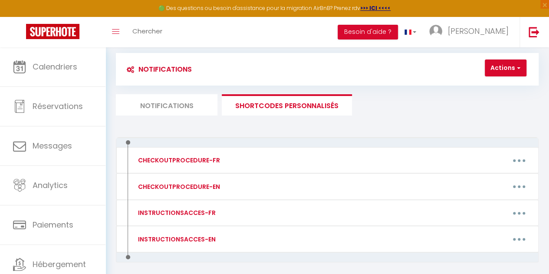
scroll to position [9, 0]
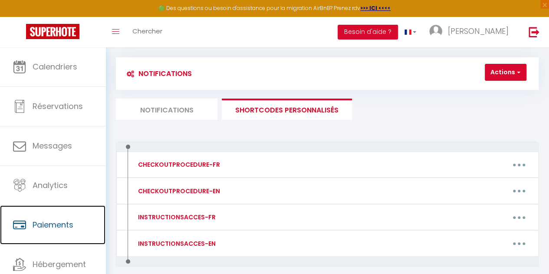
click at [46, 233] on link "Paiements" at bounding box center [53, 224] width 106 height 39
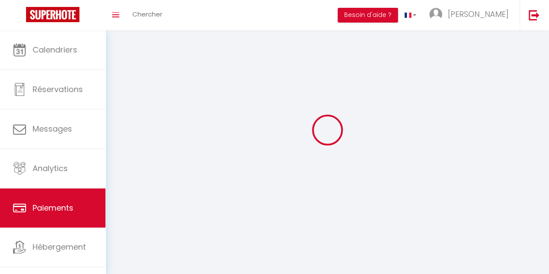
scroll to position [161, 0]
select select "2"
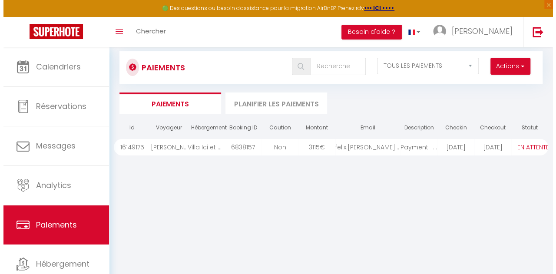
scroll to position [20, 0]
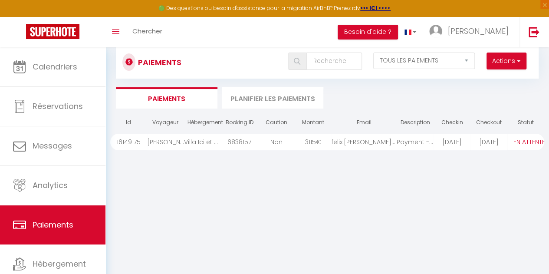
click at [283, 146] on div "Non" at bounding box center [276, 142] width 37 height 17
click at [243, 142] on div "6838157" at bounding box center [239, 142] width 37 height 17
click at [175, 99] on li "Paiements" at bounding box center [167, 97] width 102 height 21
click at [317, 142] on div "3115 €" at bounding box center [313, 142] width 37 height 17
click at [278, 140] on div "Non" at bounding box center [276, 142] width 37 height 17
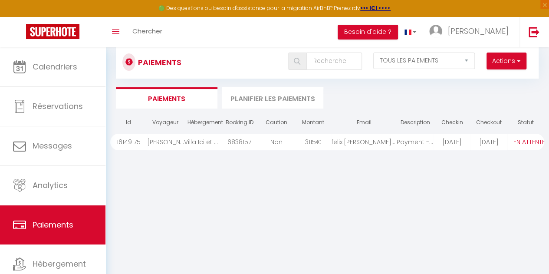
drag, startPoint x: 278, startPoint y: 139, endPoint x: 491, endPoint y: 107, distance: 215.6
click at [491, 107] on ul "Paiements Planifier les paiements" at bounding box center [327, 97] width 423 height 21
click at [518, 59] on span "button" at bounding box center [517, 60] width 5 height 9
click at [512, 144] on select "PAYÉ EN ATTENTE" at bounding box center [529, 142] width 43 height 10
select select "1"
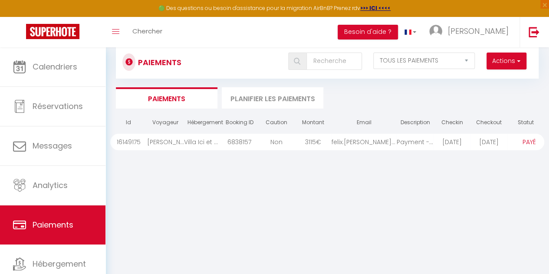
click at [508, 137] on select "PAYÉ EN ATTENTE" at bounding box center [529, 142] width 43 height 10
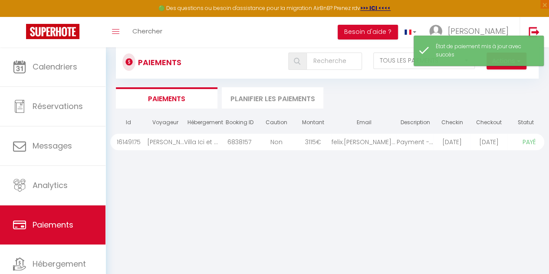
click at [472, 94] on ul "Paiements Planifier les paiements" at bounding box center [327, 97] width 423 height 21
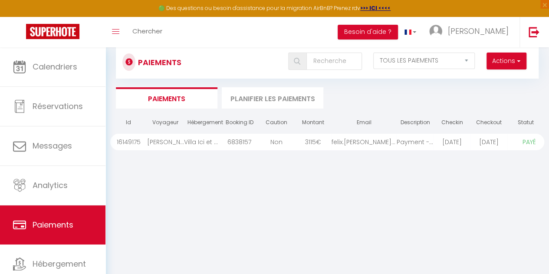
click at [273, 96] on li "Planifier les paiements" at bounding box center [273, 97] width 102 height 21
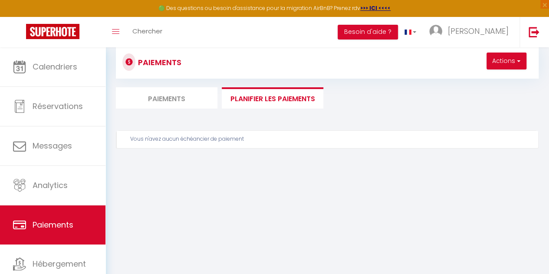
click at [171, 101] on li "Paiements" at bounding box center [167, 97] width 102 height 21
select select "2"
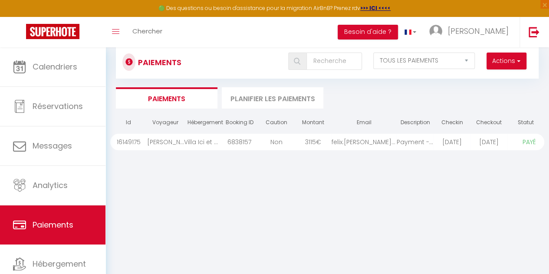
click at [286, 98] on li "Planifier les paiements" at bounding box center [273, 97] width 102 height 21
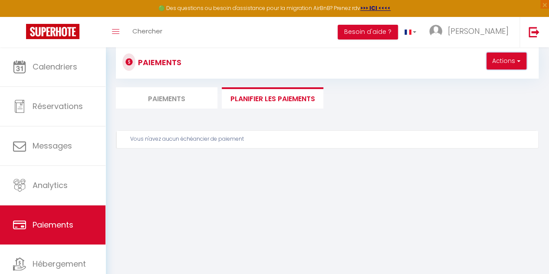
click at [512, 58] on button "Actions" at bounding box center [507, 61] width 40 height 17
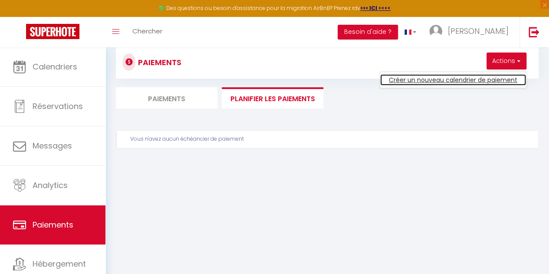
click at [434, 81] on link "Créer un nouveau calendrier de paiement" at bounding box center [453, 79] width 146 height 11
select select "1"
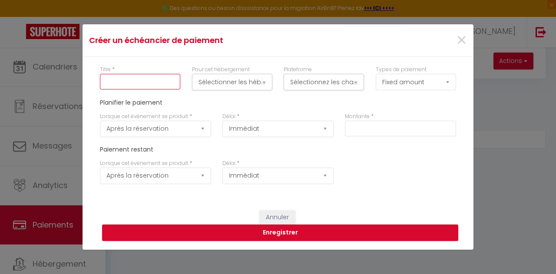
click at [150, 83] on input "Titre" at bounding box center [140, 82] width 80 height 16
click at [231, 76] on button "Sélectionner les hébergements" at bounding box center [232, 82] width 80 height 17
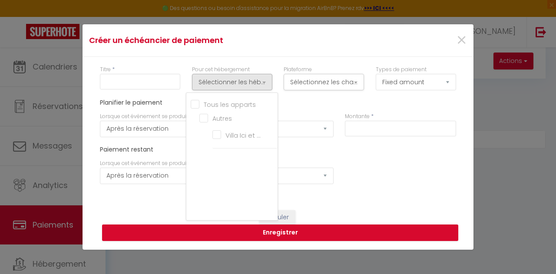
click at [219, 137] on Ailleurs "Villa Ici et Ailleurs" at bounding box center [244, 136] width 65 height 9
checkbox Ailleurs "true"
checkbox input "true"
click at [340, 86] on button "Sélectionnez les chaînes" at bounding box center [324, 82] width 80 height 17
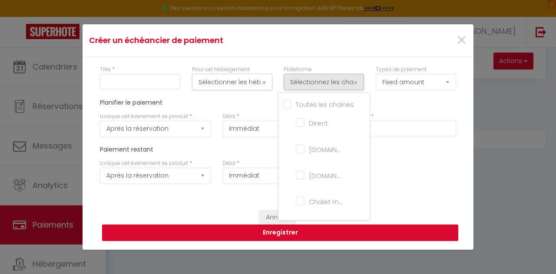
click at [391, 109] on div "Planifier le paiement" at bounding box center [277, 105] width 367 height 13
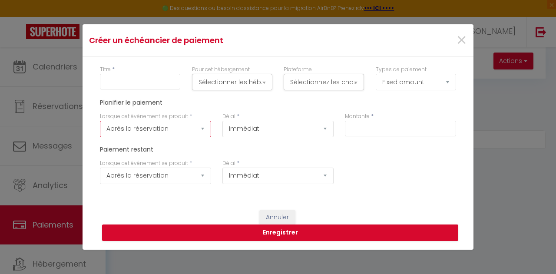
click at [196, 130] on select "Après la réservation Avant Checkin (à partir de 12h00) Après Checkin (à partir …" at bounding box center [155, 129] width 111 height 17
click at [261, 108] on div "Planifier le paiement" at bounding box center [277, 105] width 367 height 13
click at [184, 167] on label "Lorsque cet événement se produit" at bounding box center [144, 163] width 88 height 8
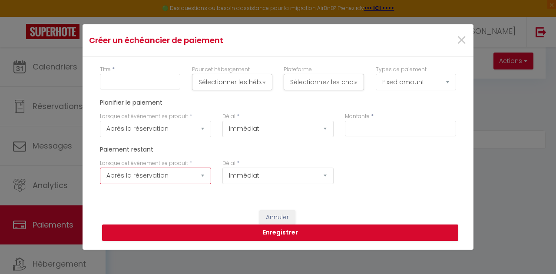
click at [184, 174] on select "Après la réservation Avant Checkin (à partir de 12h00) Après Checkin (à partir …" at bounding box center [155, 176] width 111 height 17
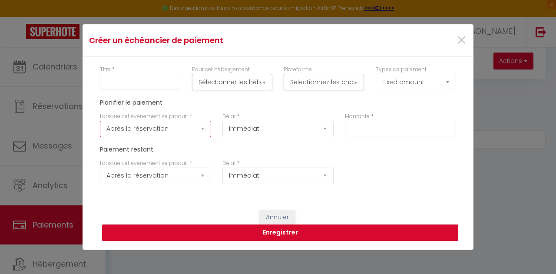
click at [196, 127] on select "Après la réservation Avant Checkin (à partir de 12h00) Après Checkin (à partir …" at bounding box center [155, 129] width 111 height 17
click at [100, 121] on select "Après la réservation Avant Checkin (à partir de 12h00) Après Checkin (à partir …" at bounding box center [155, 129] width 111 height 17
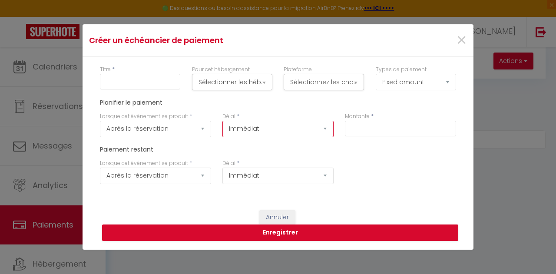
click at [297, 129] on select "Immédiat + 10 Minutes + 1 Heure + 2 Heures + 3 Heures + 4 Heures + 5 Heures + 6…" at bounding box center [277, 129] width 111 height 17
click at [383, 155] on div "Paiement restant" at bounding box center [277, 152] width 367 height 13
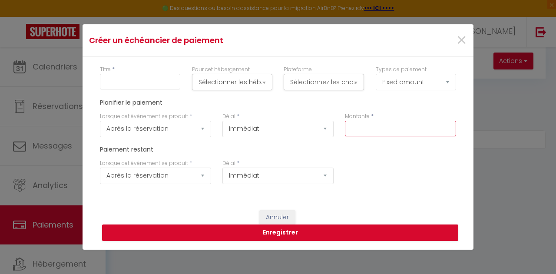
click at [380, 126] on input "text" at bounding box center [400, 129] width 111 height 16
click at [462, 40] on span "×" at bounding box center [461, 40] width 11 height 26
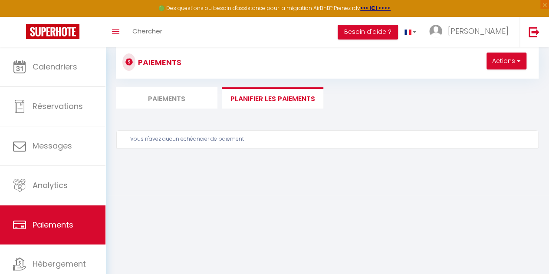
click at [187, 99] on li "Paiements" at bounding box center [167, 97] width 102 height 21
select select "2"
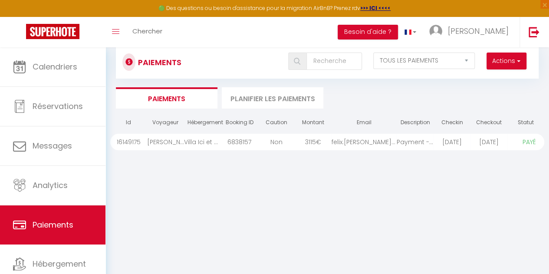
click at [456, 144] on div "2025-10-11" at bounding box center [452, 142] width 37 height 17
click at [279, 141] on div "Non" at bounding box center [276, 142] width 37 height 17
drag, startPoint x: 279, startPoint y: 141, endPoint x: 512, endPoint y: 164, distance: 234.7
click at [512, 164] on div "Id Voyageur Hébergement Booking ID Caution Montant Email Description Checkin Ch…" at bounding box center [327, 247] width 434 height 269
click at [512, 61] on button "Actions" at bounding box center [507, 61] width 40 height 17
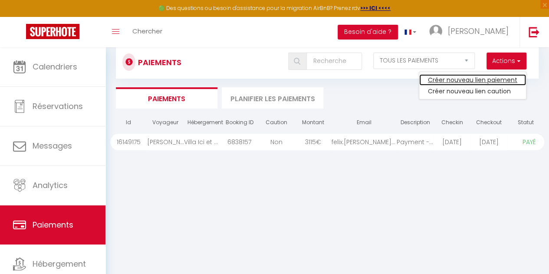
click at [487, 80] on link "Créer nouveau lien paiement" at bounding box center [473, 79] width 107 height 11
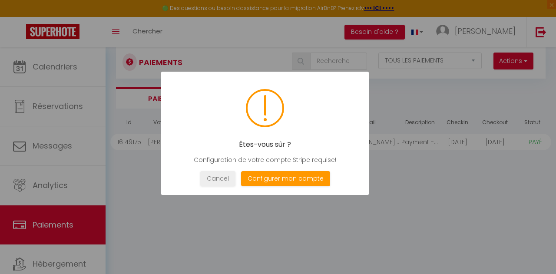
click at [271, 179] on button "Configurer mon compte" at bounding box center [285, 178] width 89 height 15
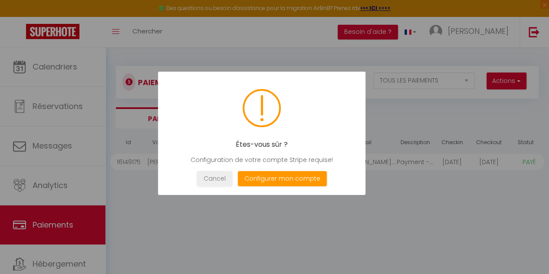
select select "28"
select select "fr"
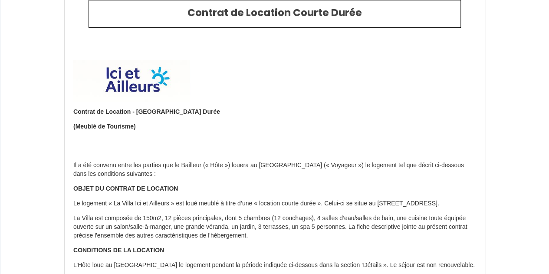
scroll to position [46, 0]
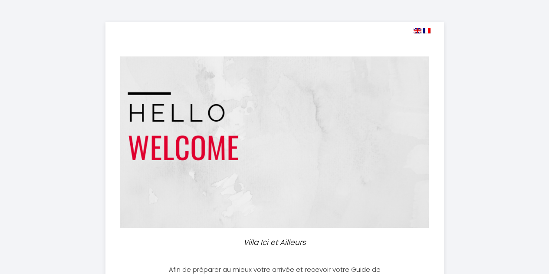
select select
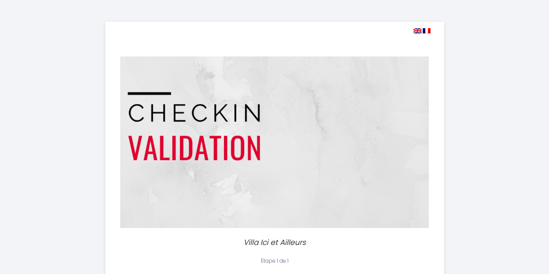
select select "10:00"
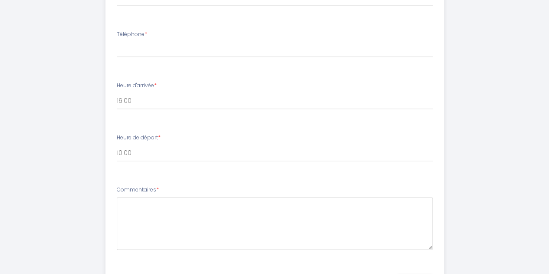
scroll to position [422, 0]
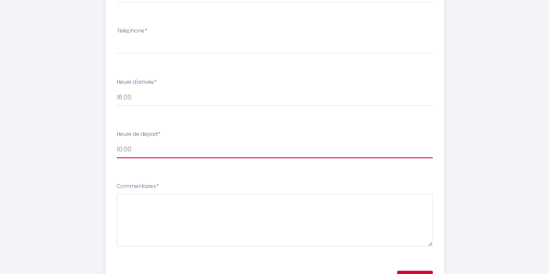
click at [140, 152] on select "00:00 00:30 01:00 01:30 02:00 02:30 03:00 03:30 04:00 04:30 05:00 05:30 06:00 0…" at bounding box center [275, 150] width 316 height 17
click at [440, 167] on li "Heure de départ * 00:00 00:30 01:00 01:30 02:00 02:30 03:00 03:30 04:00 04:30 0…" at bounding box center [275, 148] width 338 height 47
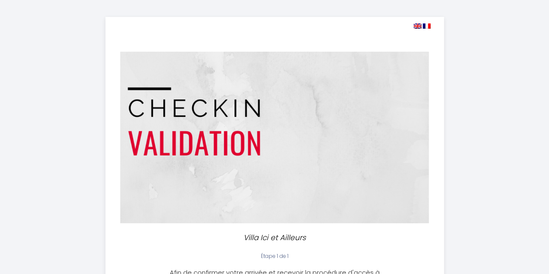
scroll to position [0, 0]
